Goal: Obtain resource: Download file/media

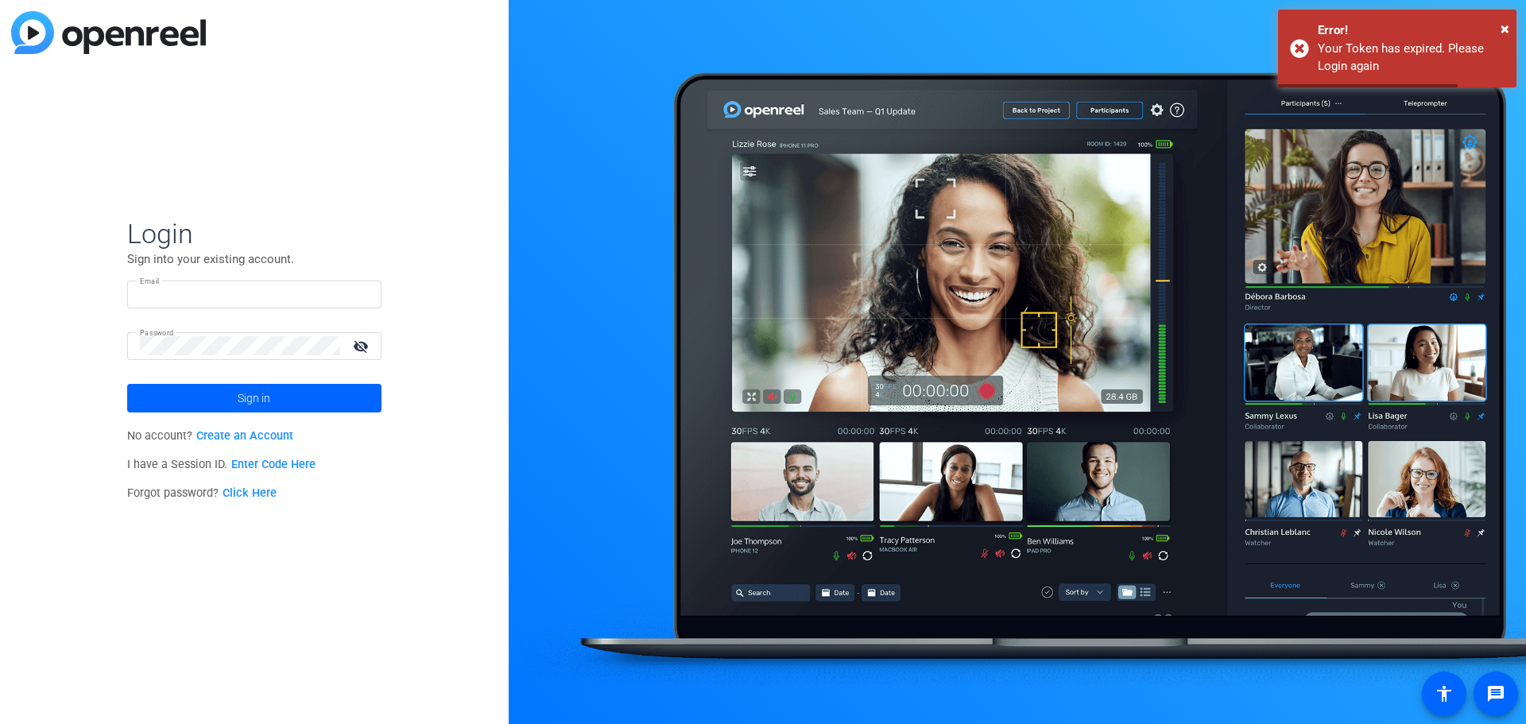
type input "fernavarrete@readyset.co"
click at [359, 347] on mat-icon "visibility_off" at bounding box center [362, 346] width 38 height 23
click at [329, 399] on span at bounding box center [254, 398] width 254 height 38
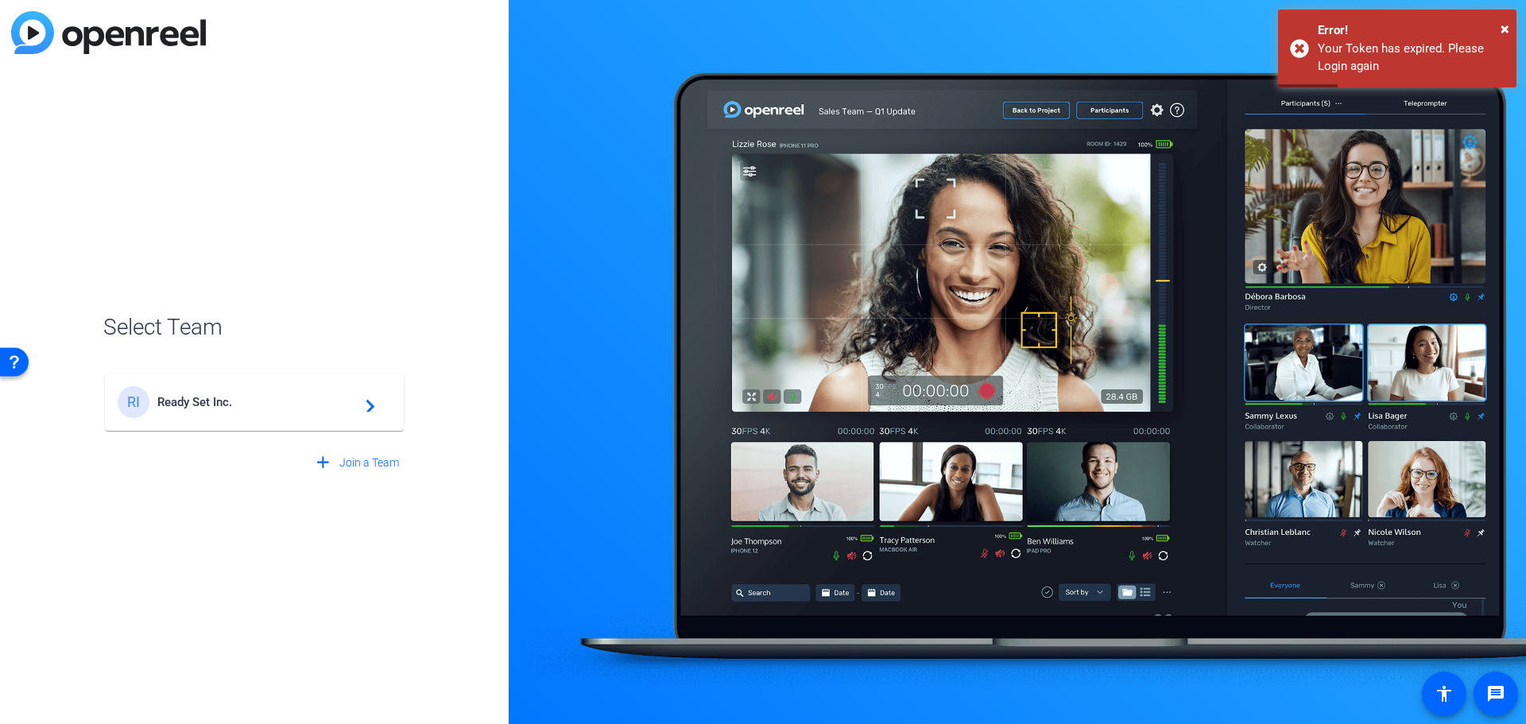
click at [271, 414] on div "RI Ready Set Inc. navigate_next" at bounding box center [254, 402] width 273 height 32
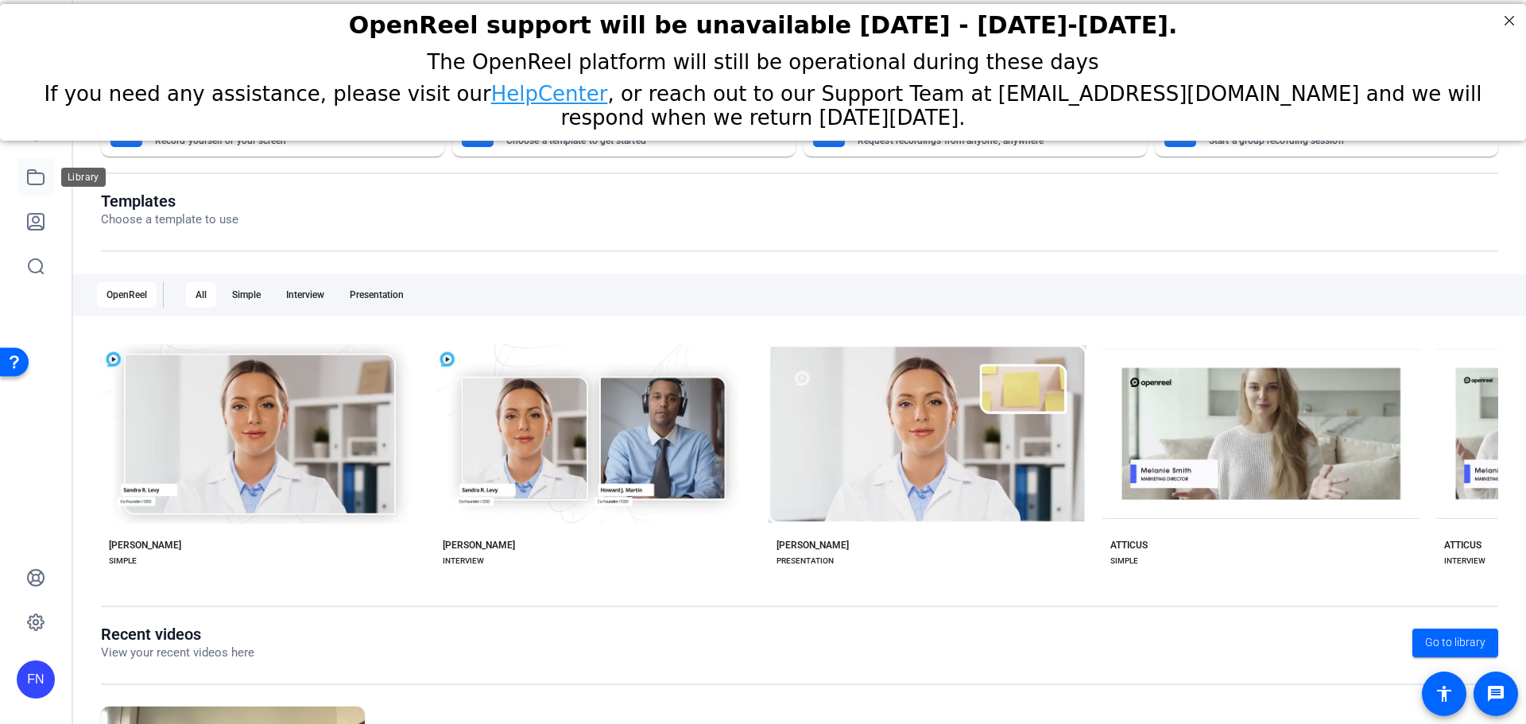
click at [41, 188] on link at bounding box center [36, 177] width 38 height 38
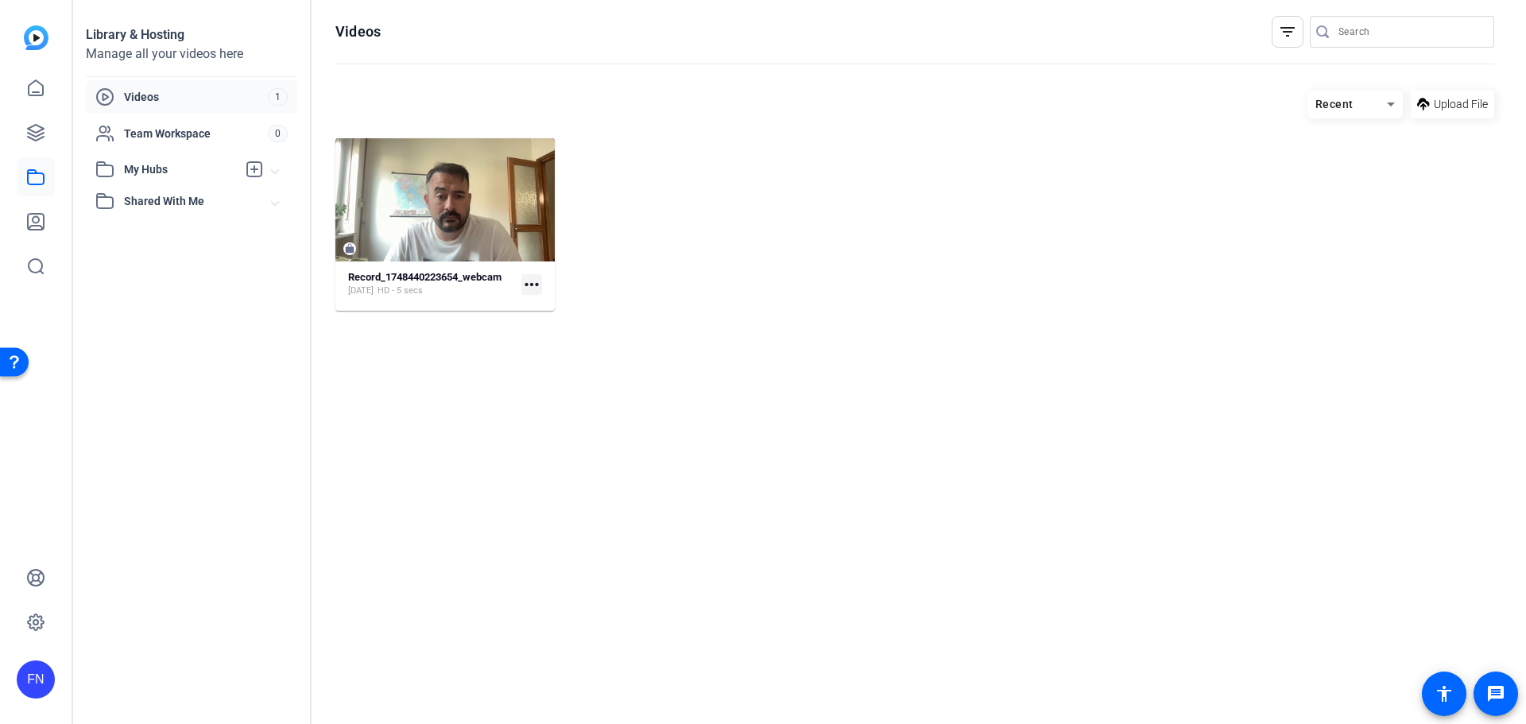
click at [183, 168] on span "My Hubs" at bounding box center [180, 169] width 113 height 17
click at [41, 88] on icon at bounding box center [35, 88] width 19 height 19
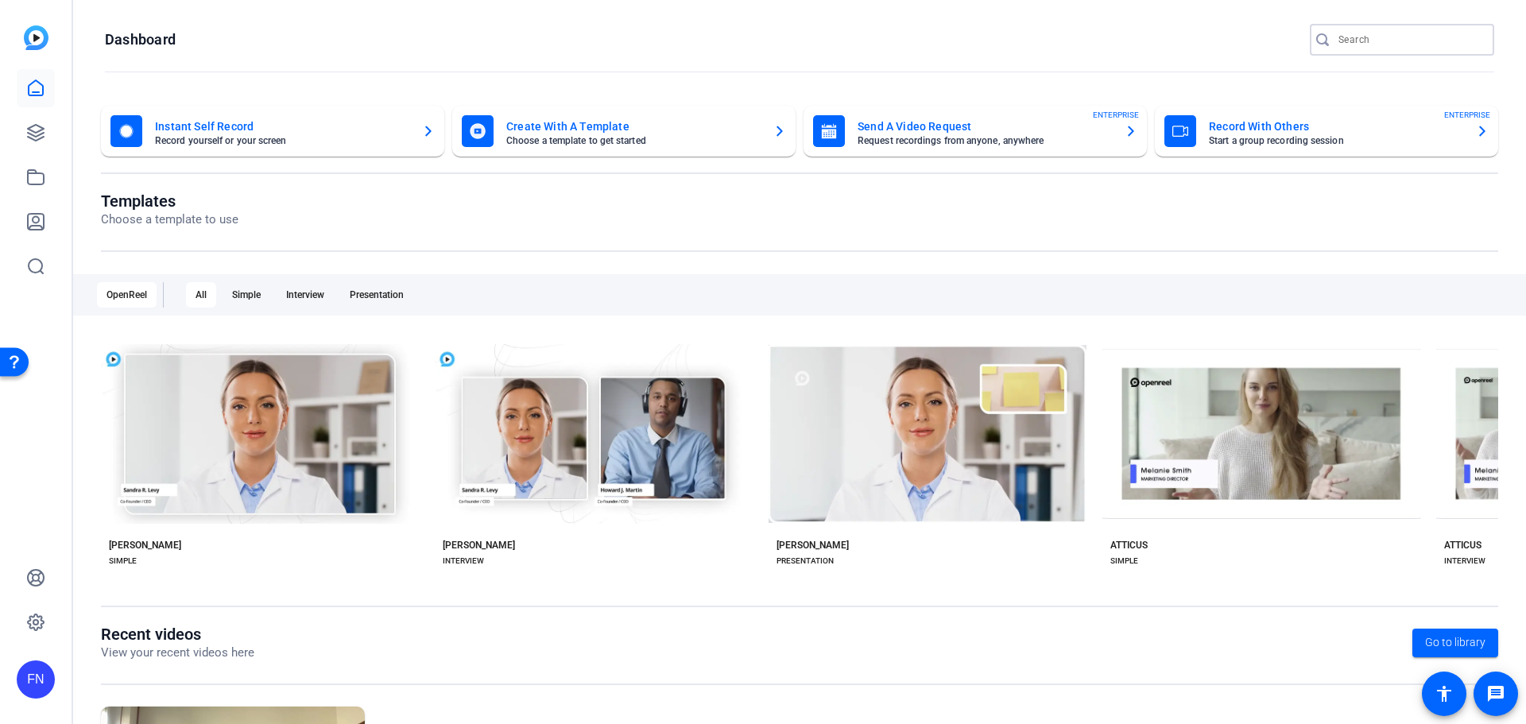
drag, startPoint x: 1381, startPoint y: 48, endPoint x: 1379, endPoint y: 39, distance: 9.7
click at [1380, 39] on input "Search" at bounding box center [1410, 39] width 143 height 19
paste input "MT01758-C - BRIG - Brigit_UGC_CharlesWright"
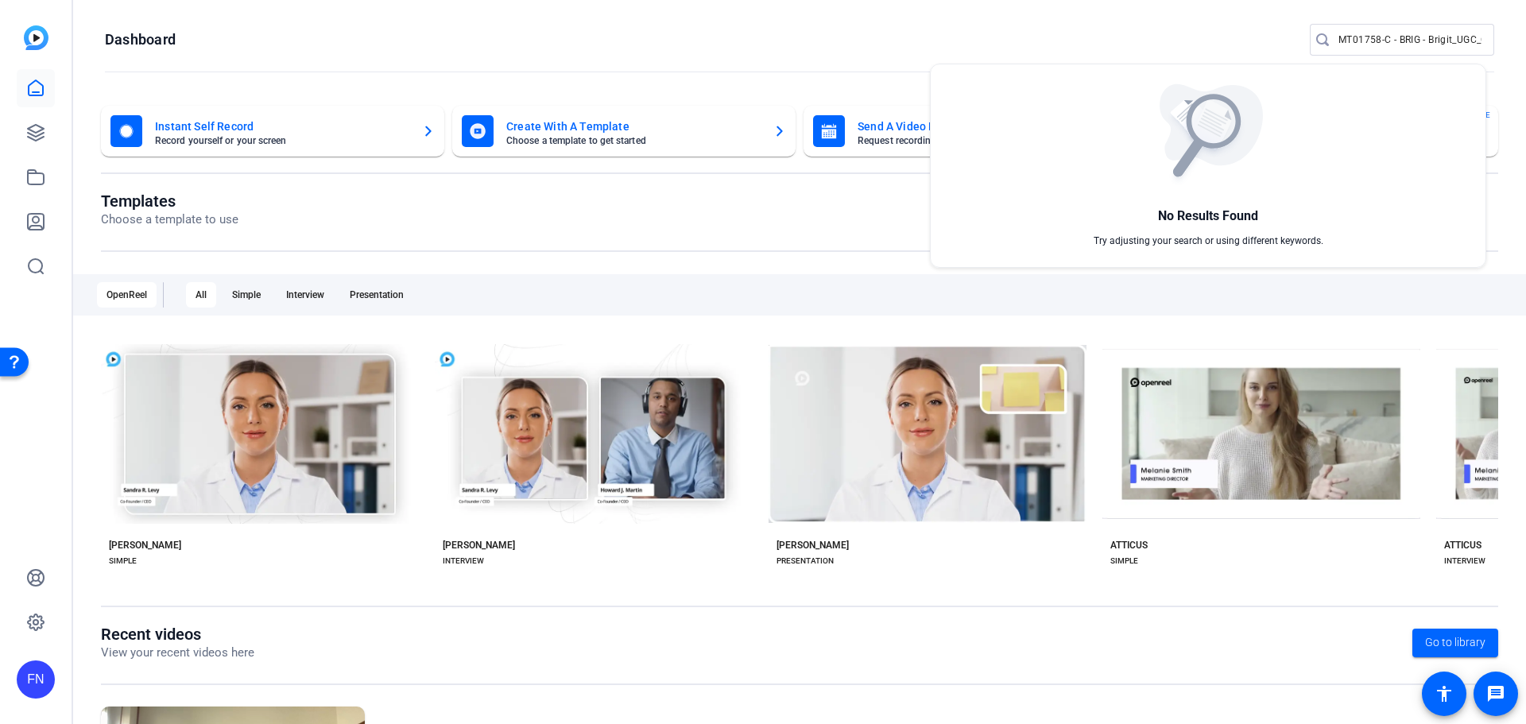
click at [1473, 42] on div at bounding box center [763, 362] width 1526 height 724
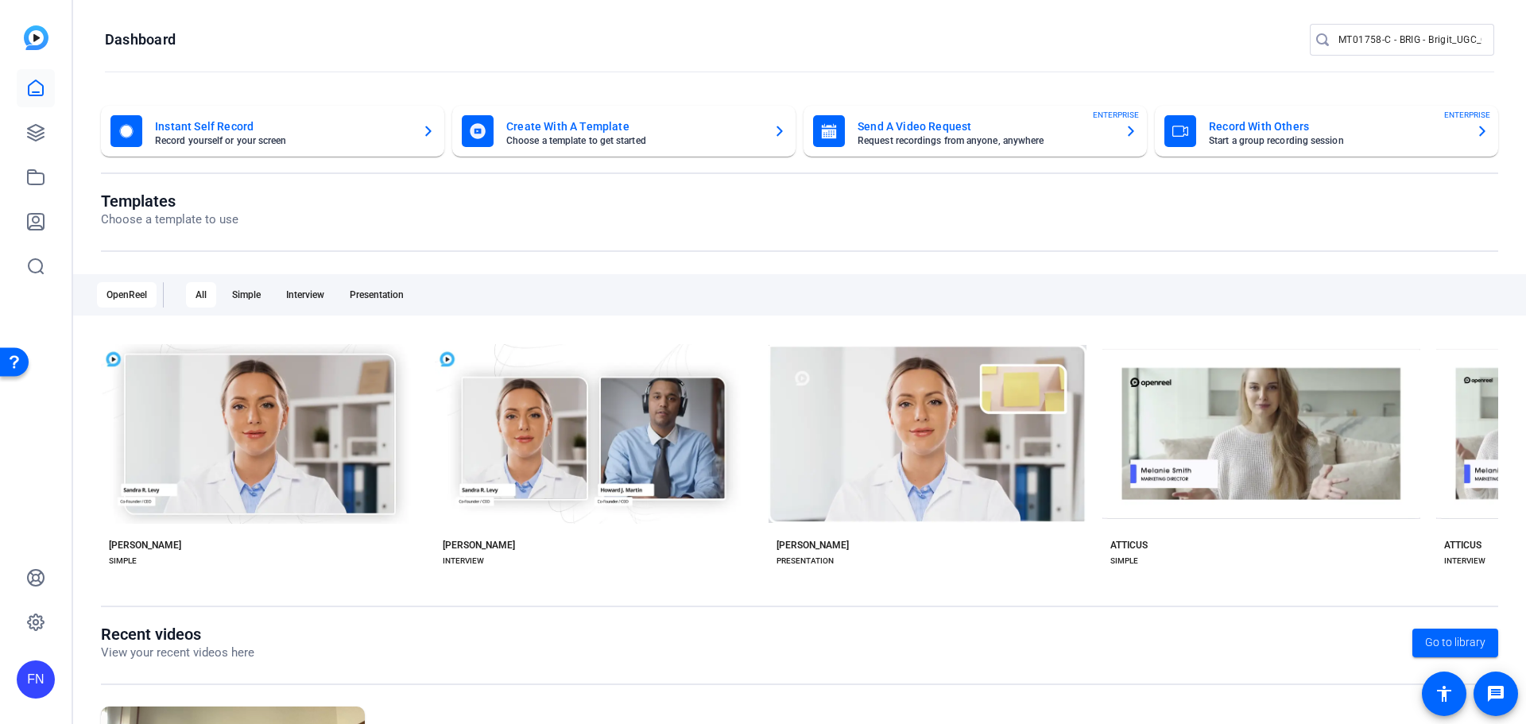
click at [1456, 38] on input "MT01758-C - BRIG - Brigit_UGC_CharlesWright" at bounding box center [1410, 39] width 143 height 19
paste input "18054512262"
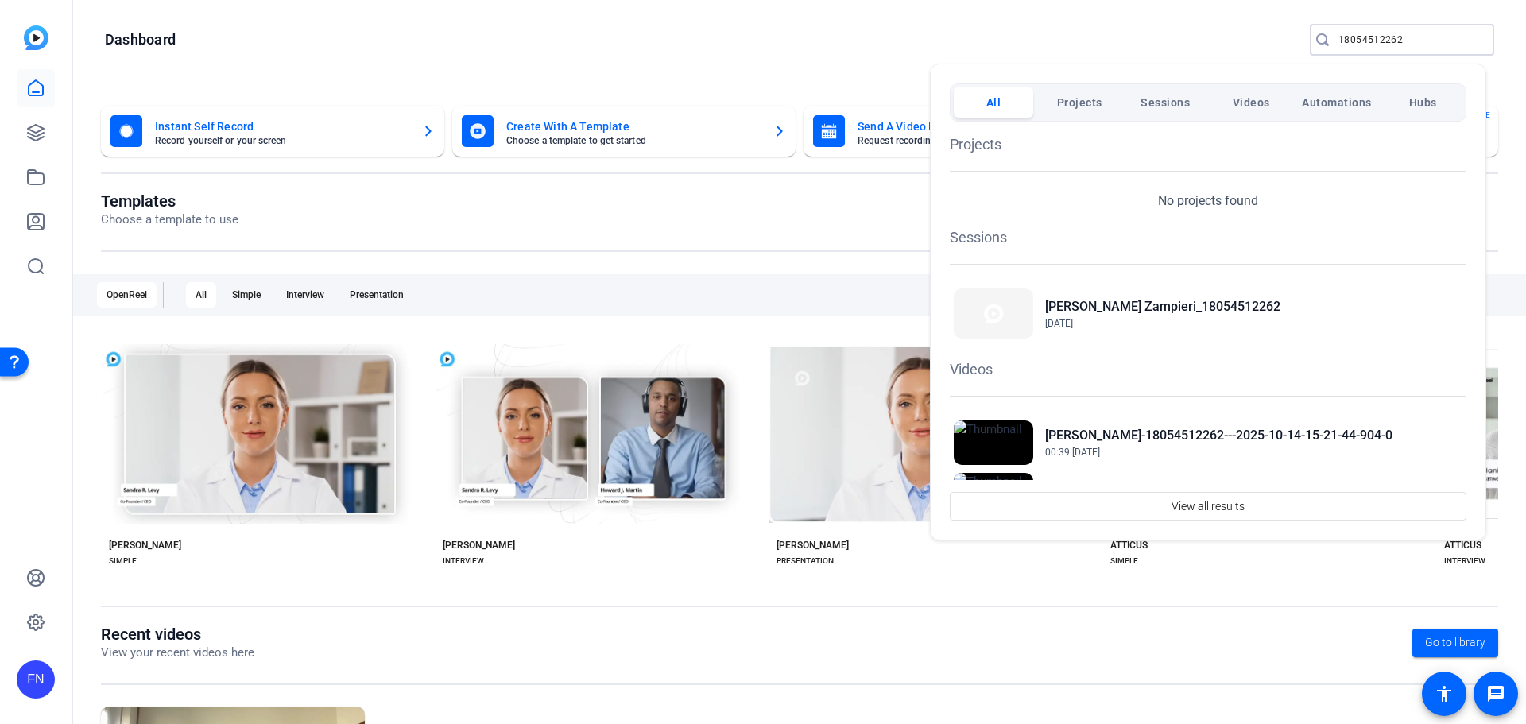
type input "18054512262"
click at [1154, 304] on h2 "[PERSON_NAME] Zampieri_18054512262" at bounding box center [1162, 306] width 235 height 19
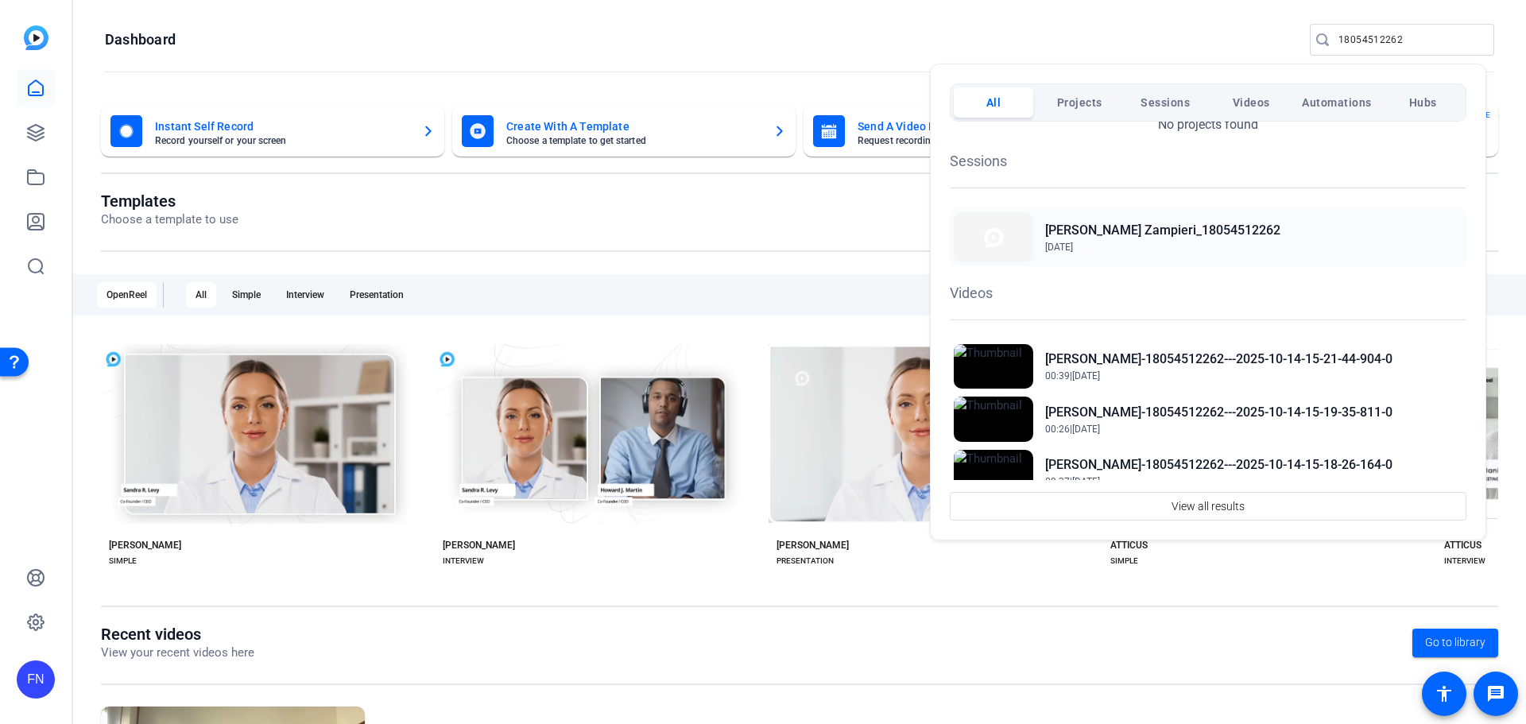
scroll to position [25, 0]
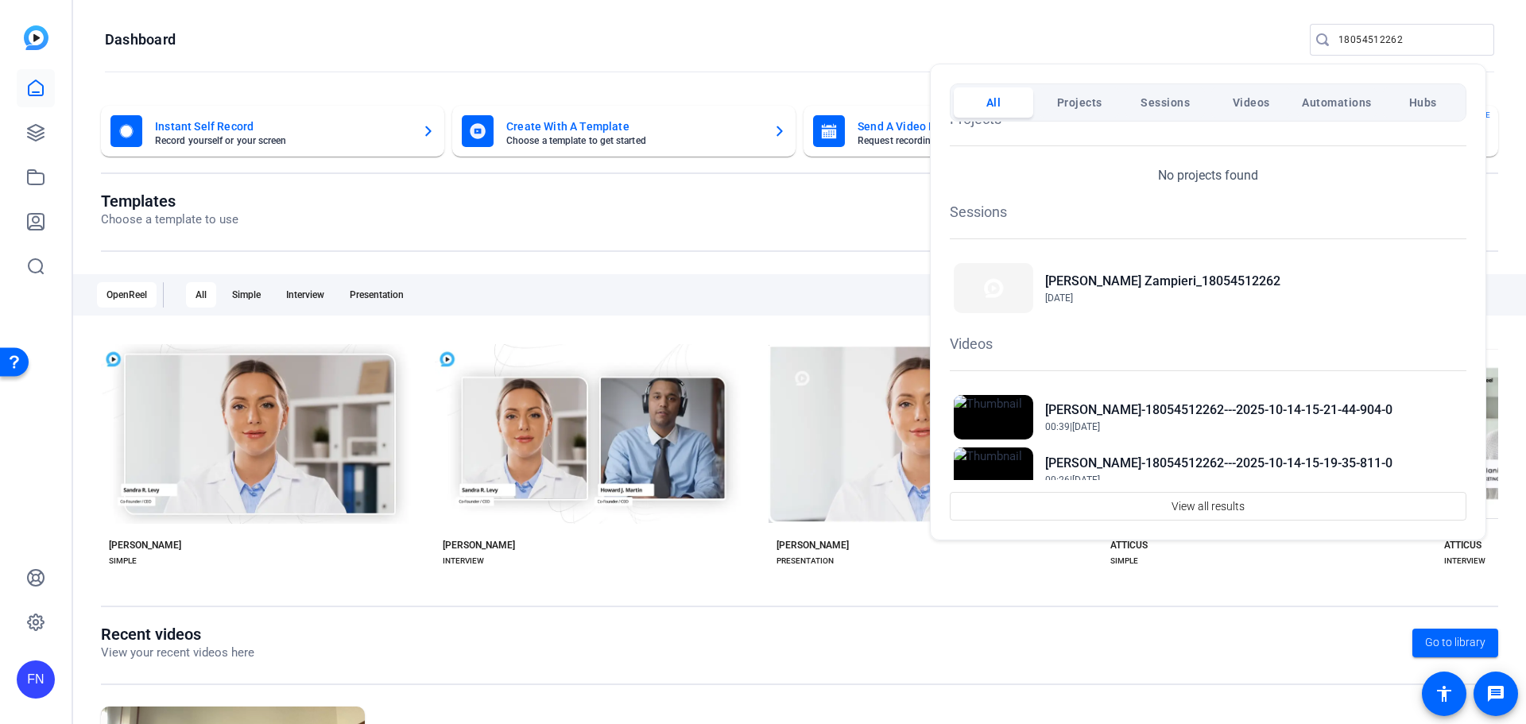
click at [971, 341] on h1 "Videos" at bounding box center [1208, 343] width 517 height 21
click at [1230, 102] on button "Videos" at bounding box center [1250, 102] width 79 height 30
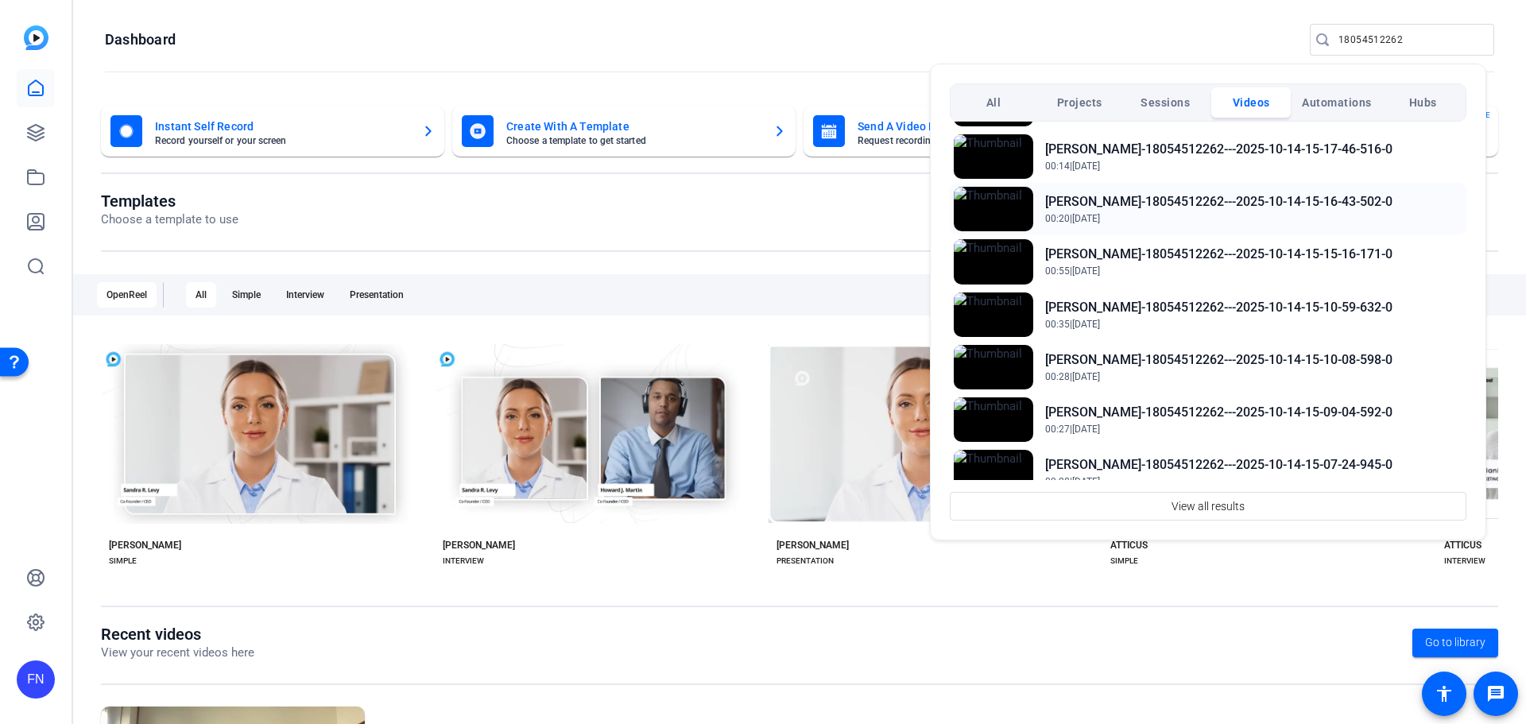
scroll to position [192, 0]
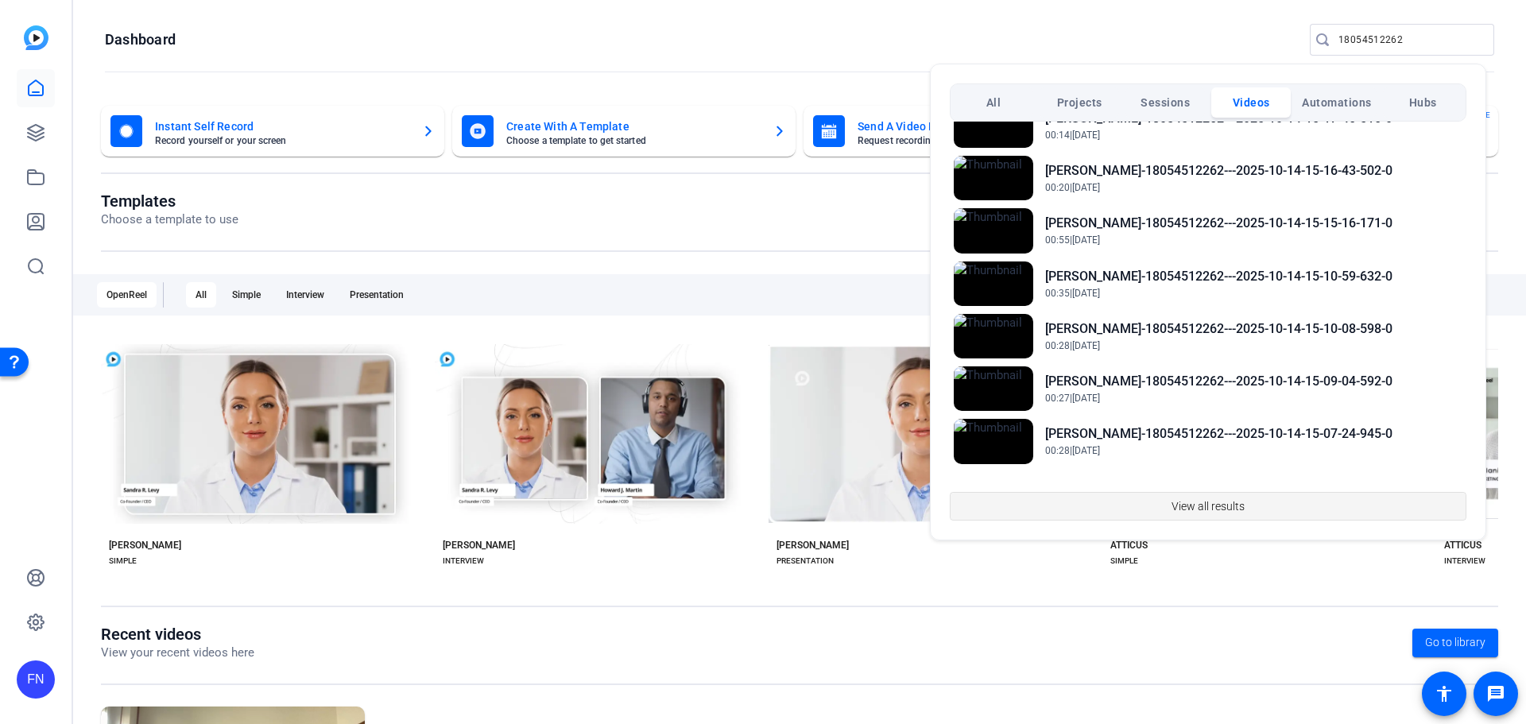
click at [1183, 500] on span "View all results" at bounding box center [1208, 506] width 73 height 30
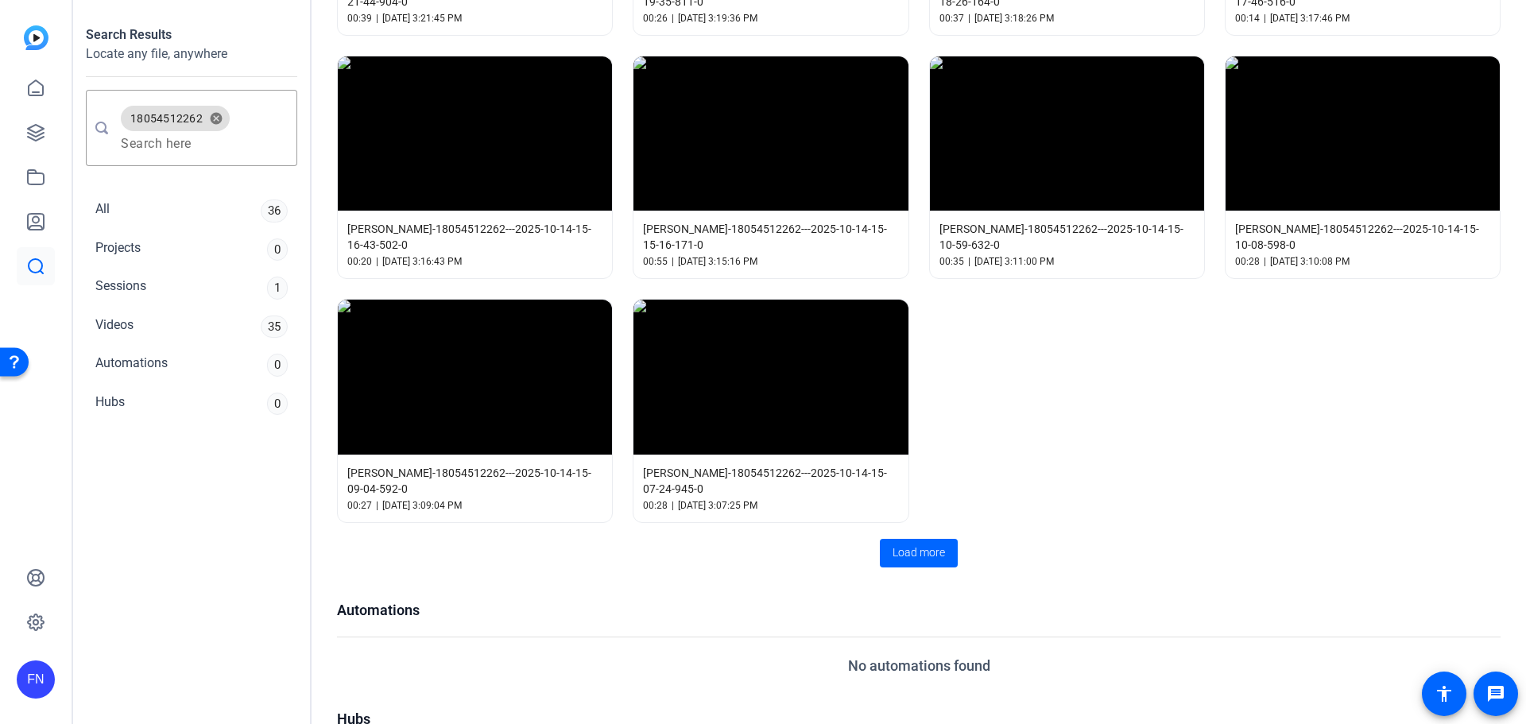
scroll to position [626, 0]
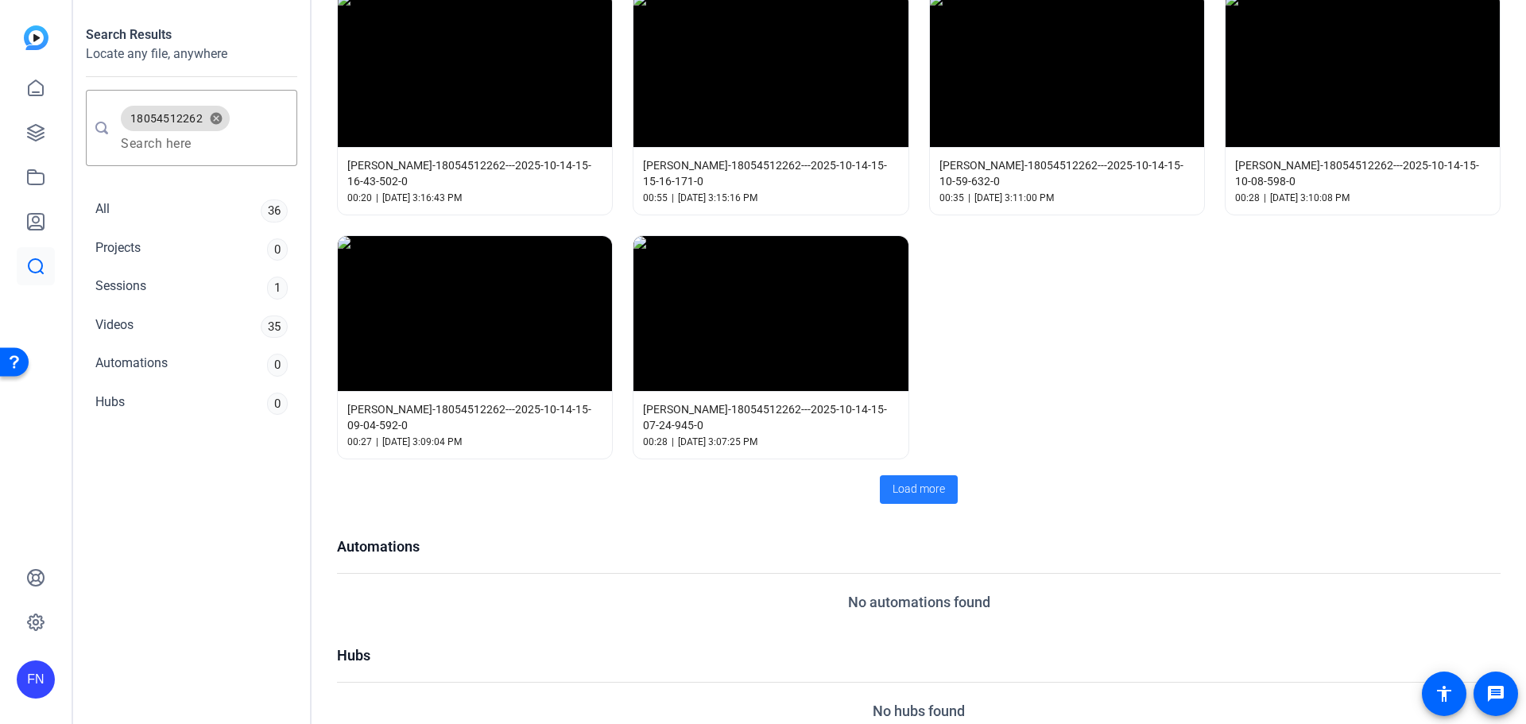
click at [912, 481] on span "Load more" at bounding box center [919, 489] width 52 height 17
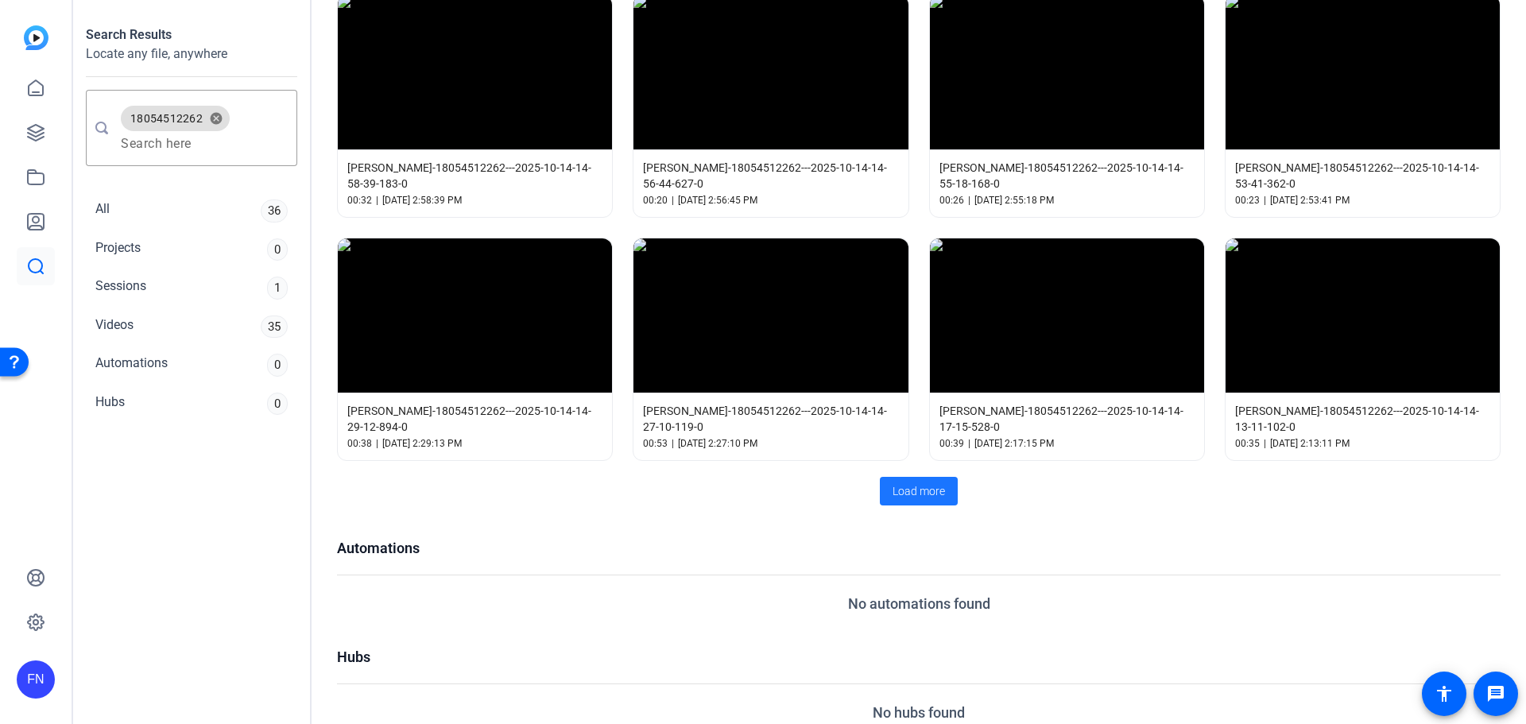
click at [912, 483] on span "Load more" at bounding box center [919, 491] width 52 height 17
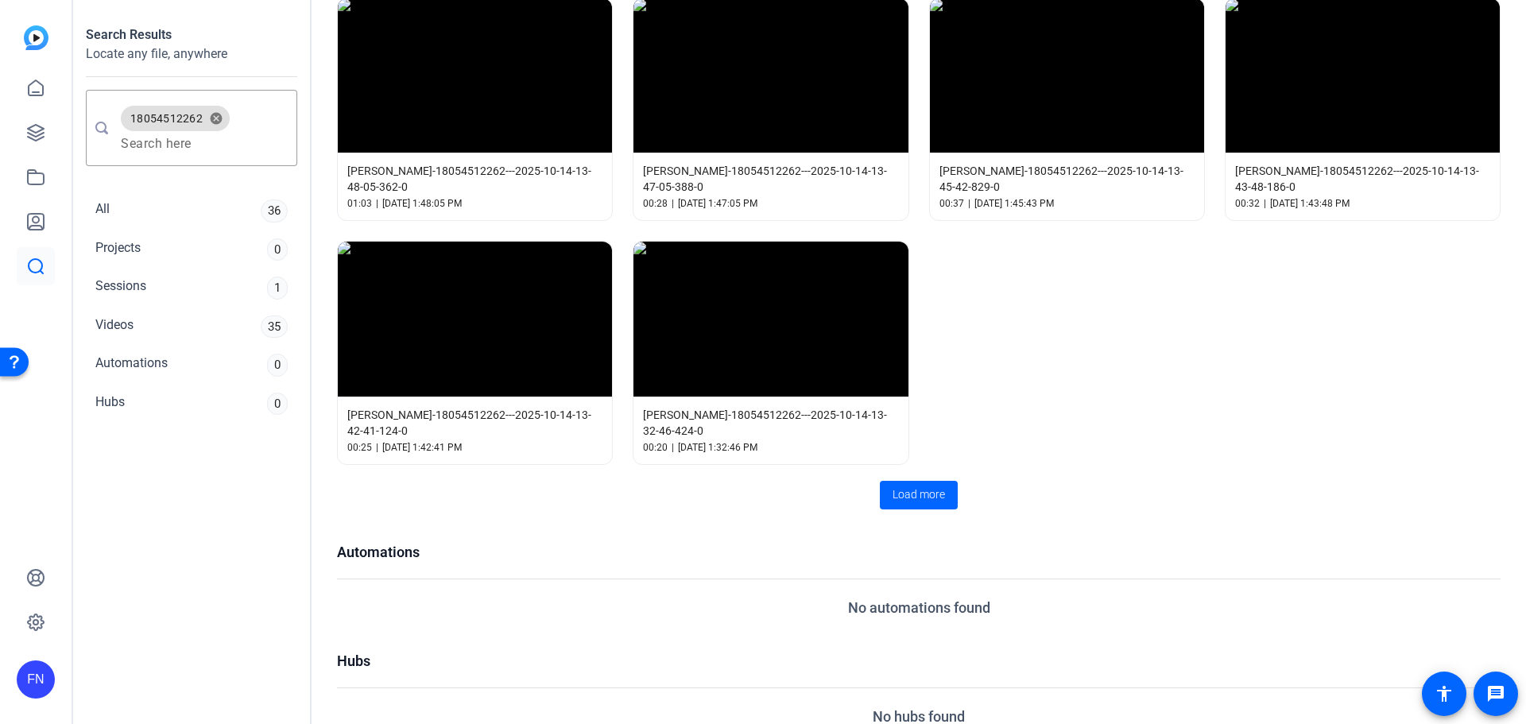
click at [912, 486] on span "Load more" at bounding box center [919, 494] width 52 height 17
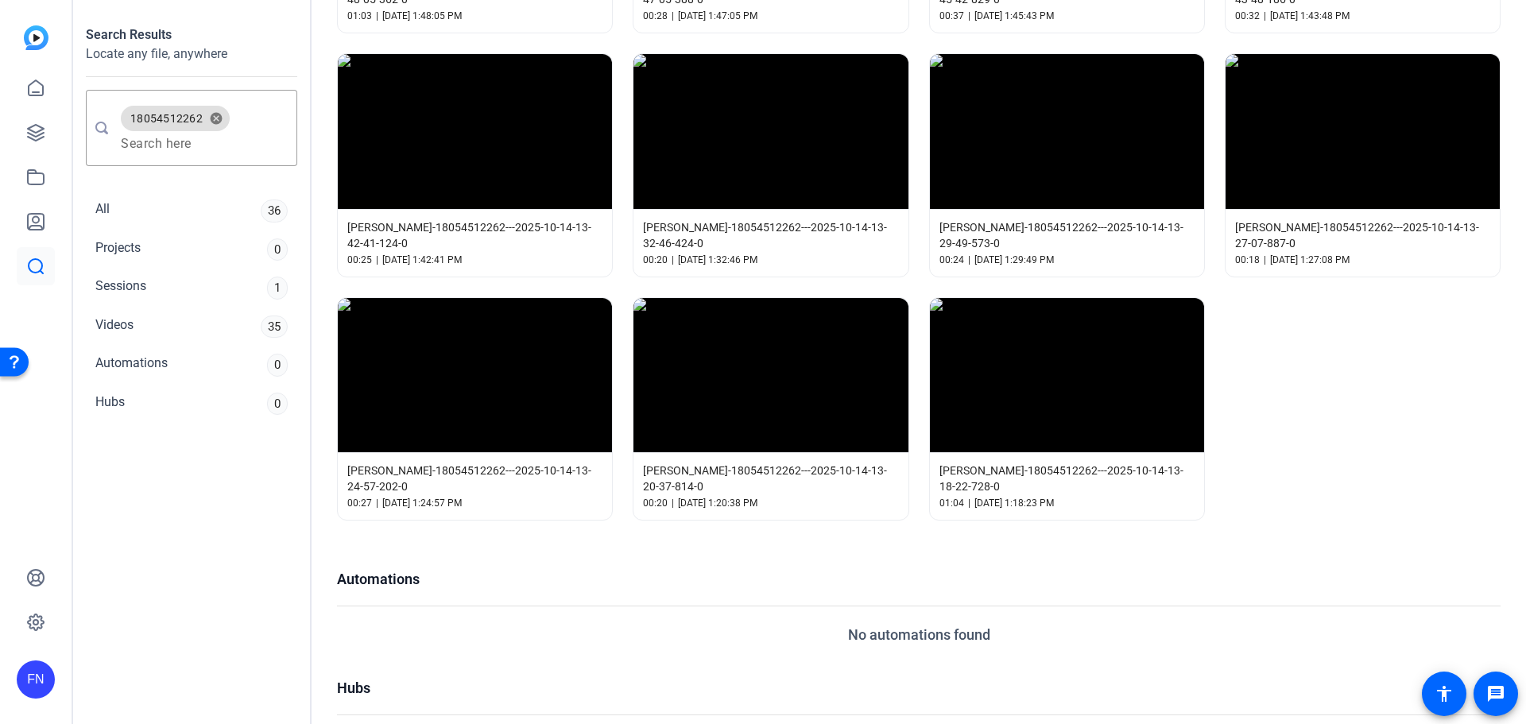
scroll to position [2051, 0]
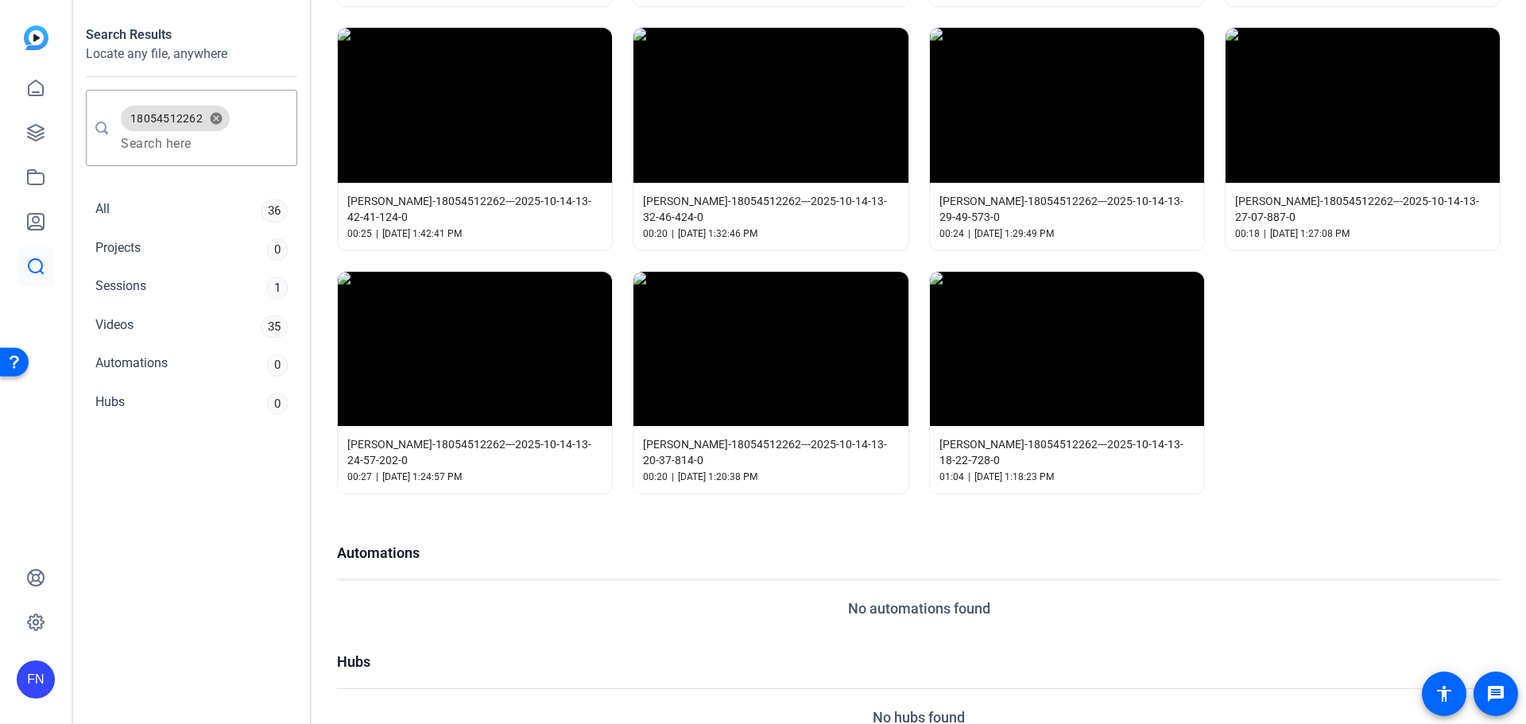
click at [1052, 436] on span "[PERSON_NAME]-18054512262---2025-10-14-13-18-22-728-0" at bounding box center [1067, 452] width 255 height 32
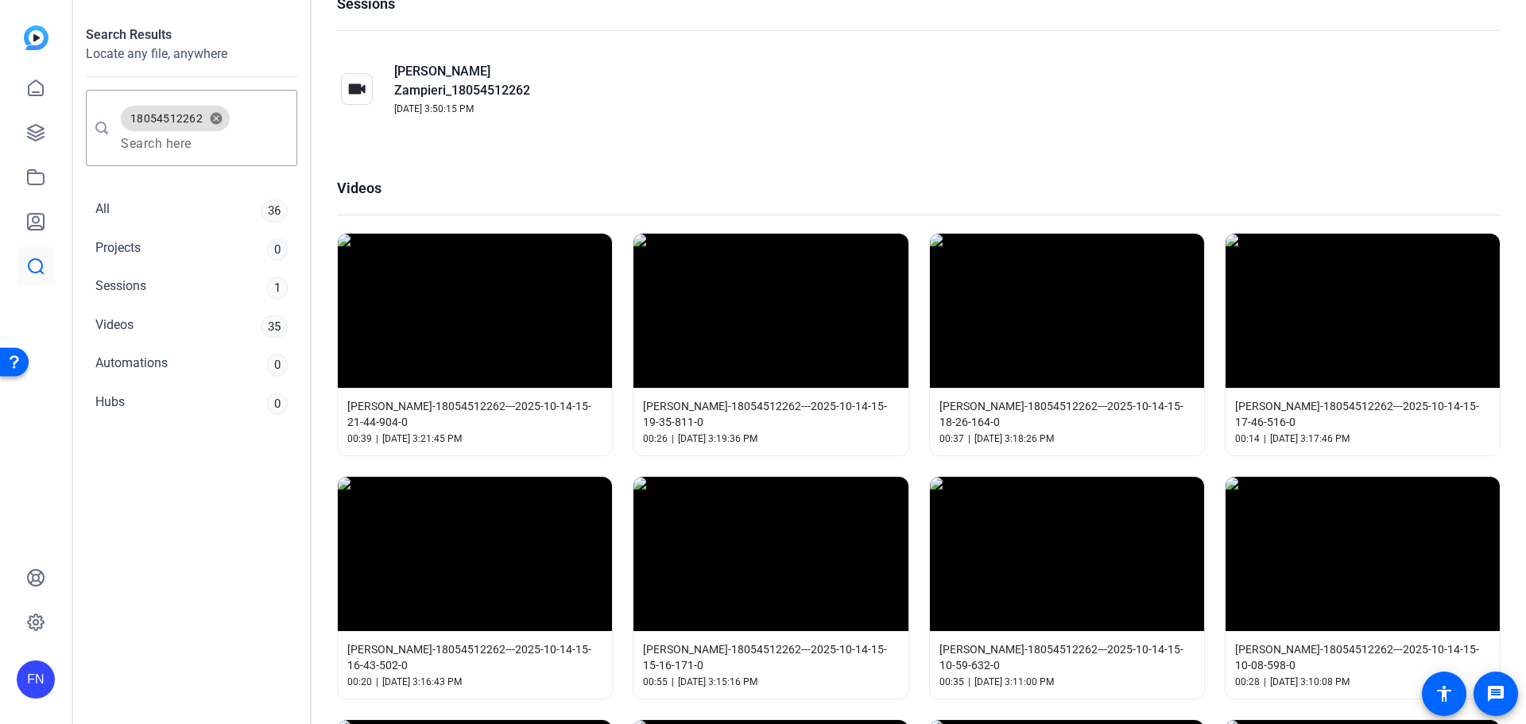
scroll to position [0, 0]
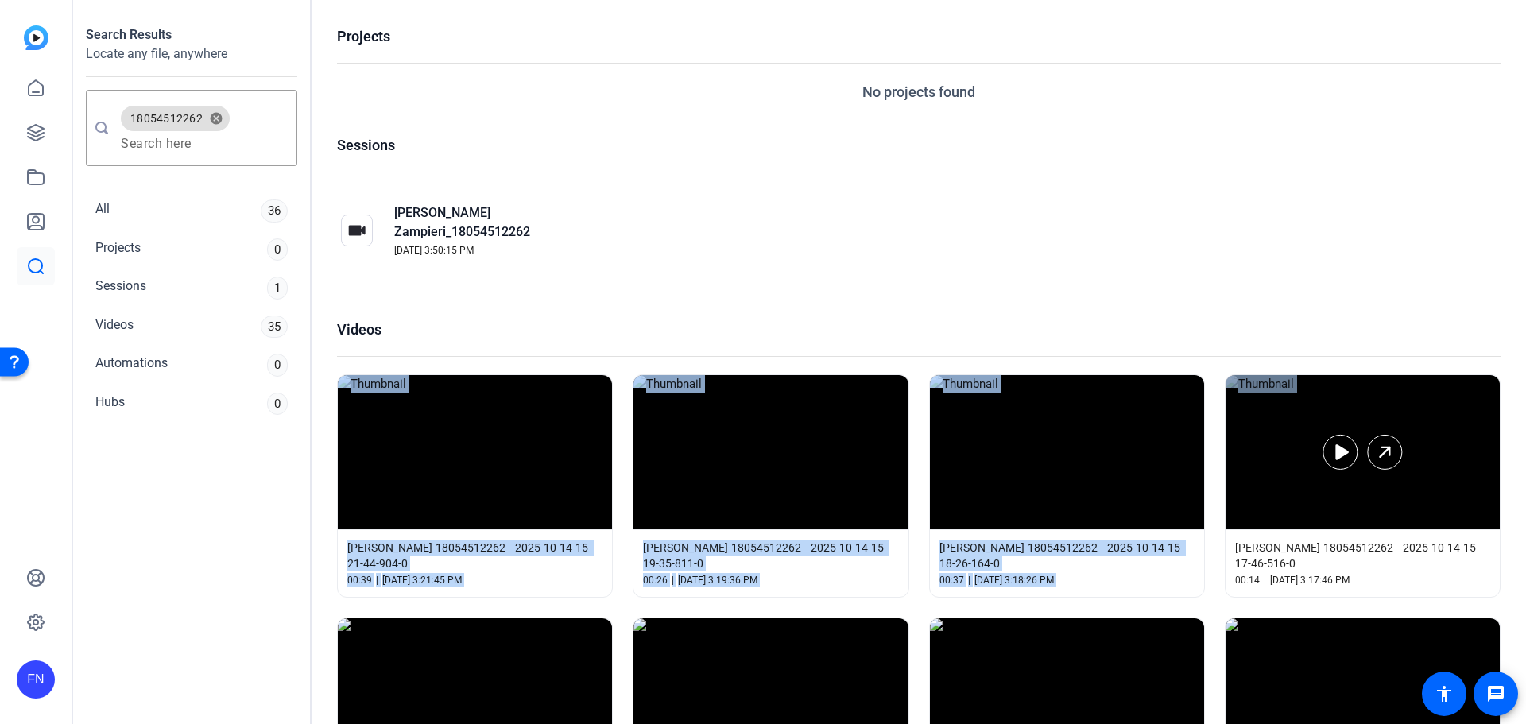
drag, startPoint x: 335, startPoint y: 353, endPoint x: 1365, endPoint y: 414, distance: 1031.9
click at [1365, 414] on div "Projects No projects found Sessions Stephen Zampieri_18054512262 Sep 26, 2025, …" at bounding box center [919, 362] width 1215 height 724
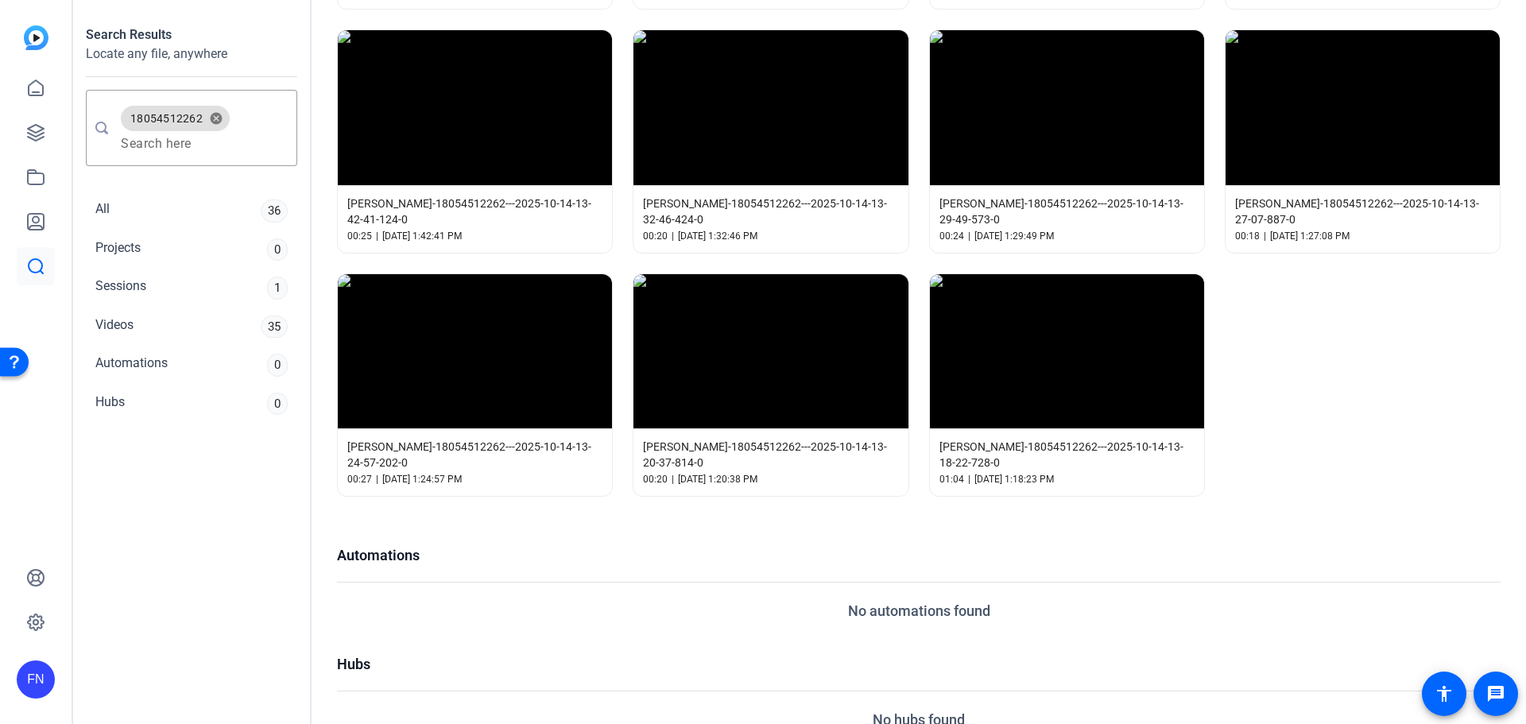
scroll to position [2051, 0]
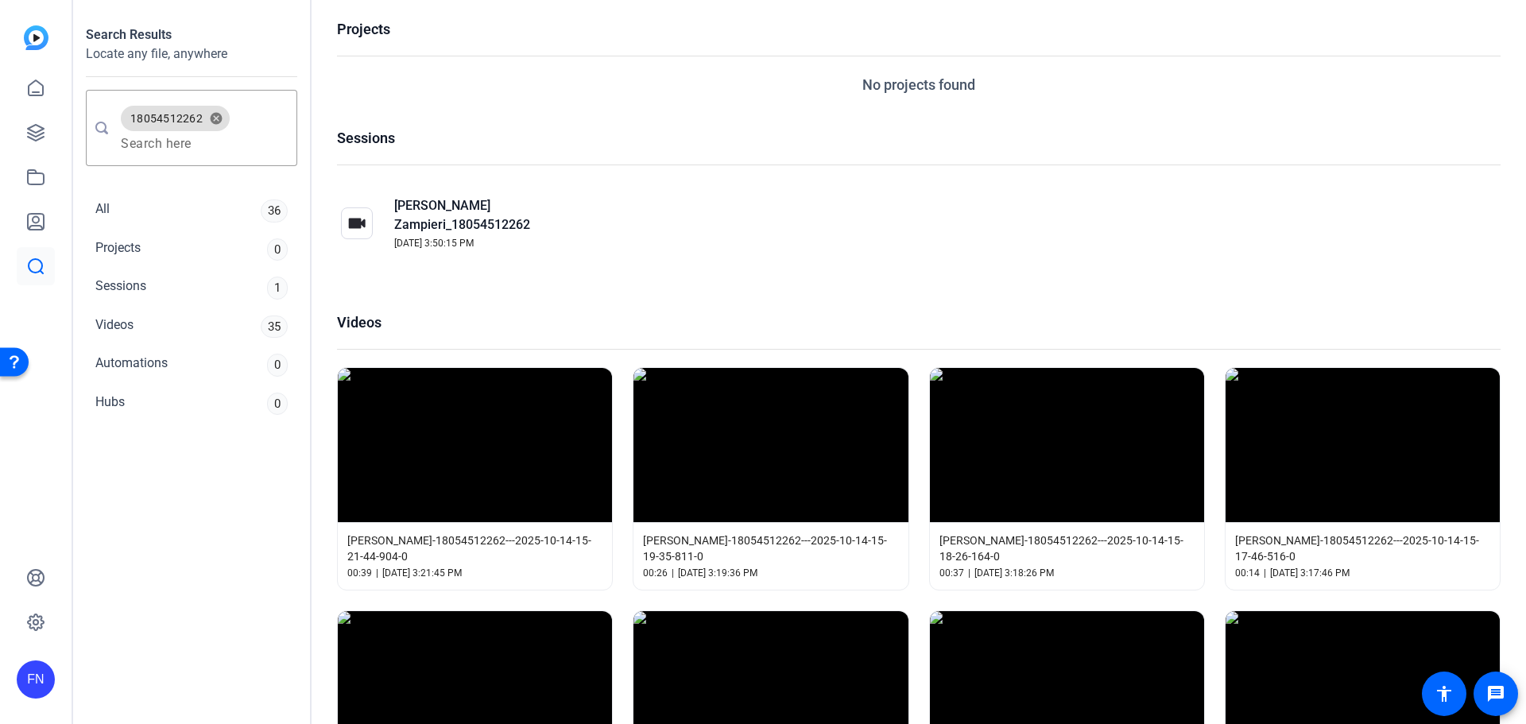
scroll to position [0, 0]
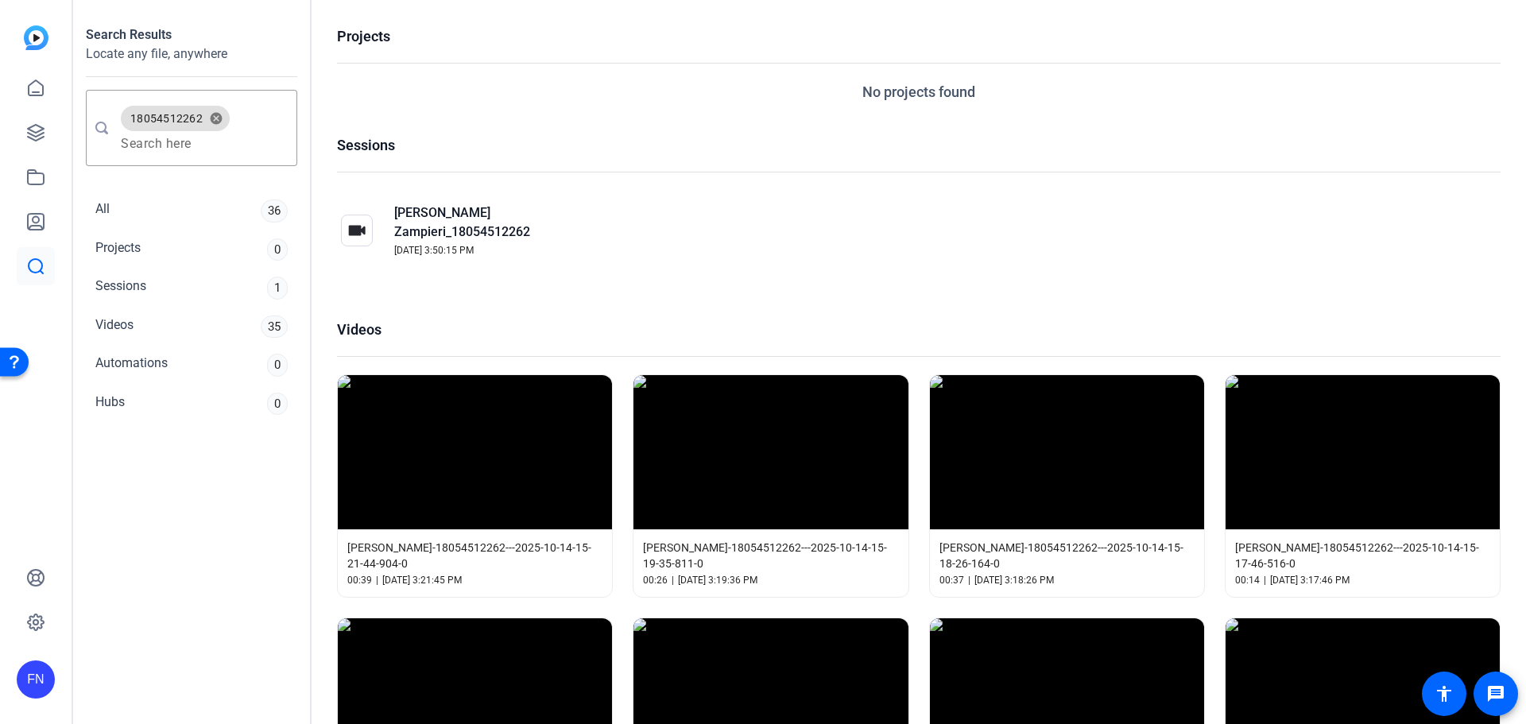
click at [726, 232] on div "Stephen Zampieri_18054512262 Sep 26, 2025, 3:50:15 PM" at bounding box center [919, 230] width 1164 height 81
click at [507, 435] on div at bounding box center [497, 452] width 35 height 35
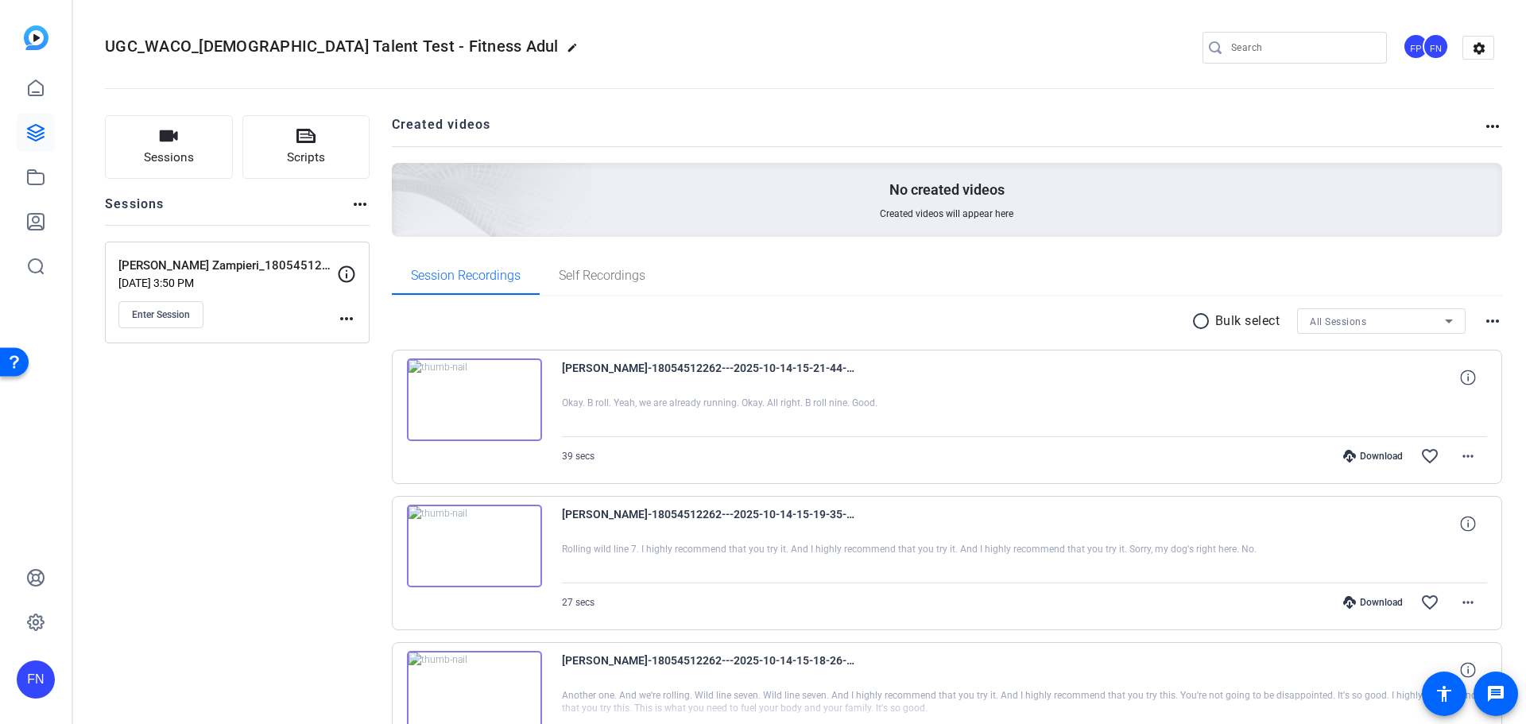
click at [1191, 319] on mat-icon "radio_button_unchecked" at bounding box center [1203, 321] width 24 height 19
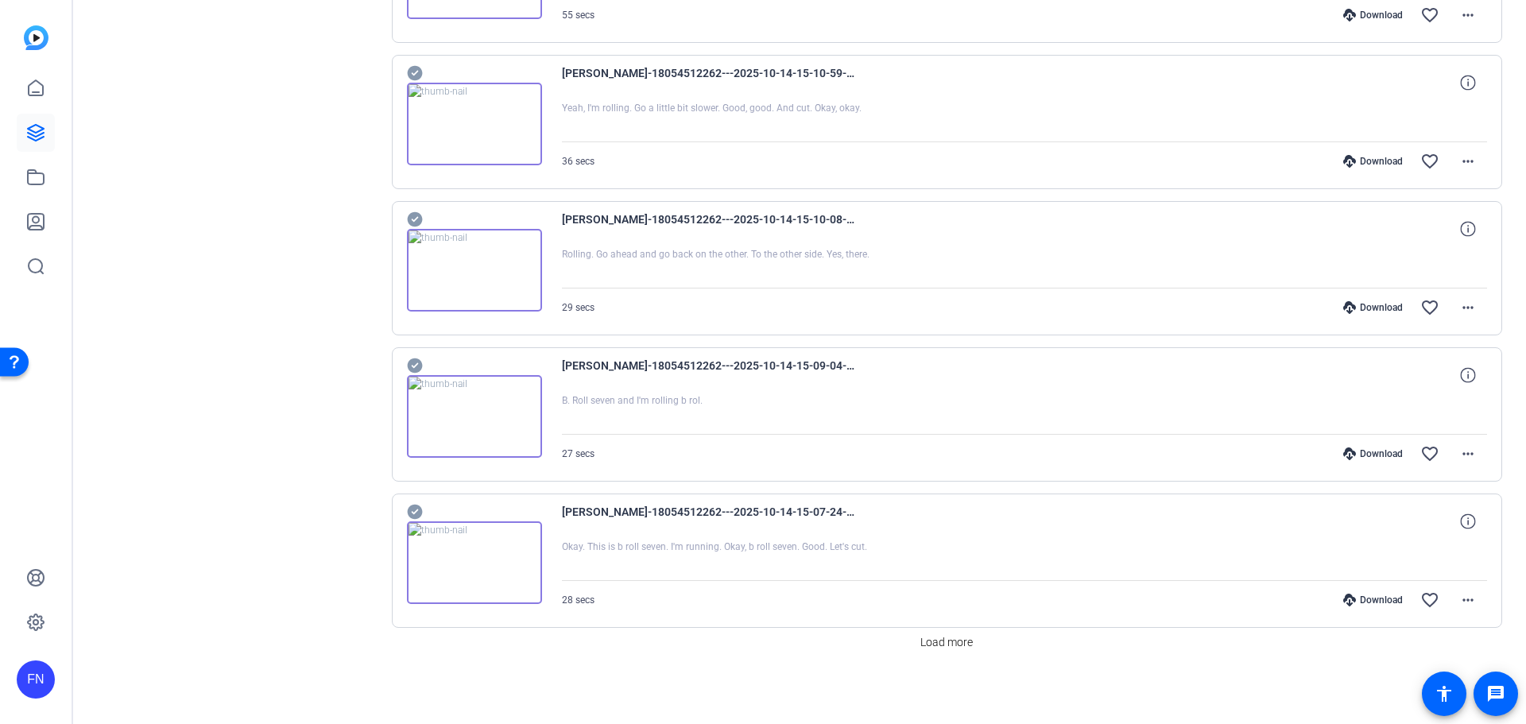
scroll to position [1176, 0]
click at [936, 638] on span "Load more" at bounding box center [946, 639] width 52 height 17
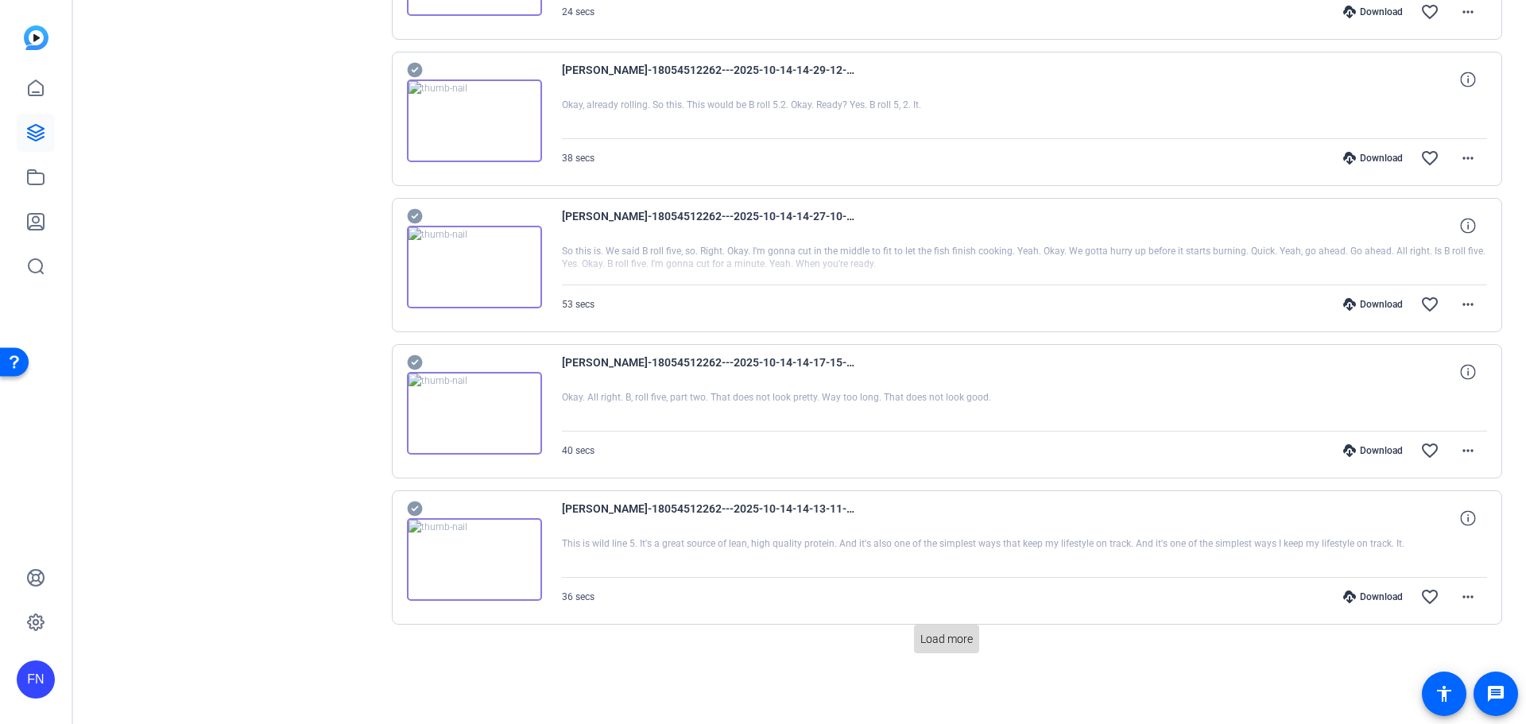
click at [954, 638] on span "Load more" at bounding box center [946, 639] width 52 height 17
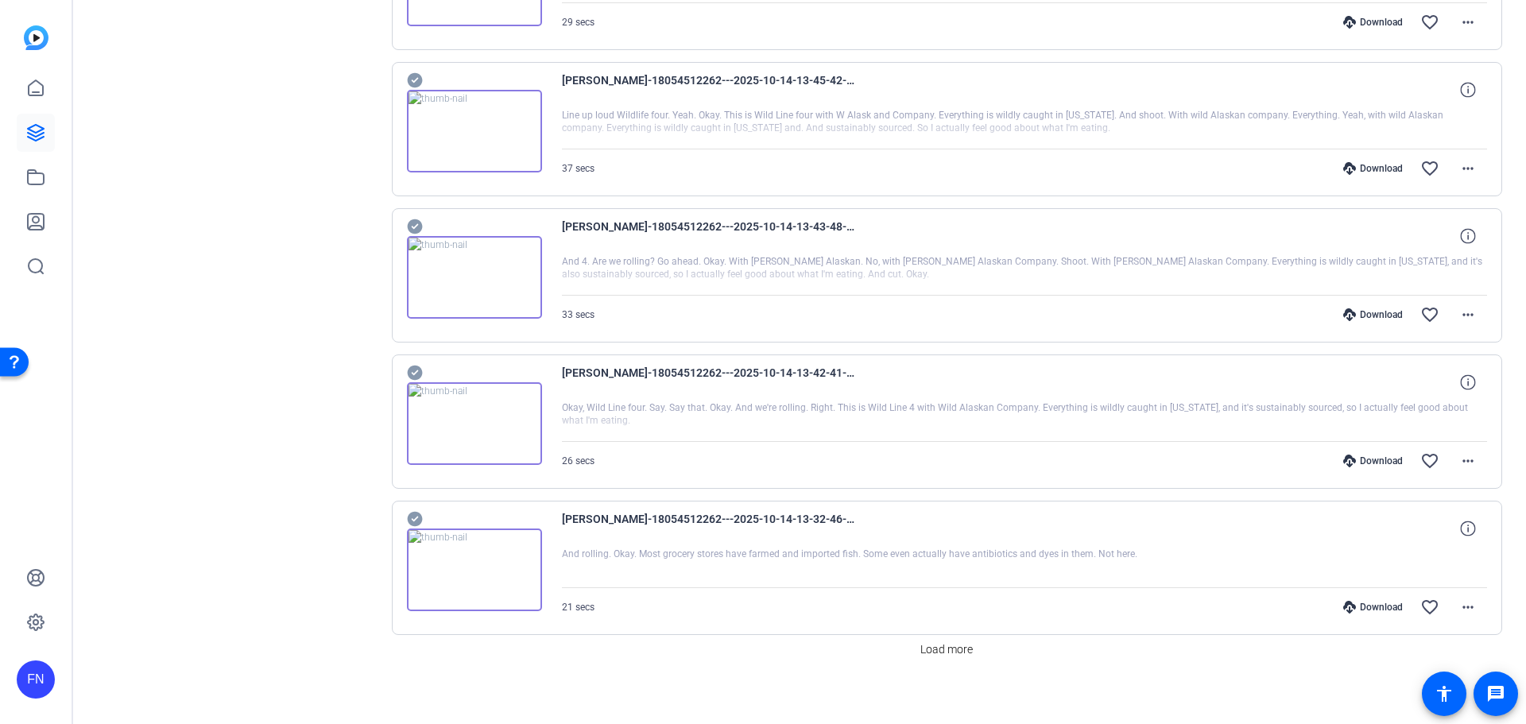
scroll to position [4101, 0]
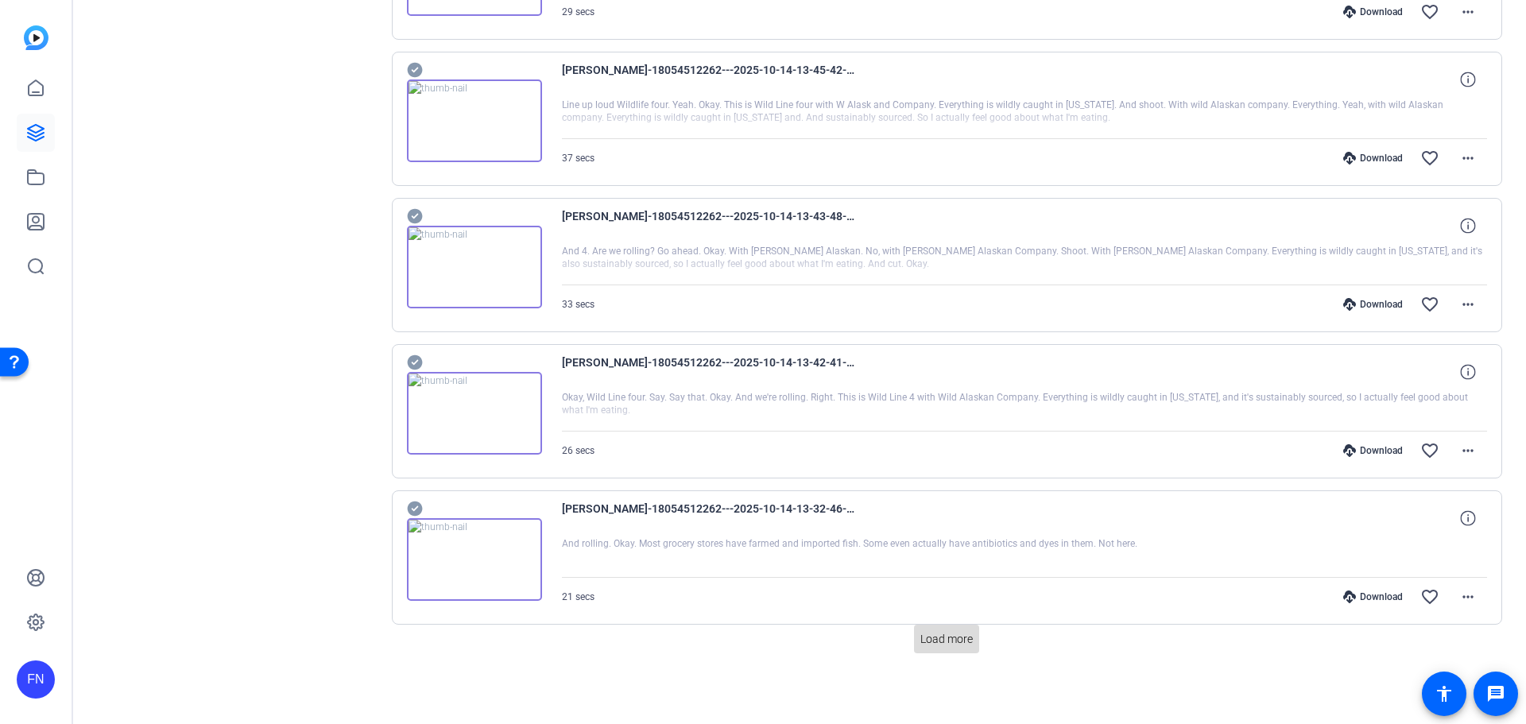
click at [947, 646] on span "Load more" at bounding box center [946, 639] width 52 height 17
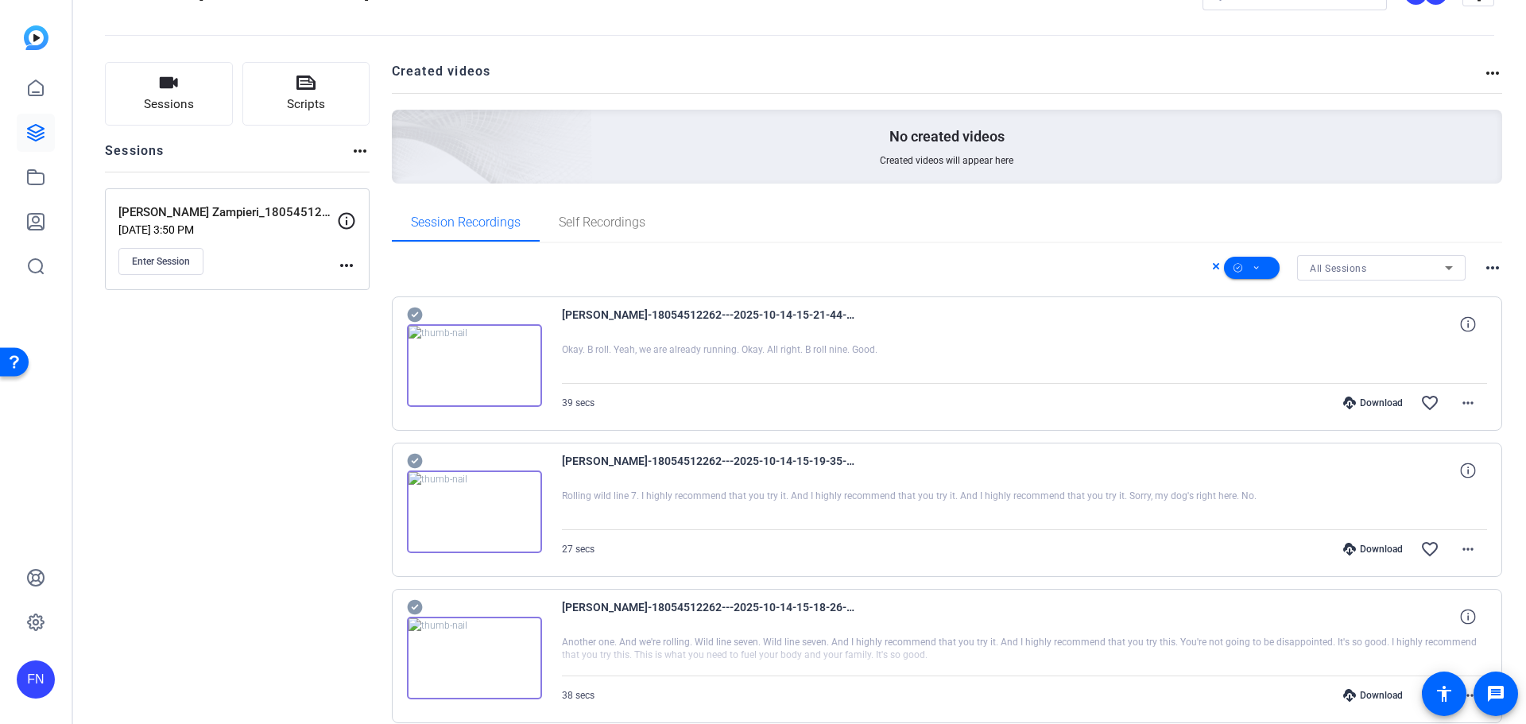
scroll to position [0, 0]
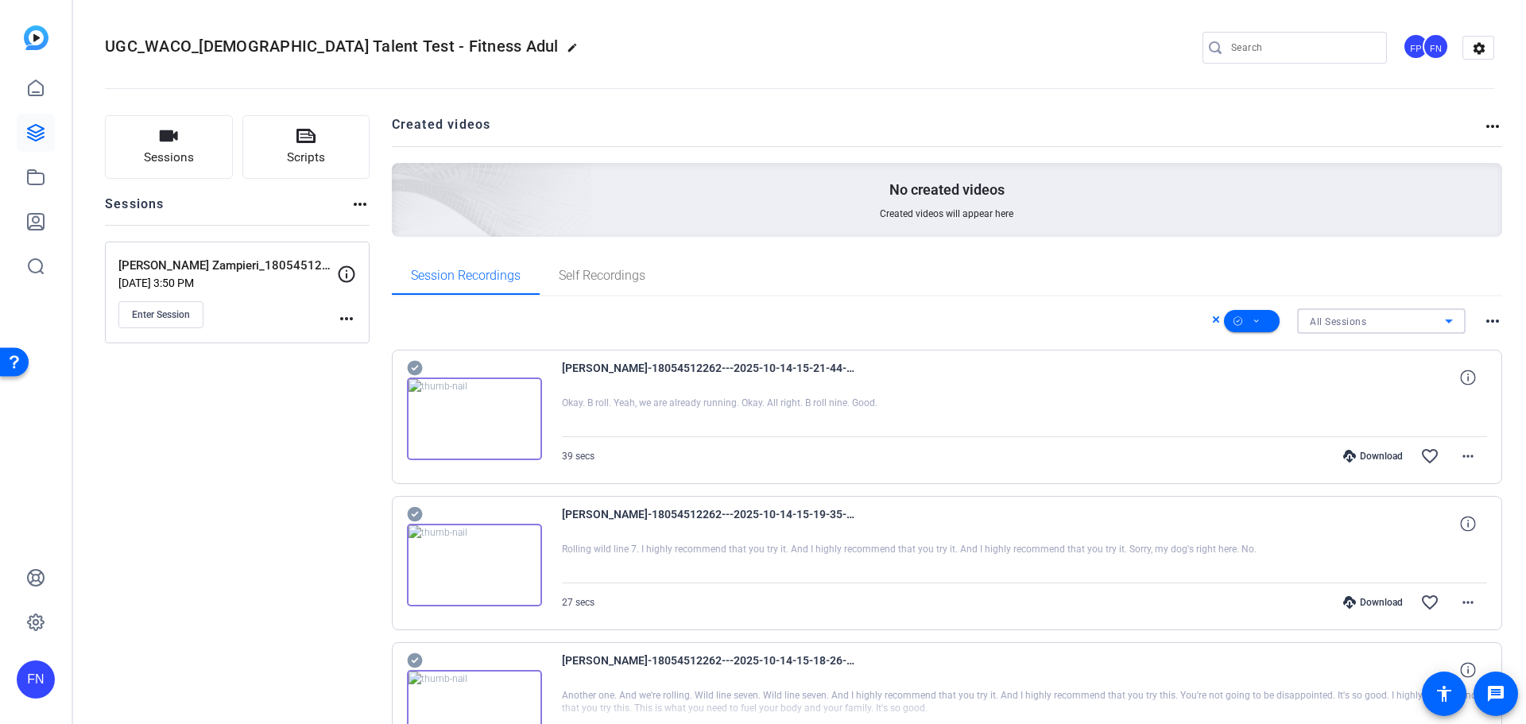
click at [1362, 322] on div "All Sessions" at bounding box center [1377, 322] width 135 height 20
click at [1362, 322] on div at bounding box center [763, 362] width 1526 height 724
click at [1487, 323] on mat-icon "more_horiz" at bounding box center [1492, 321] width 19 height 19
click at [1487, 323] on div at bounding box center [763, 362] width 1526 height 724
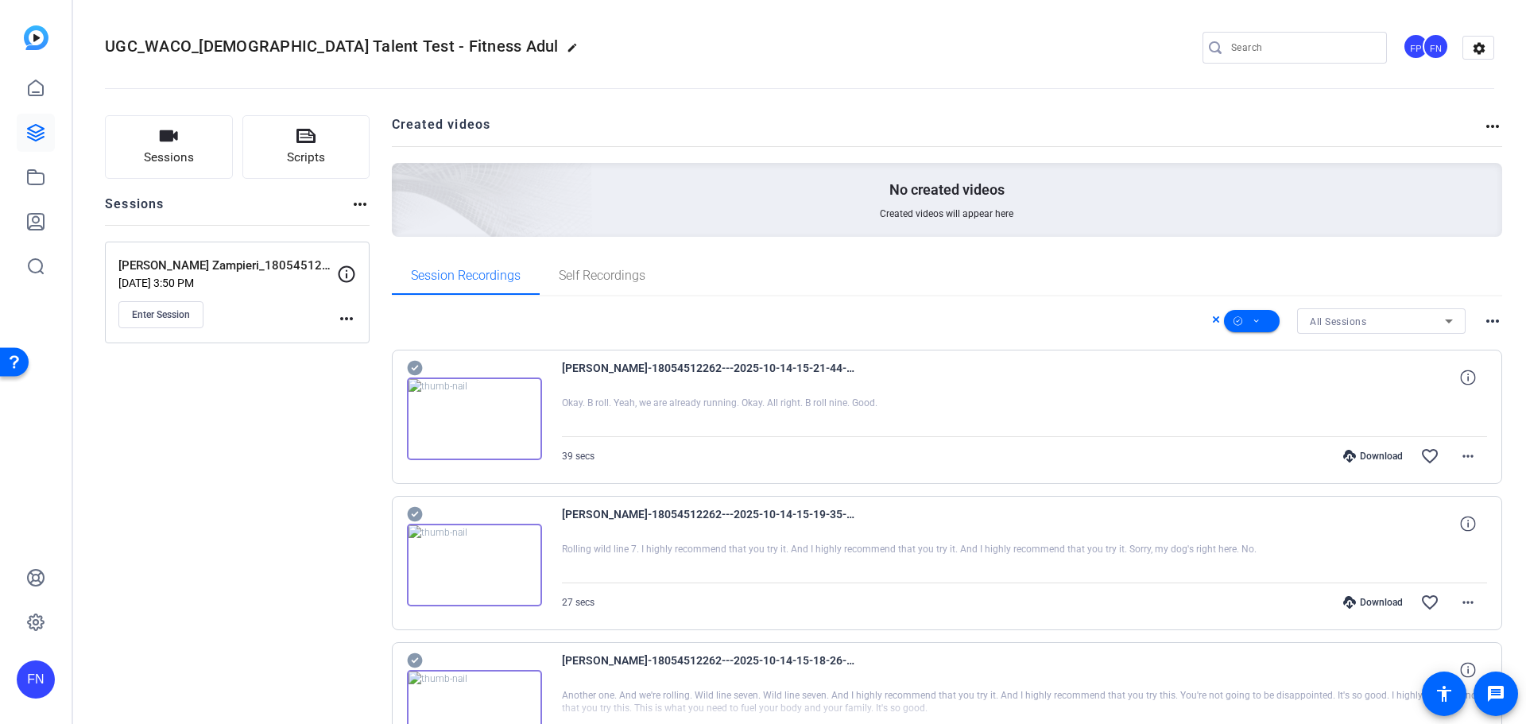
drag, startPoint x: 1083, startPoint y: 394, endPoint x: 1060, endPoint y: 377, distance: 28.9
click at [1060, 377] on div "[PERSON_NAME]-18054512262---2025-10-14-15-21-44-904-0" at bounding box center [1025, 377] width 926 height 38
click at [1257, 324] on span at bounding box center [1252, 321] width 56 height 38
click at [1277, 382] on span "Download Original" at bounding box center [1271, 386] width 84 height 19
click at [416, 367] on icon at bounding box center [415, 367] width 16 height 19
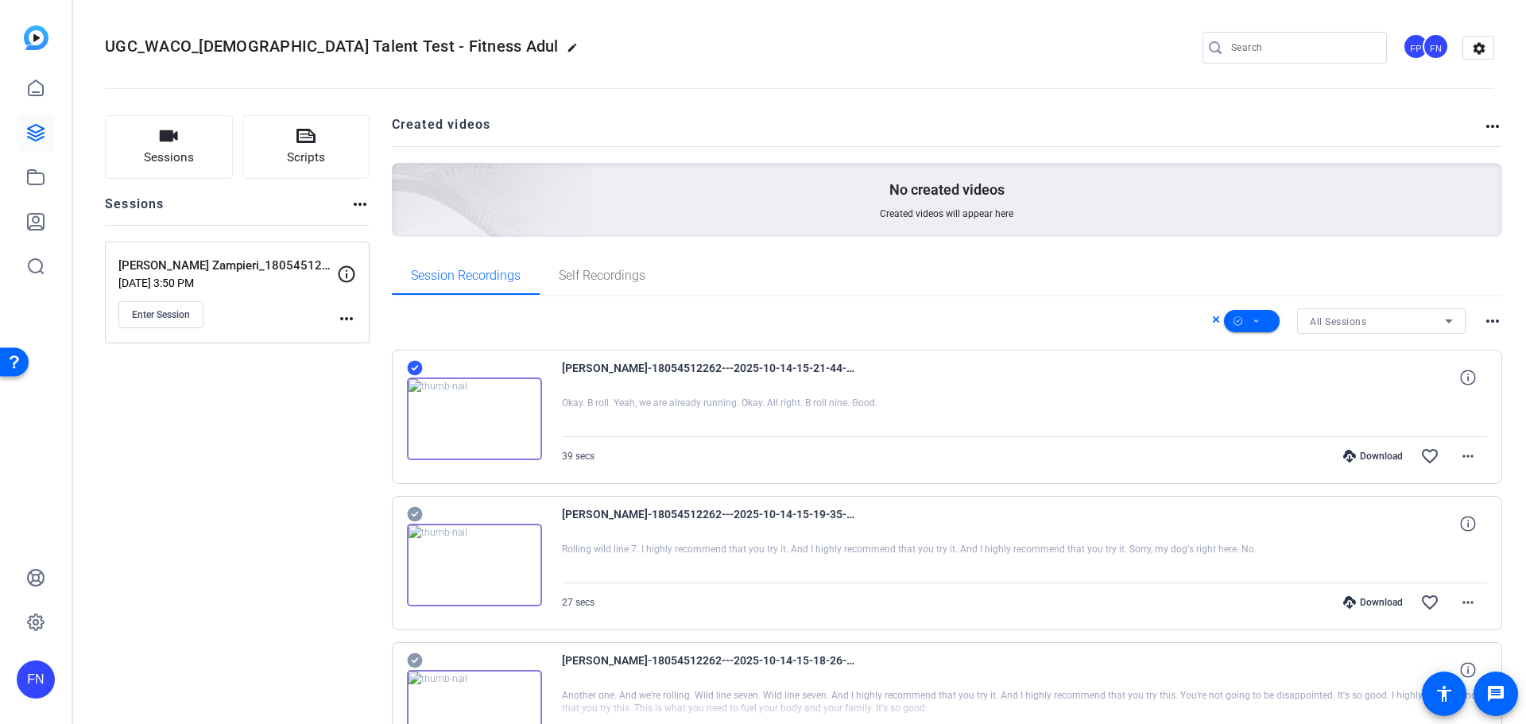
click at [417, 517] on icon at bounding box center [414, 514] width 15 height 15
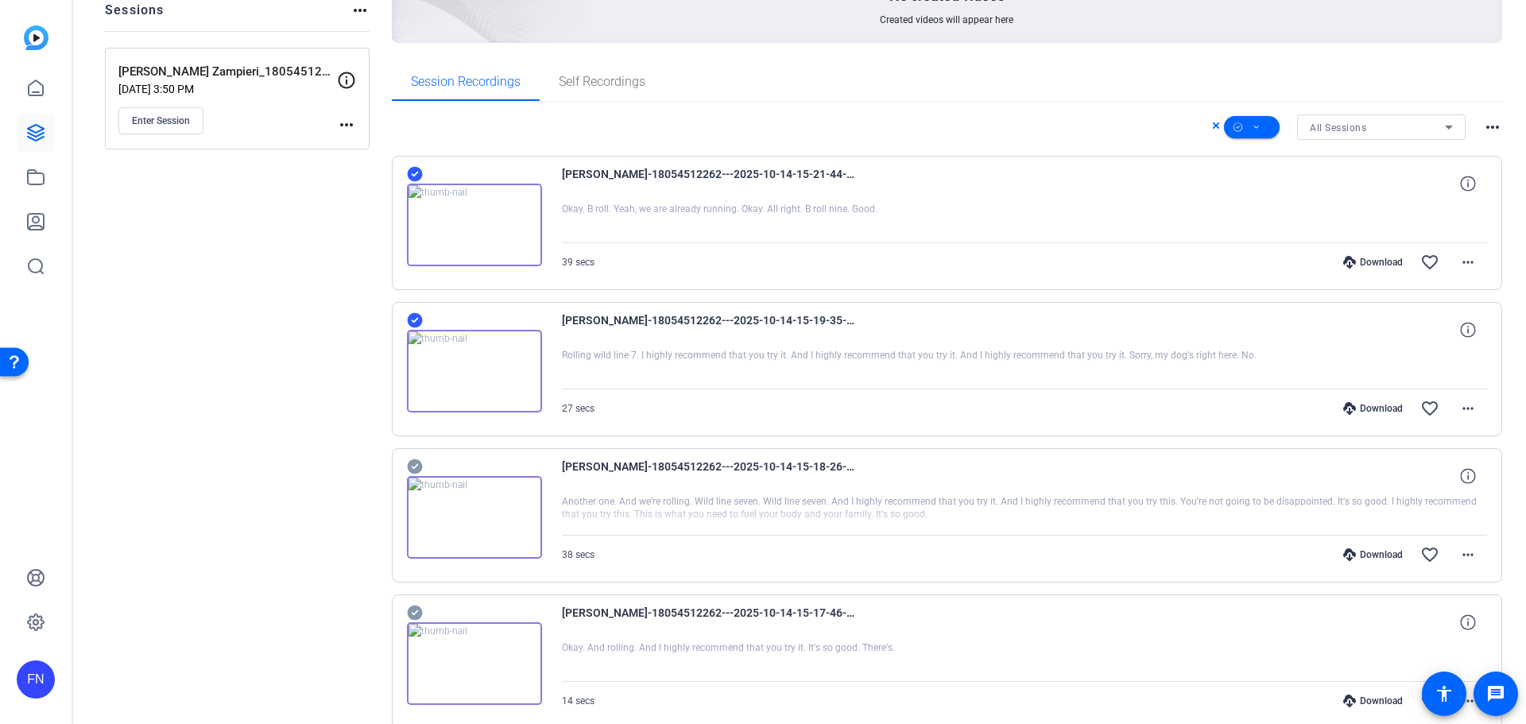
scroll to position [397, 0]
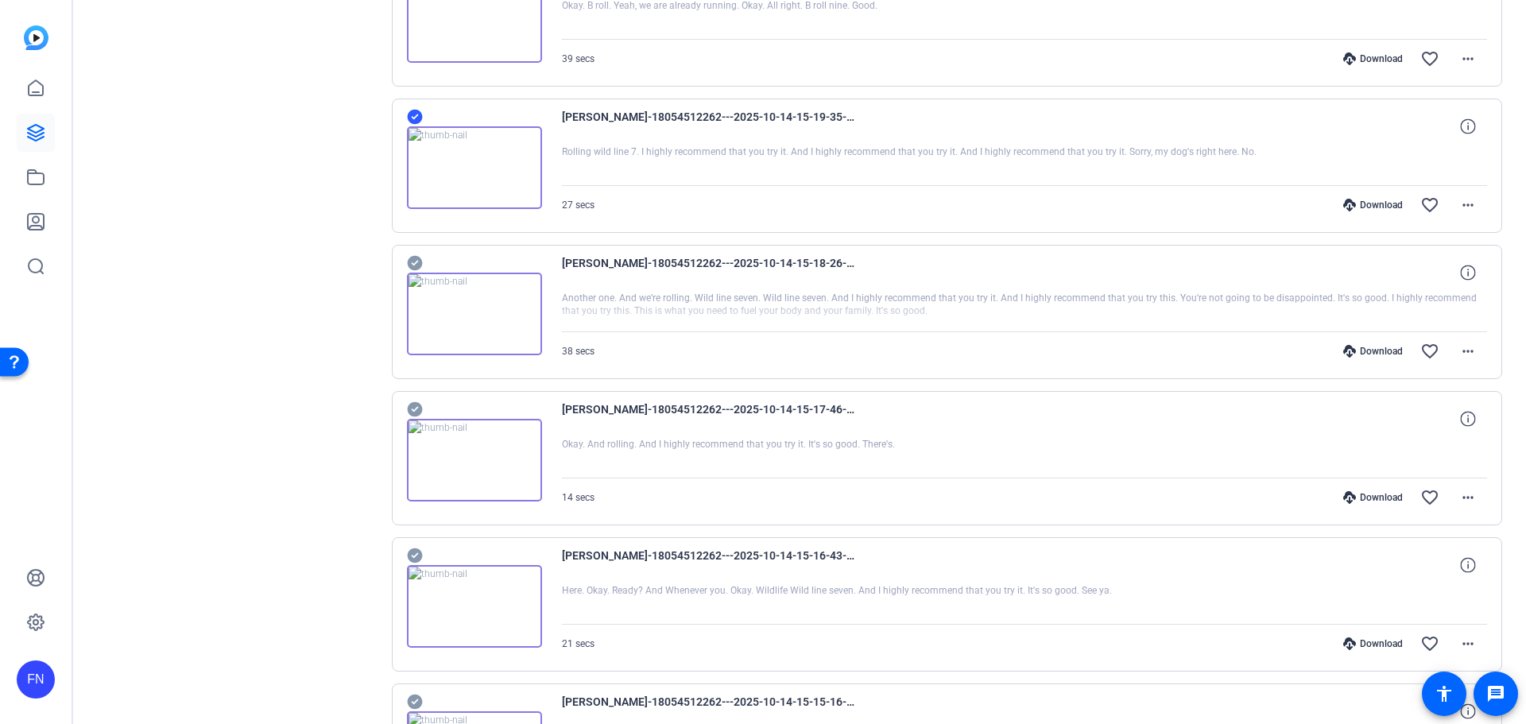
click at [411, 264] on icon at bounding box center [414, 263] width 15 height 15
click at [420, 408] on icon at bounding box center [414, 409] width 15 height 15
click at [417, 550] on icon at bounding box center [414, 555] width 15 height 15
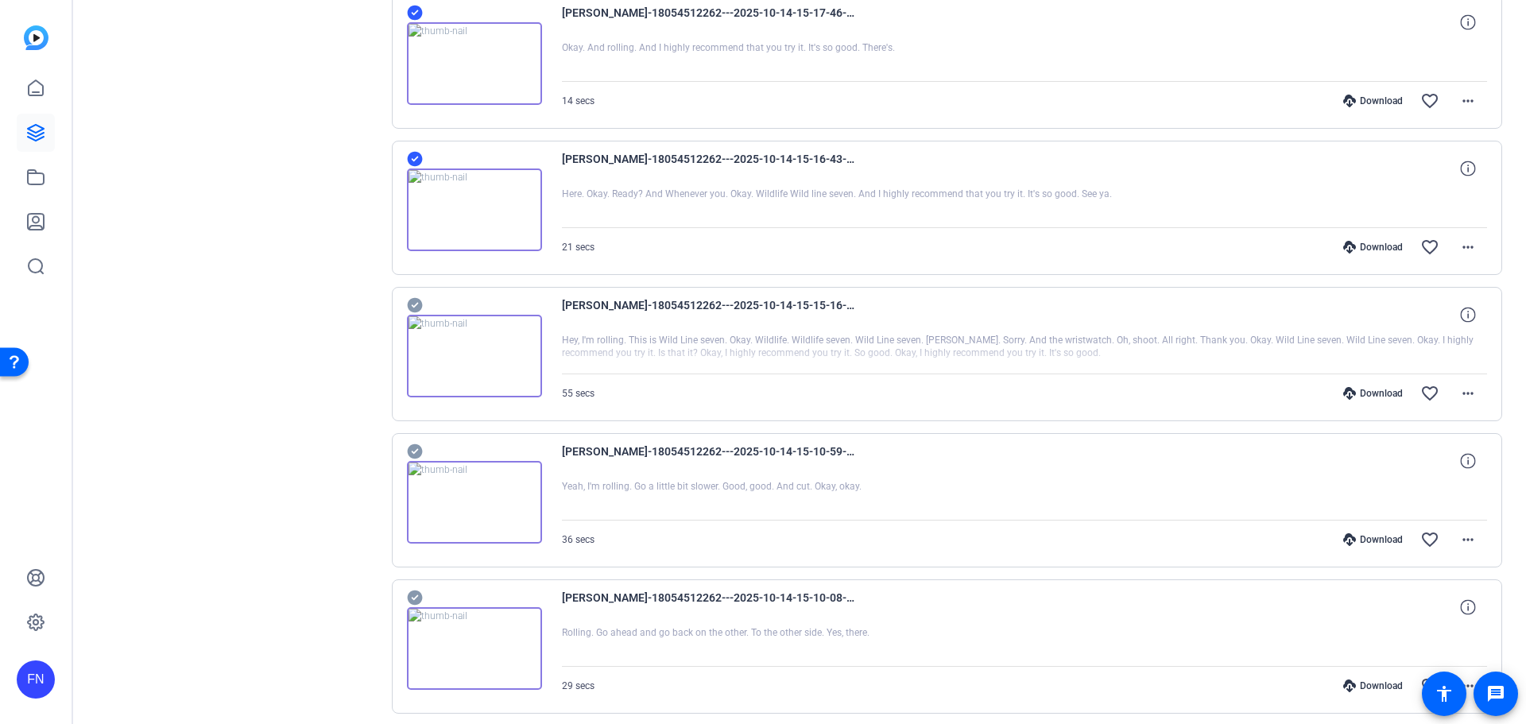
scroll to position [795, 0]
click at [411, 307] on icon at bounding box center [414, 304] width 15 height 15
click at [413, 448] on icon at bounding box center [414, 451] width 15 height 15
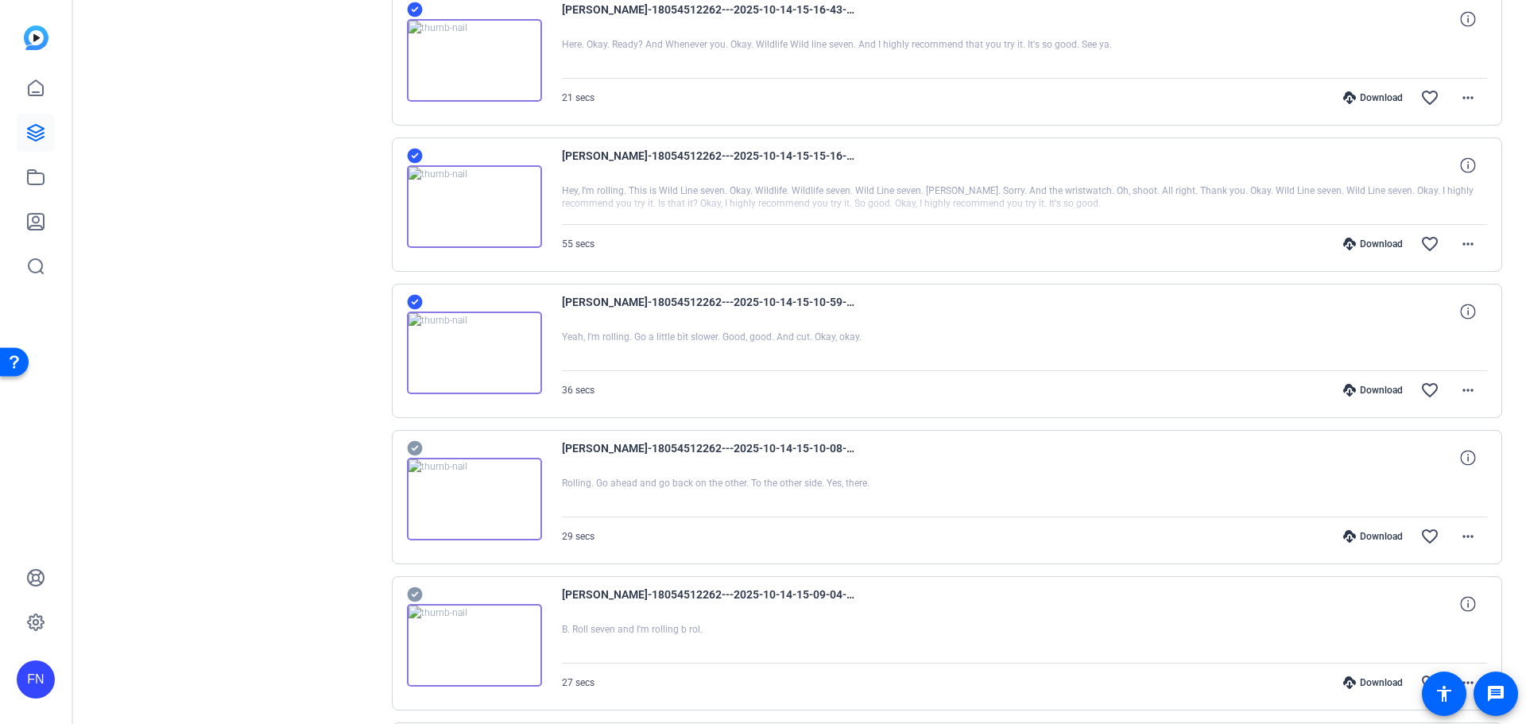
scroll to position [1033, 0]
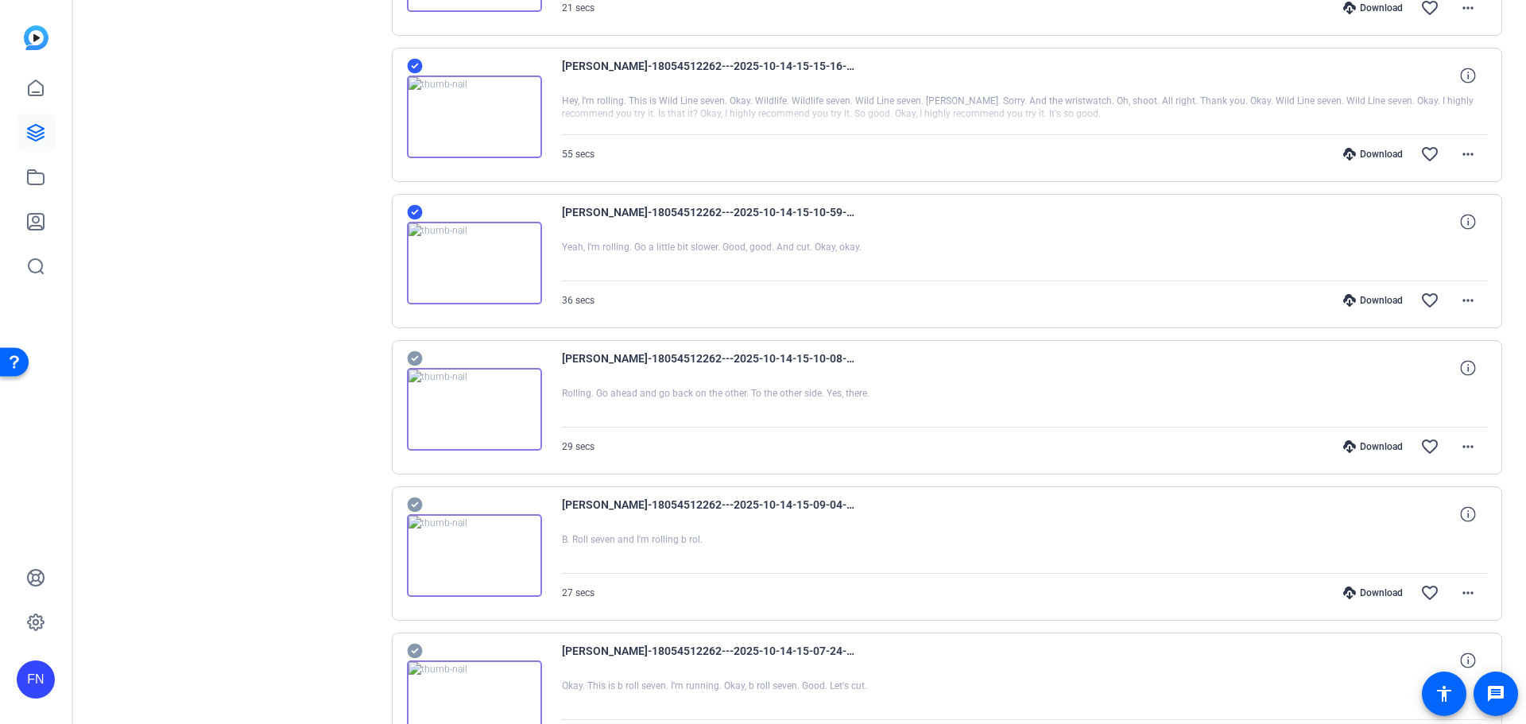
click at [416, 360] on icon at bounding box center [414, 358] width 15 height 15
click at [415, 505] on icon at bounding box center [415, 504] width 16 height 19
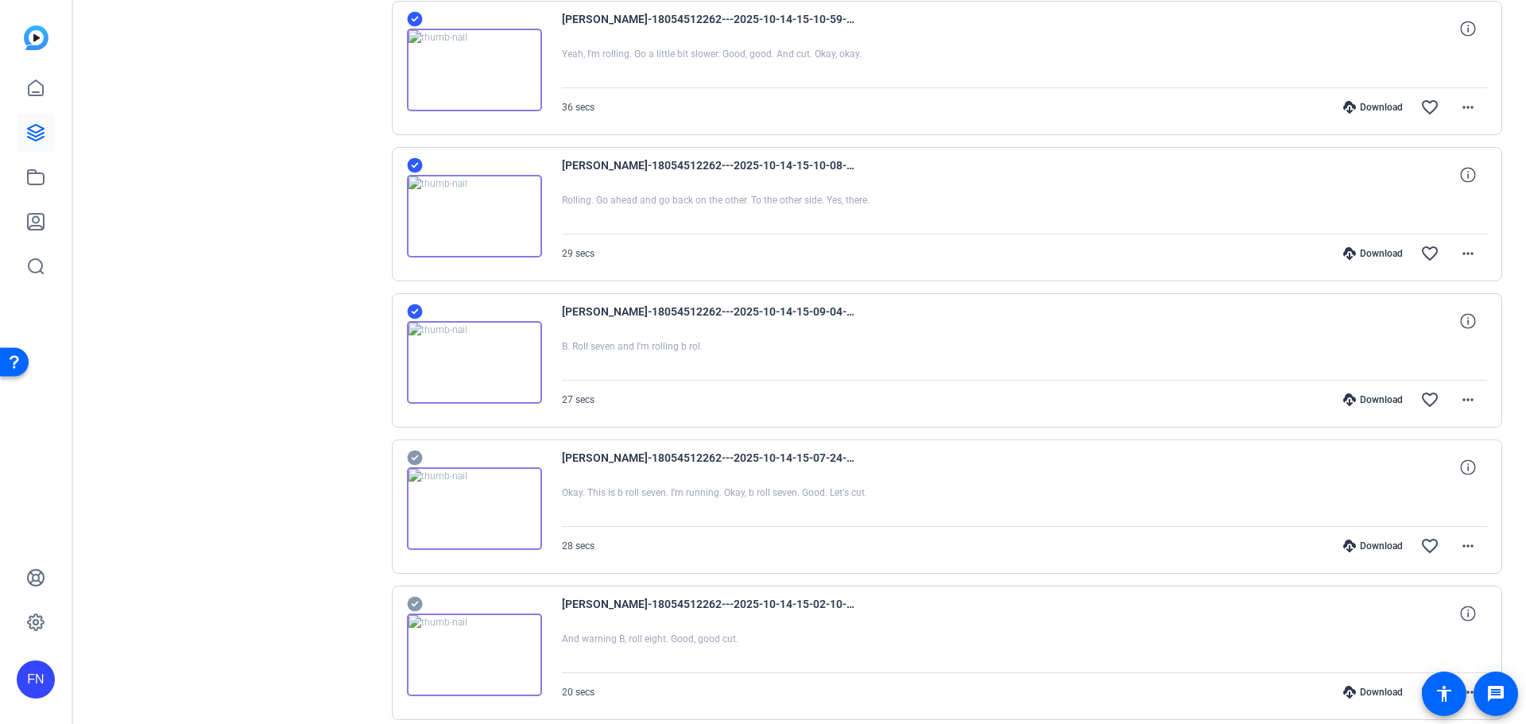
scroll to position [1351, 0]
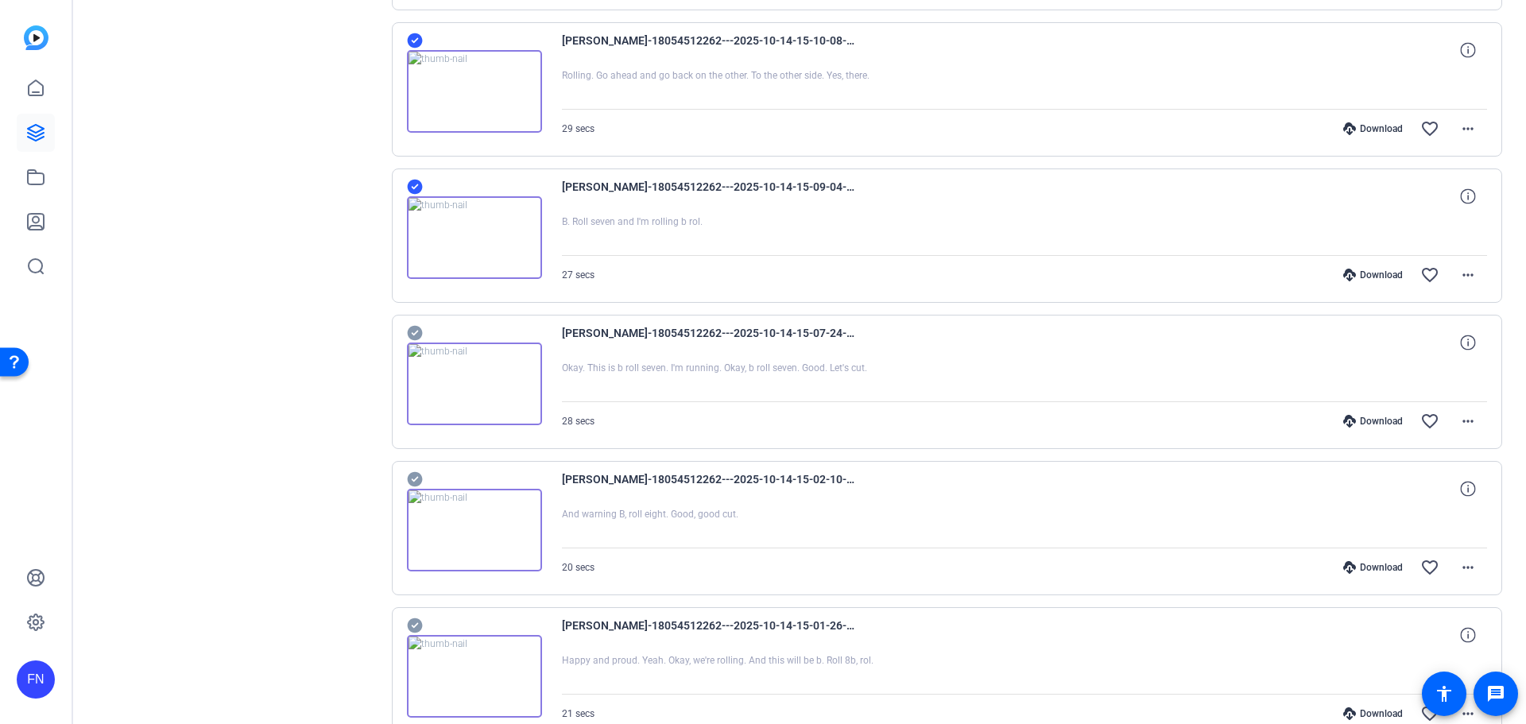
click at [419, 330] on icon at bounding box center [414, 333] width 15 height 15
click at [414, 481] on icon at bounding box center [415, 479] width 16 height 19
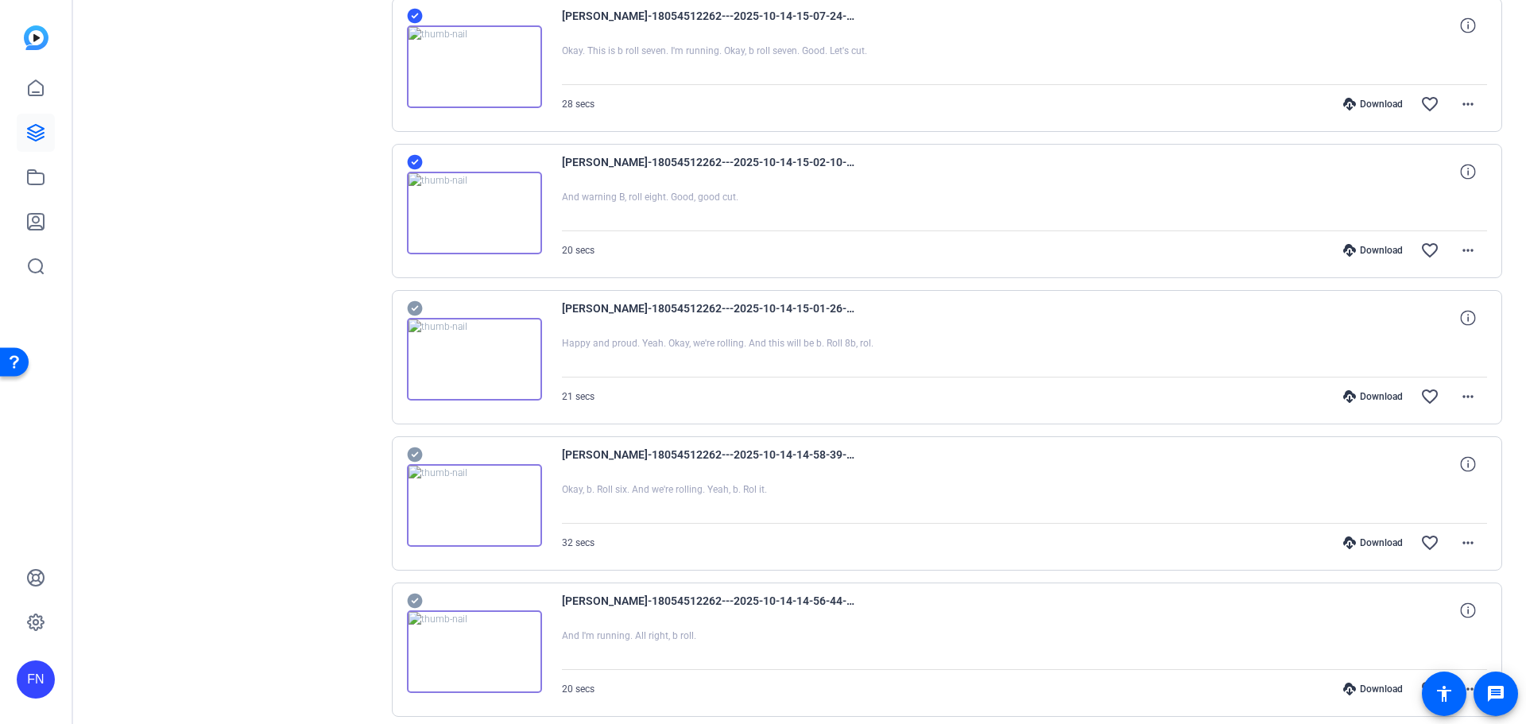
scroll to position [1669, 0]
click at [418, 305] on icon at bounding box center [414, 307] width 15 height 15
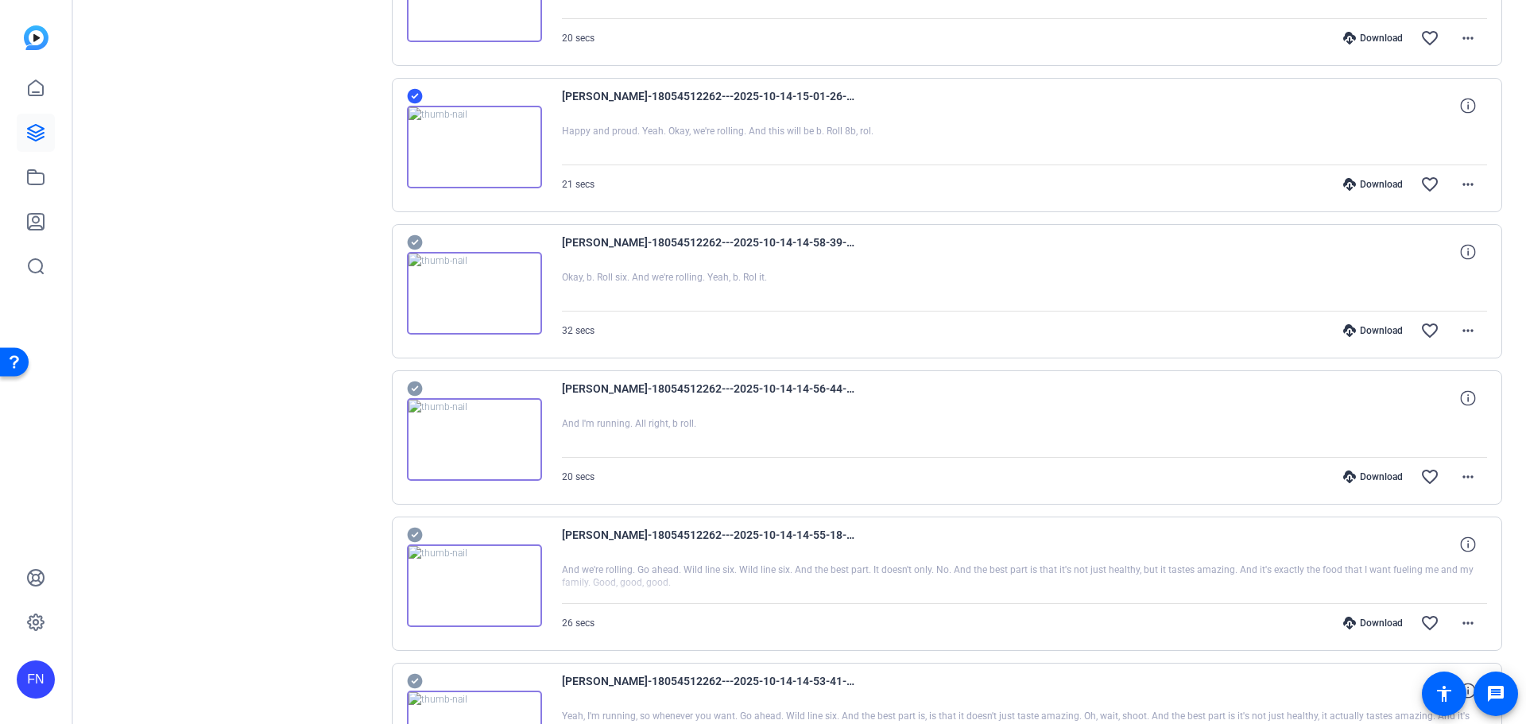
scroll to position [1908, 0]
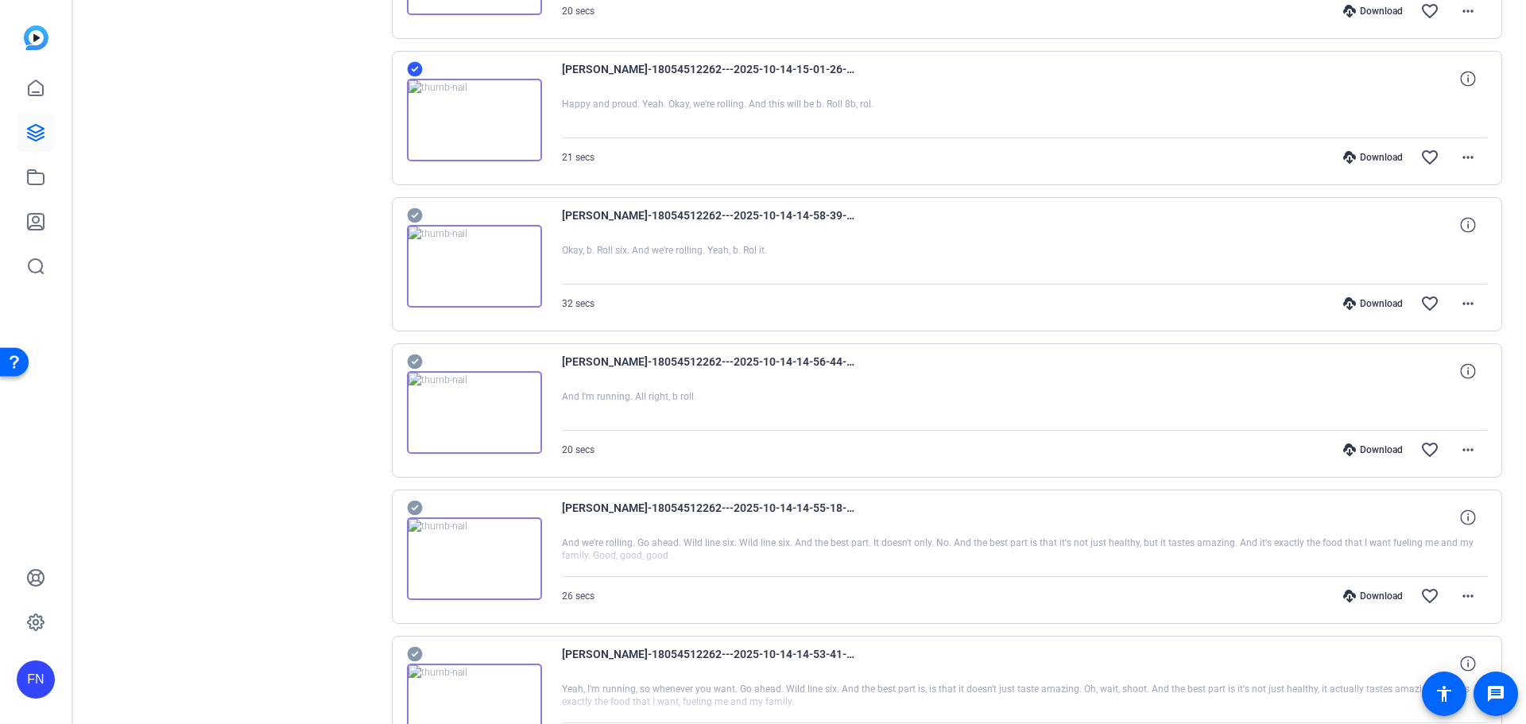
click at [417, 213] on icon at bounding box center [414, 215] width 15 height 15
click at [420, 360] on icon at bounding box center [414, 362] width 15 height 15
click at [413, 511] on icon at bounding box center [414, 508] width 15 height 15
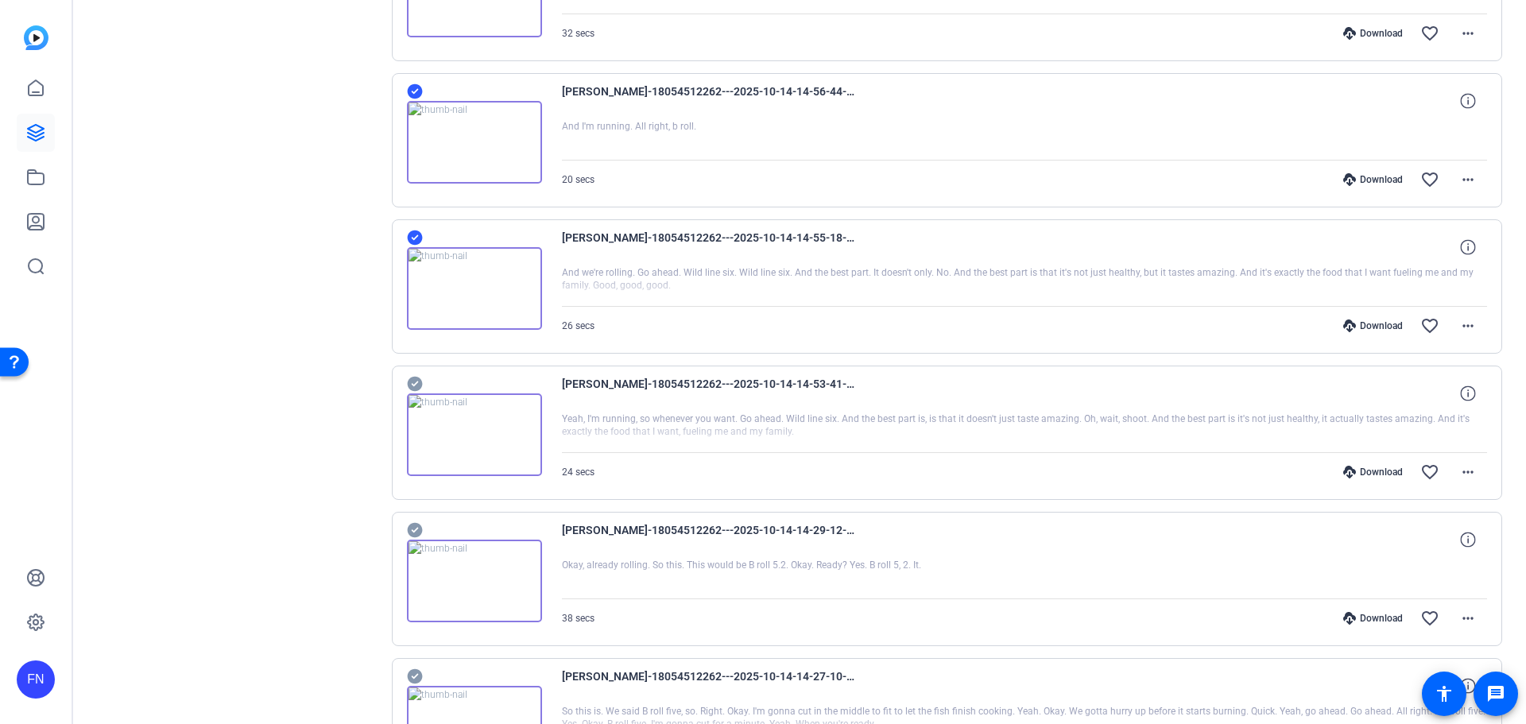
scroll to position [2305, 0]
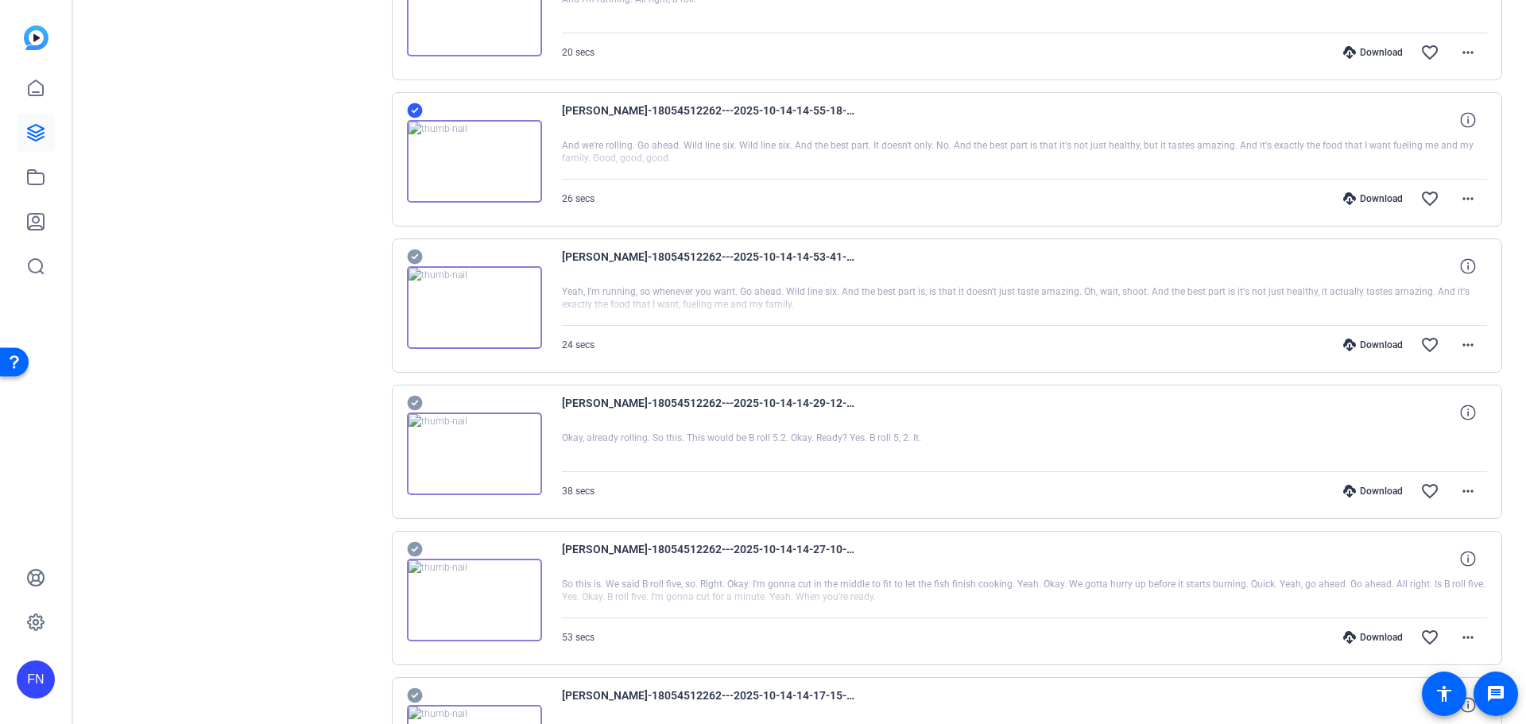
click at [411, 255] on icon at bounding box center [414, 257] width 15 height 15
click at [417, 397] on icon at bounding box center [414, 403] width 15 height 15
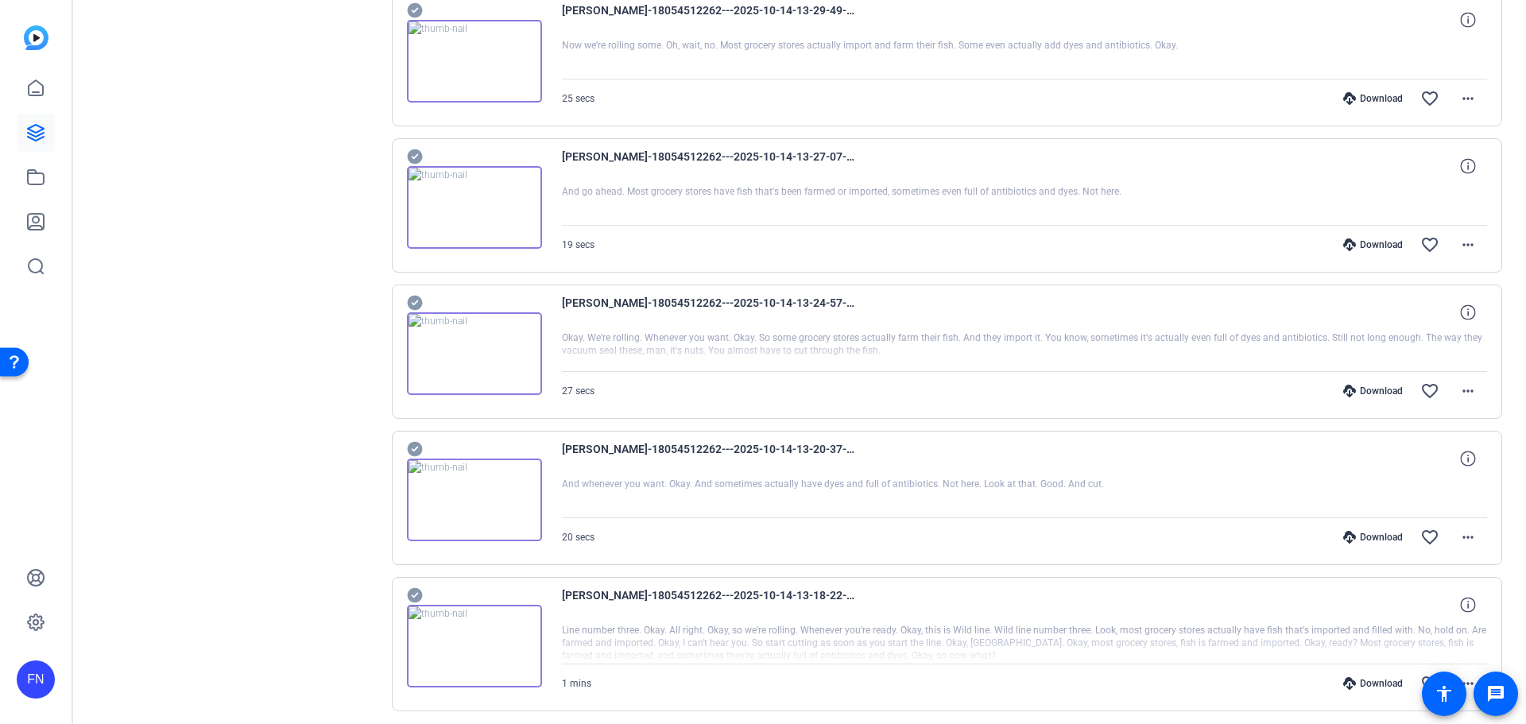
scroll to position [4803, 0]
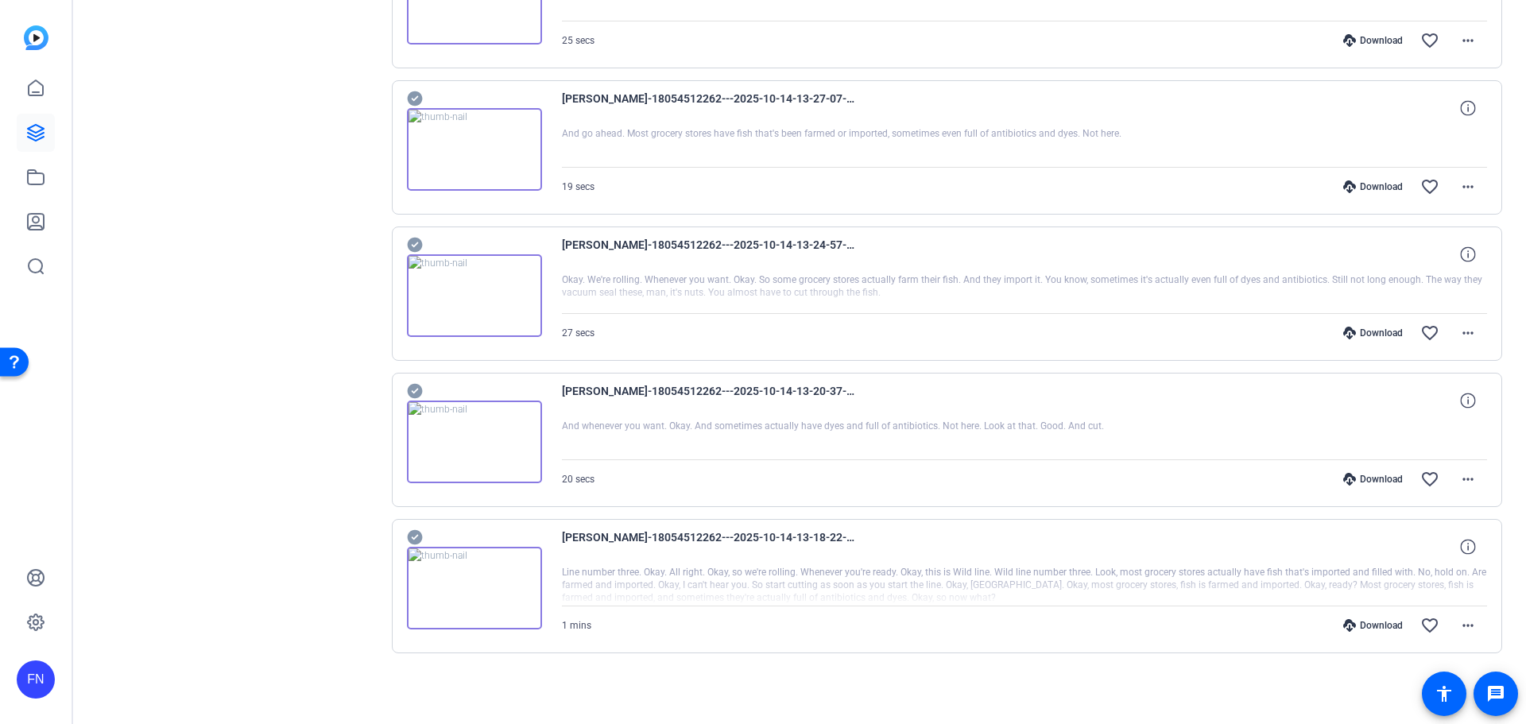
click at [611, 589] on div at bounding box center [1025, 586] width 926 height 40
click at [616, 600] on div at bounding box center [1025, 586] width 926 height 40
click at [414, 537] on icon at bounding box center [414, 537] width 15 height 15
drag, startPoint x: 416, startPoint y: 393, endPoint x: 414, endPoint y: 382, distance: 11.2
click at [416, 392] on icon at bounding box center [414, 391] width 15 height 15
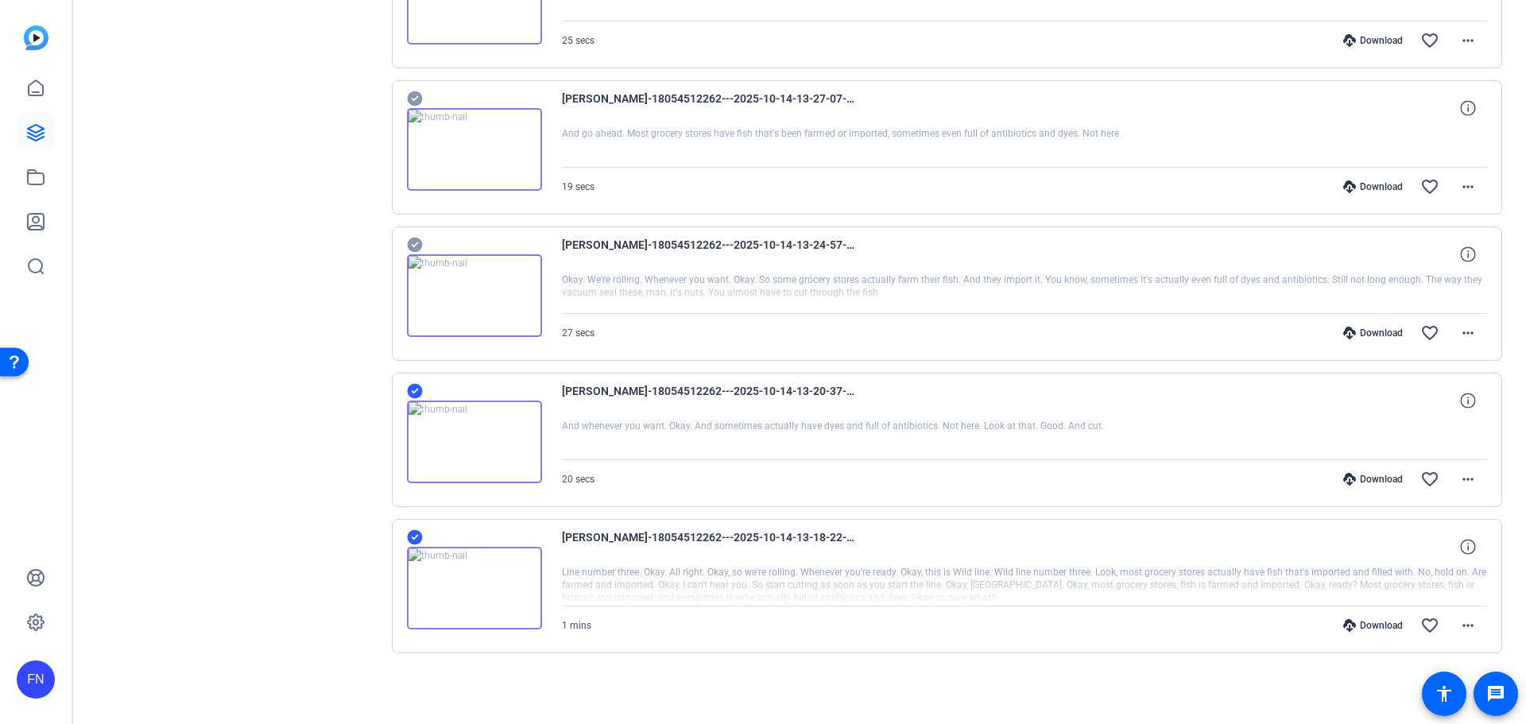
click at [415, 246] on icon at bounding box center [415, 244] width 16 height 19
click at [412, 103] on icon at bounding box center [414, 98] width 15 height 15
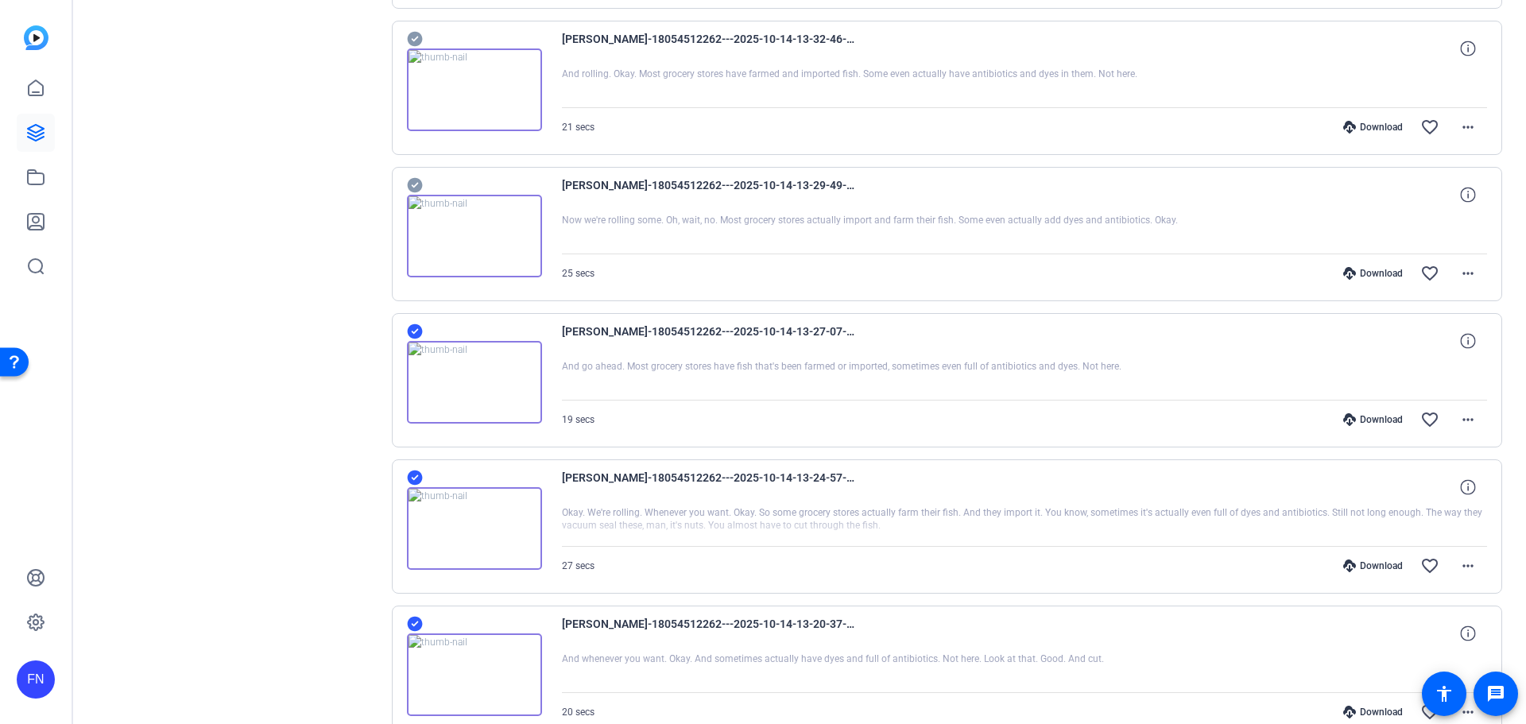
scroll to position [4565, 0]
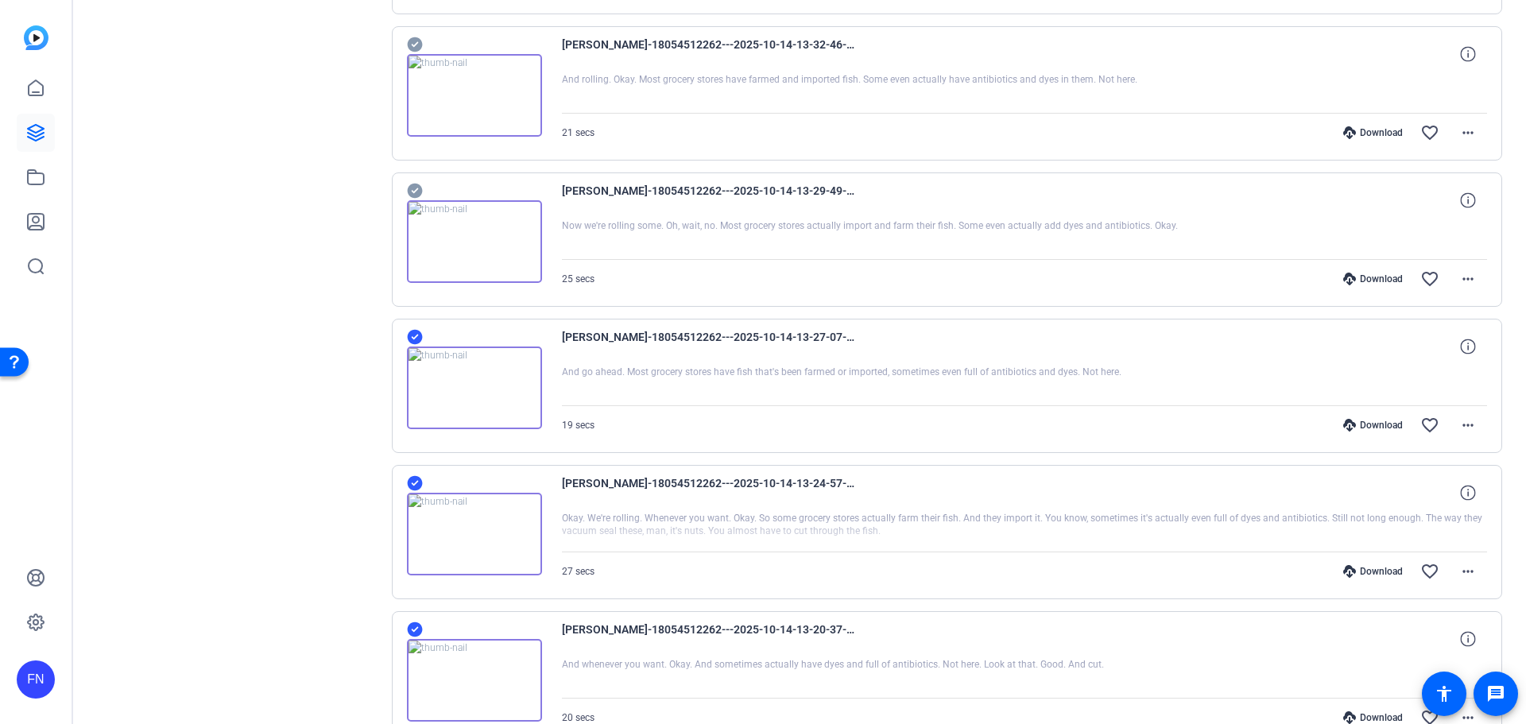
click at [419, 184] on icon at bounding box center [415, 190] width 16 height 19
click at [415, 47] on icon at bounding box center [414, 44] width 15 height 15
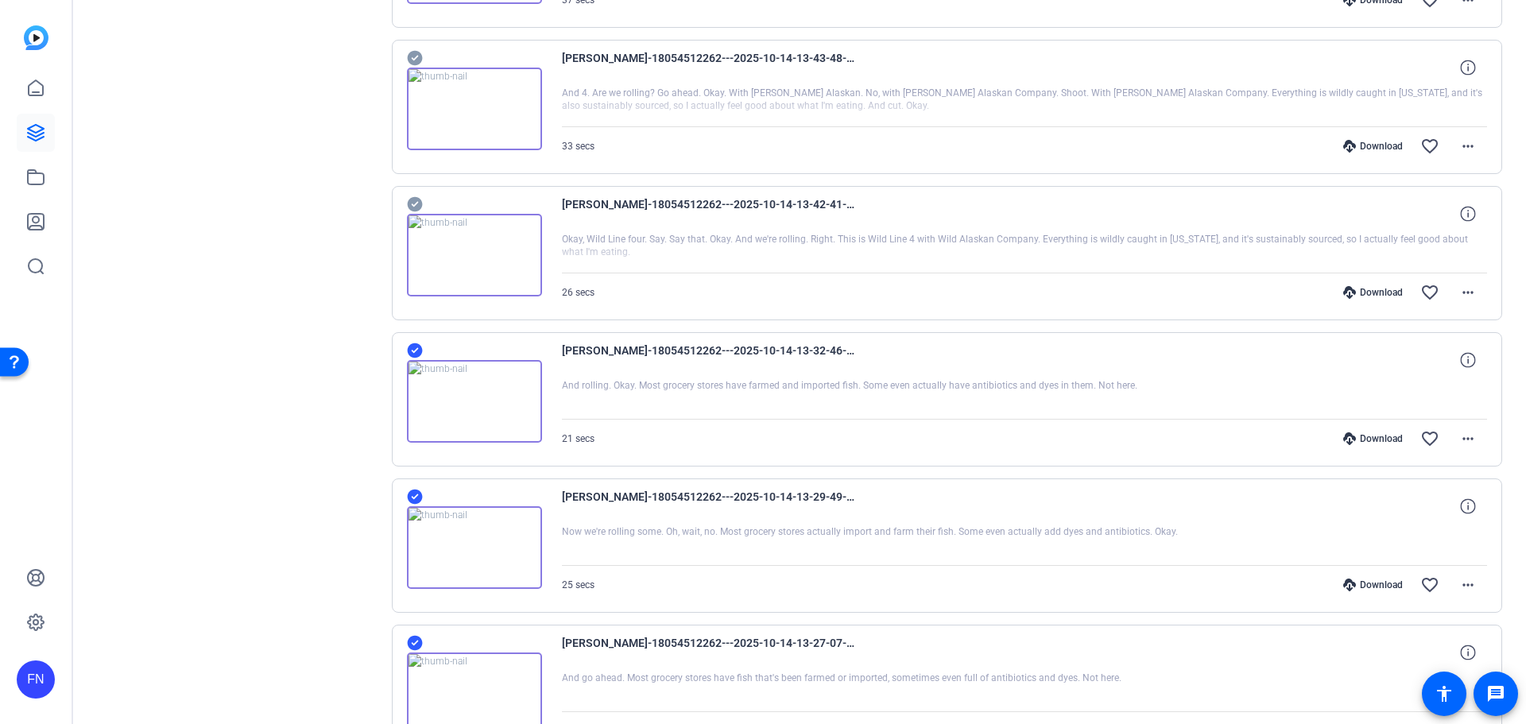
scroll to position [4247, 0]
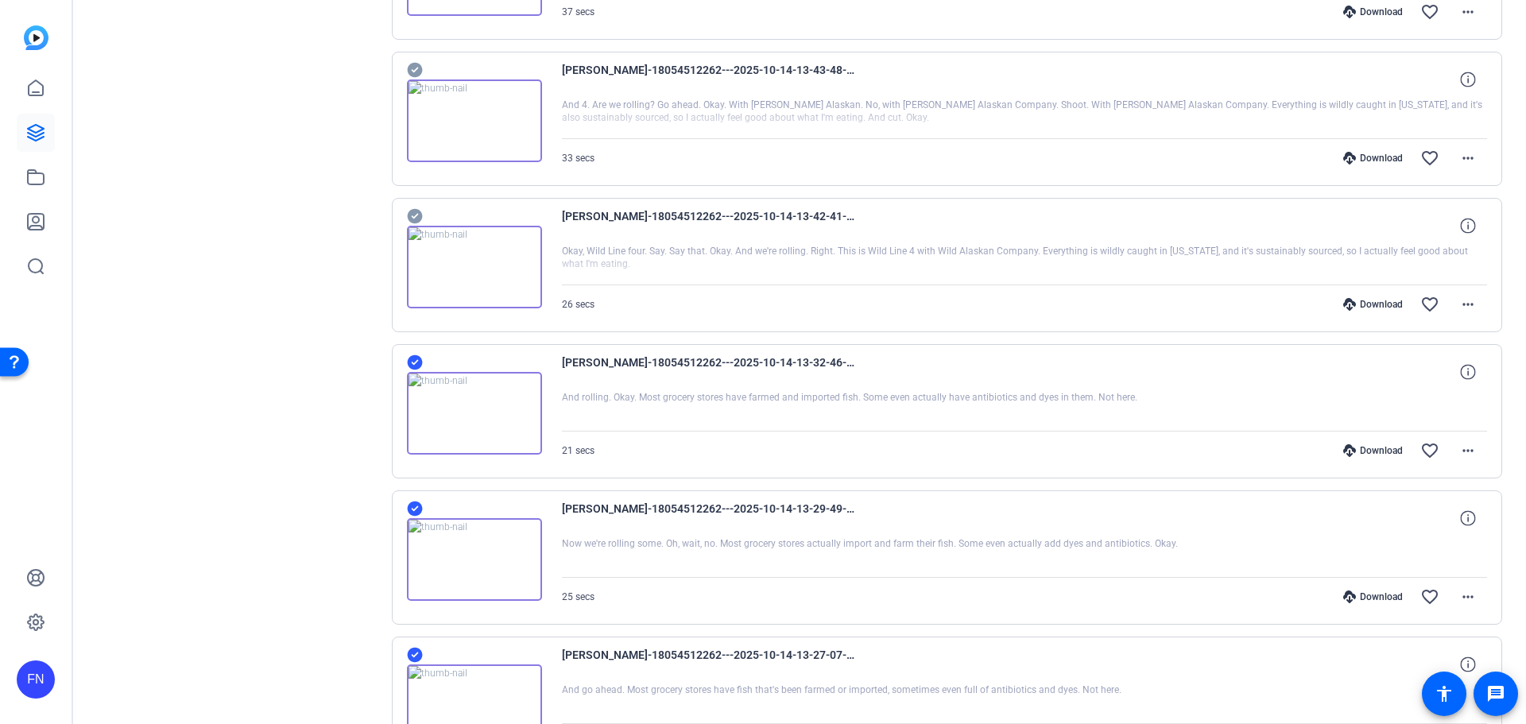
click at [411, 212] on icon at bounding box center [414, 216] width 15 height 15
click at [412, 64] on icon at bounding box center [414, 70] width 15 height 15
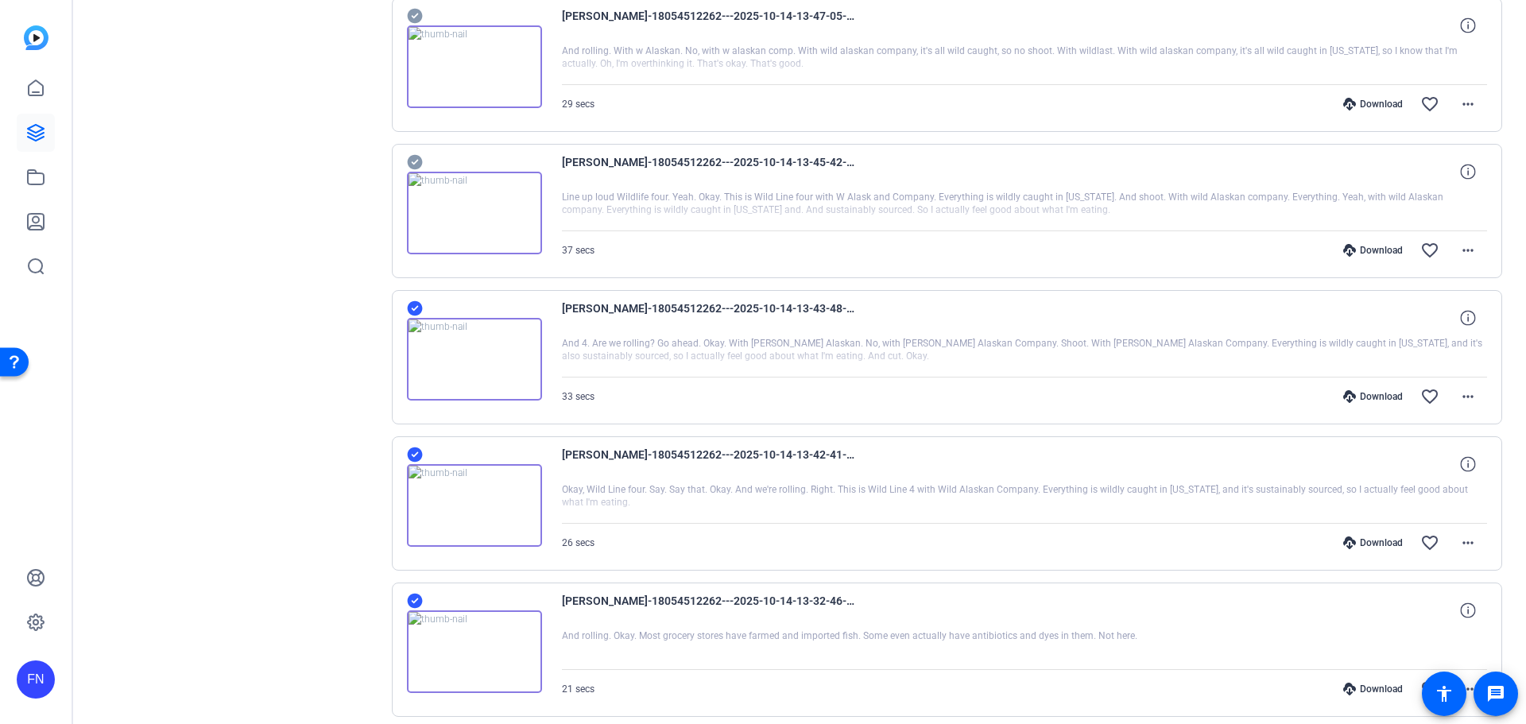
click at [420, 166] on icon at bounding box center [414, 162] width 15 height 15
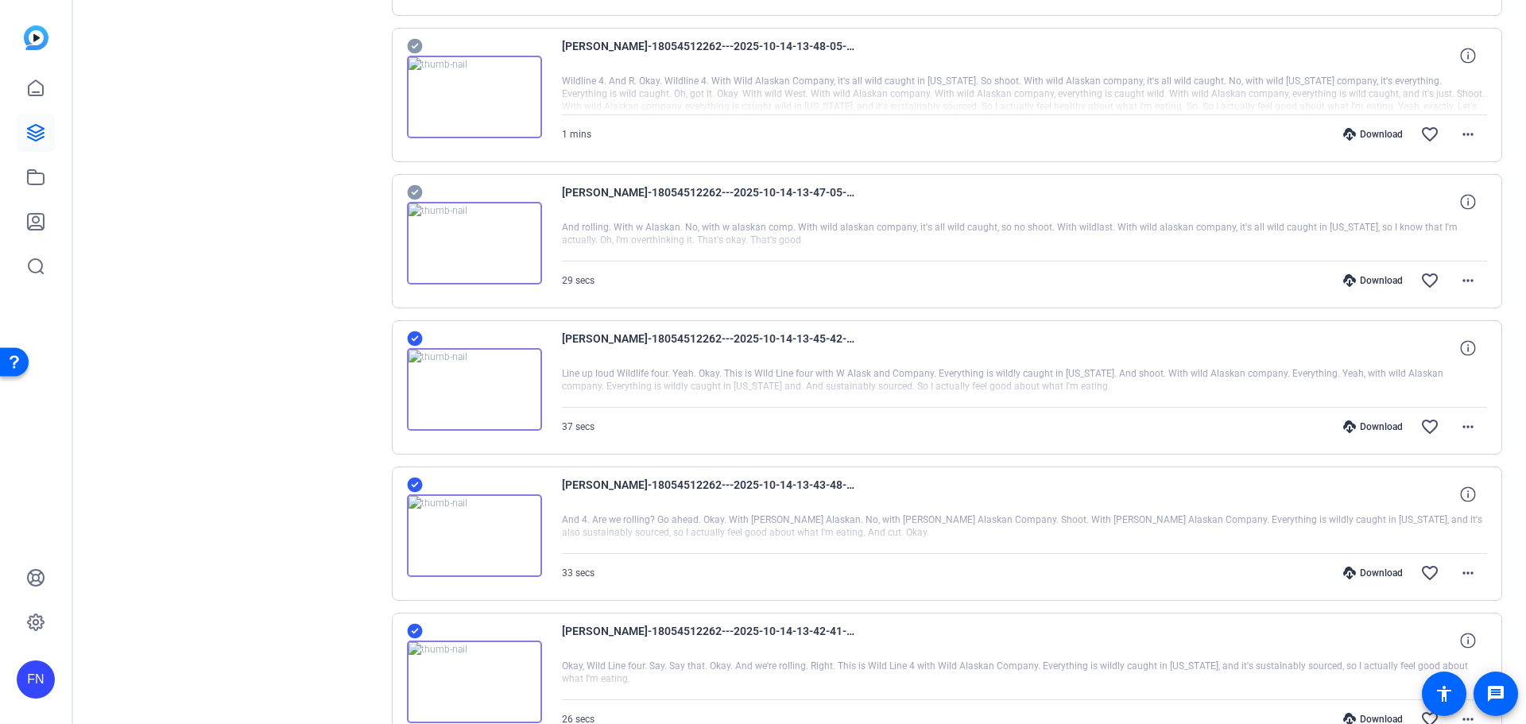
scroll to position [3690, 0]
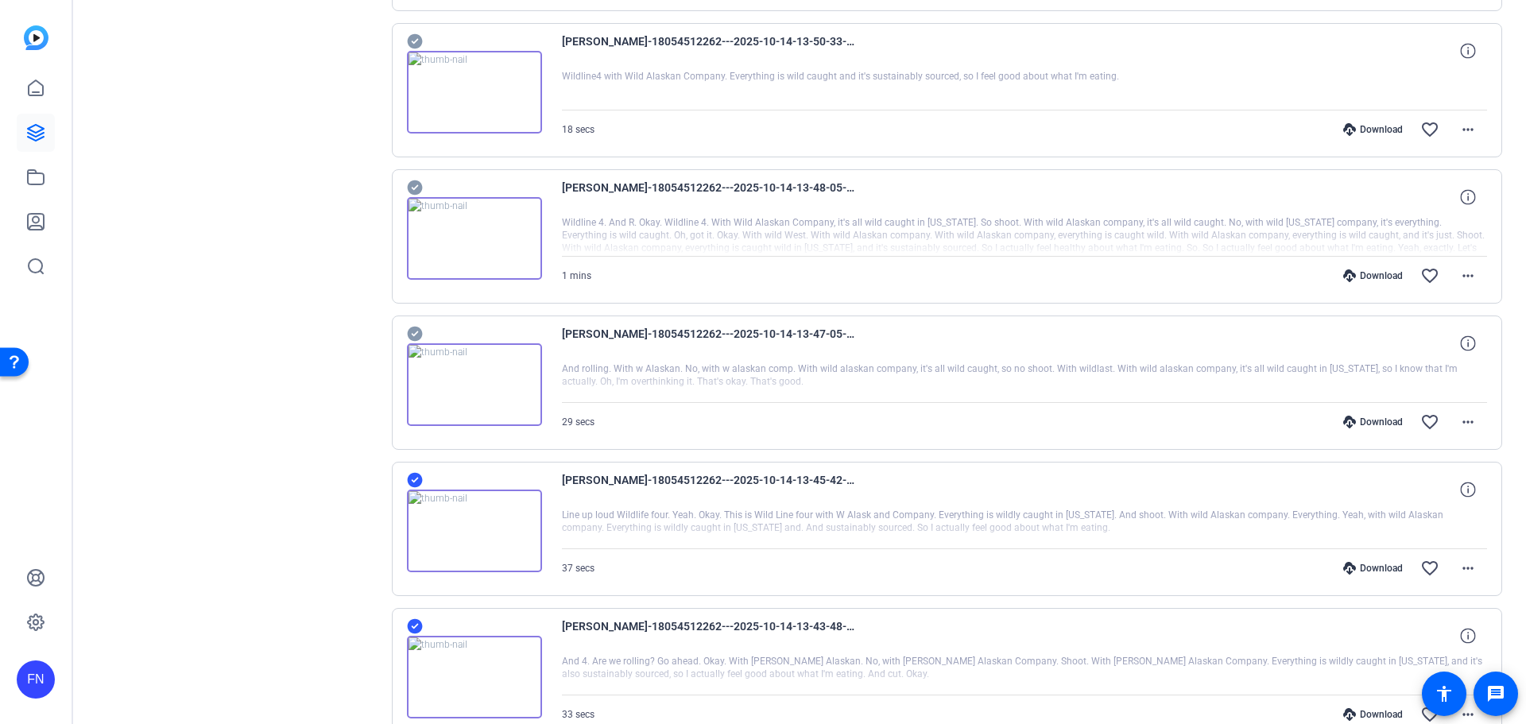
click at [416, 334] on icon at bounding box center [415, 333] width 16 height 19
click at [412, 188] on icon at bounding box center [415, 187] width 16 height 19
click at [411, 41] on icon at bounding box center [414, 41] width 15 height 15
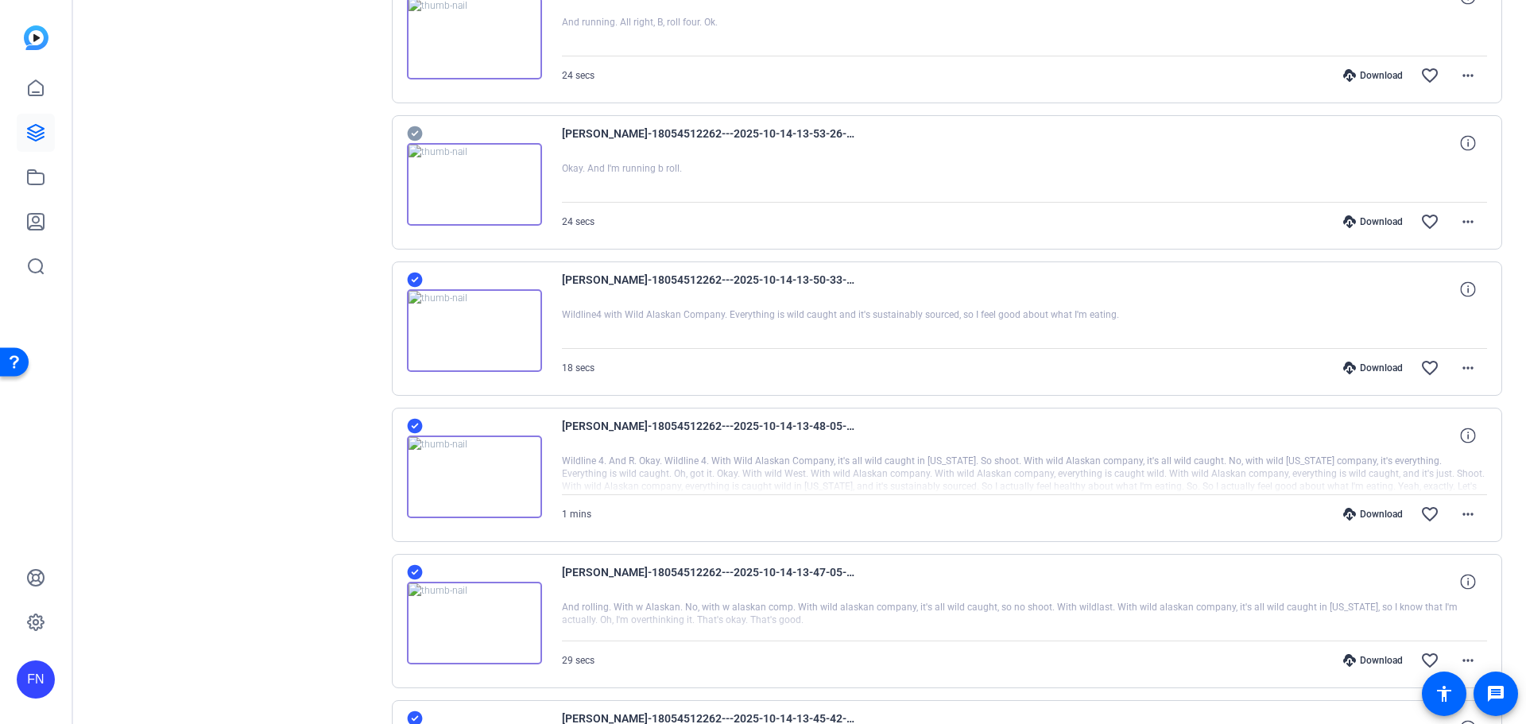
click at [410, 127] on icon at bounding box center [415, 133] width 16 height 19
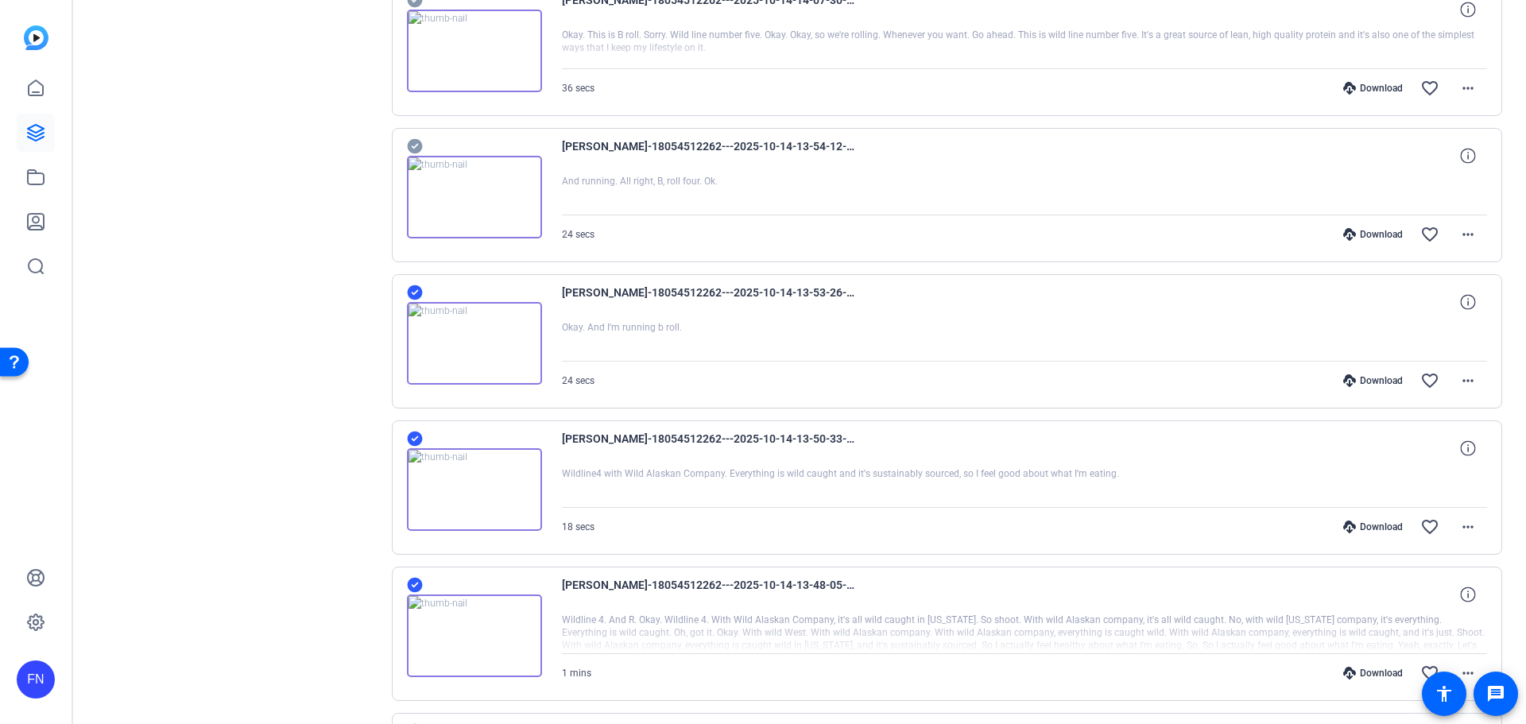
click at [420, 147] on icon at bounding box center [414, 146] width 15 height 15
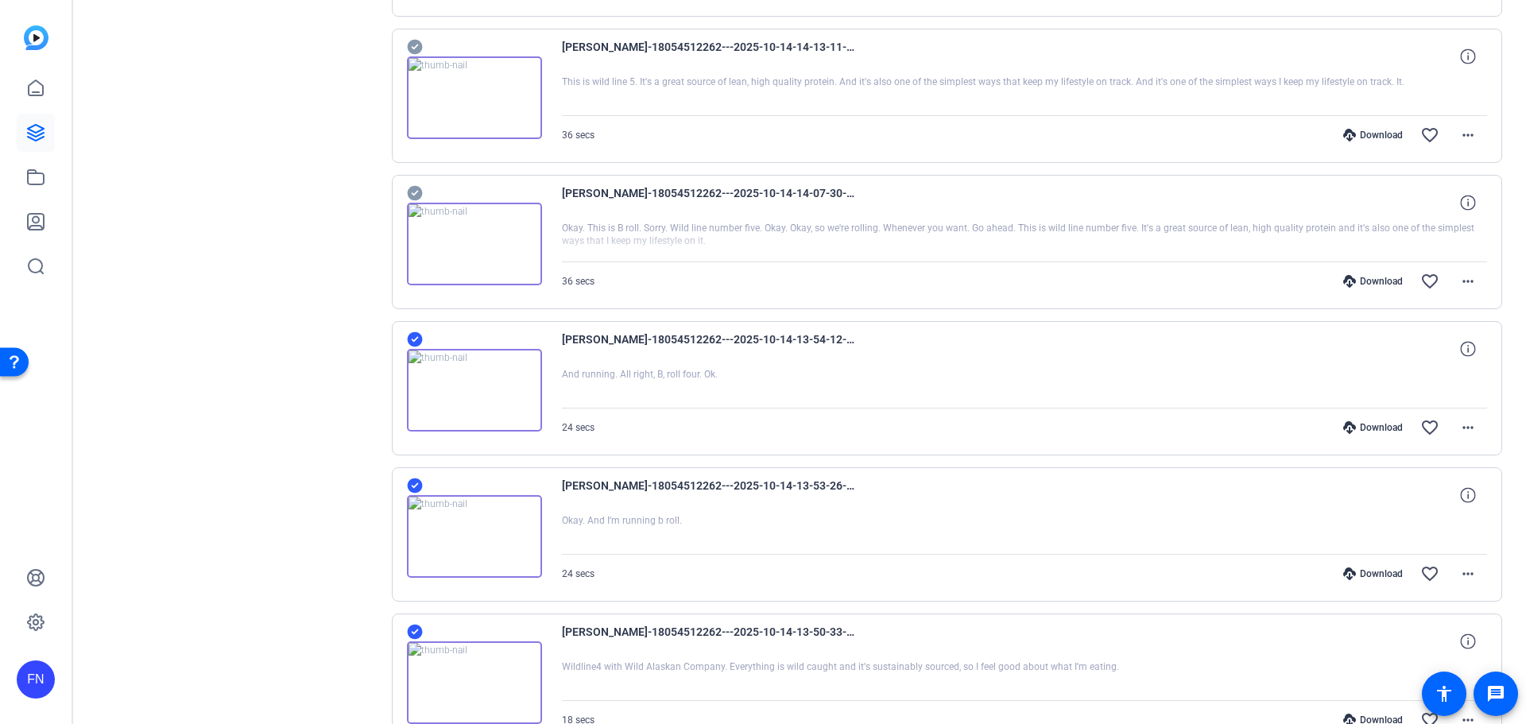
scroll to position [3055, 0]
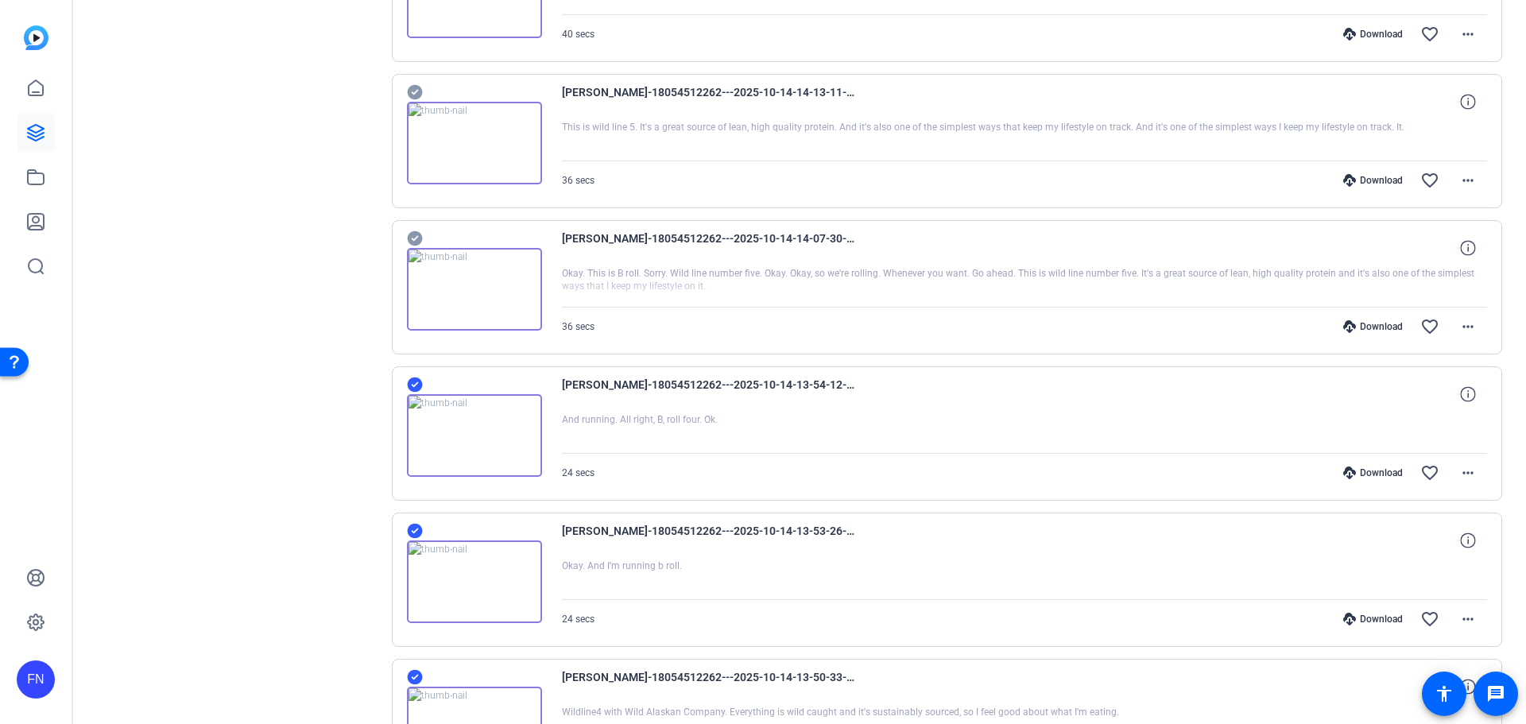
click at [411, 234] on icon at bounding box center [414, 238] width 15 height 15
click at [414, 90] on icon at bounding box center [414, 92] width 15 height 15
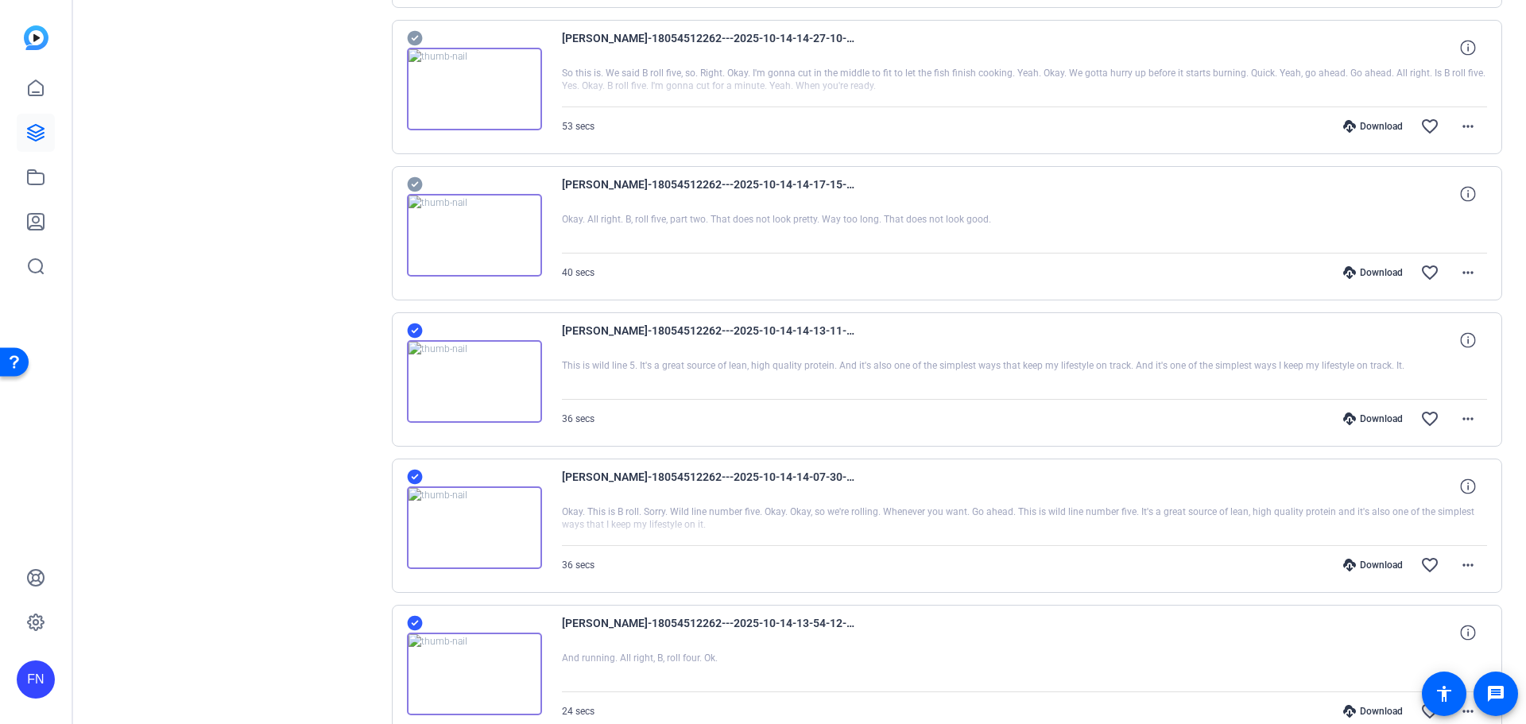
click at [419, 180] on icon at bounding box center [414, 184] width 15 height 15
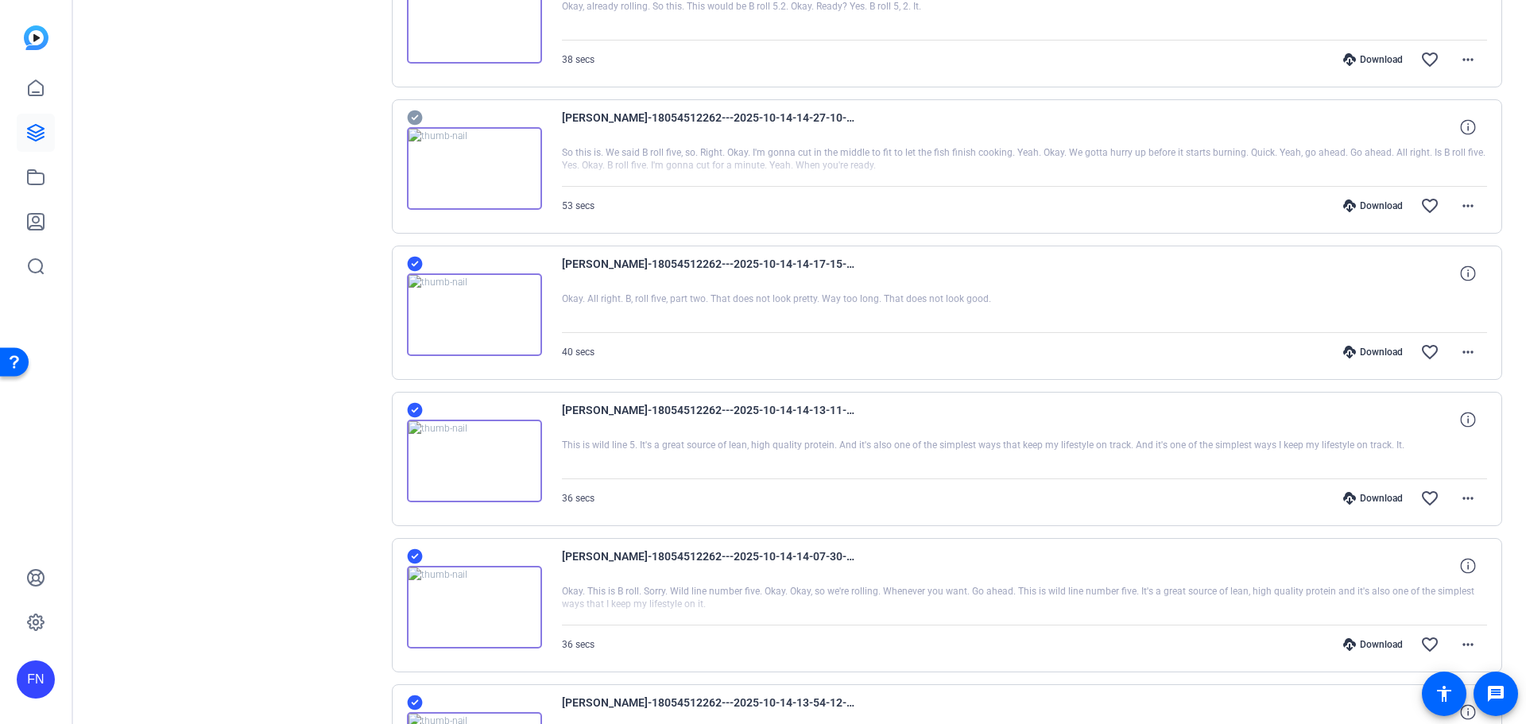
click at [417, 114] on icon at bounding box center [414, 117] width 15 height 15
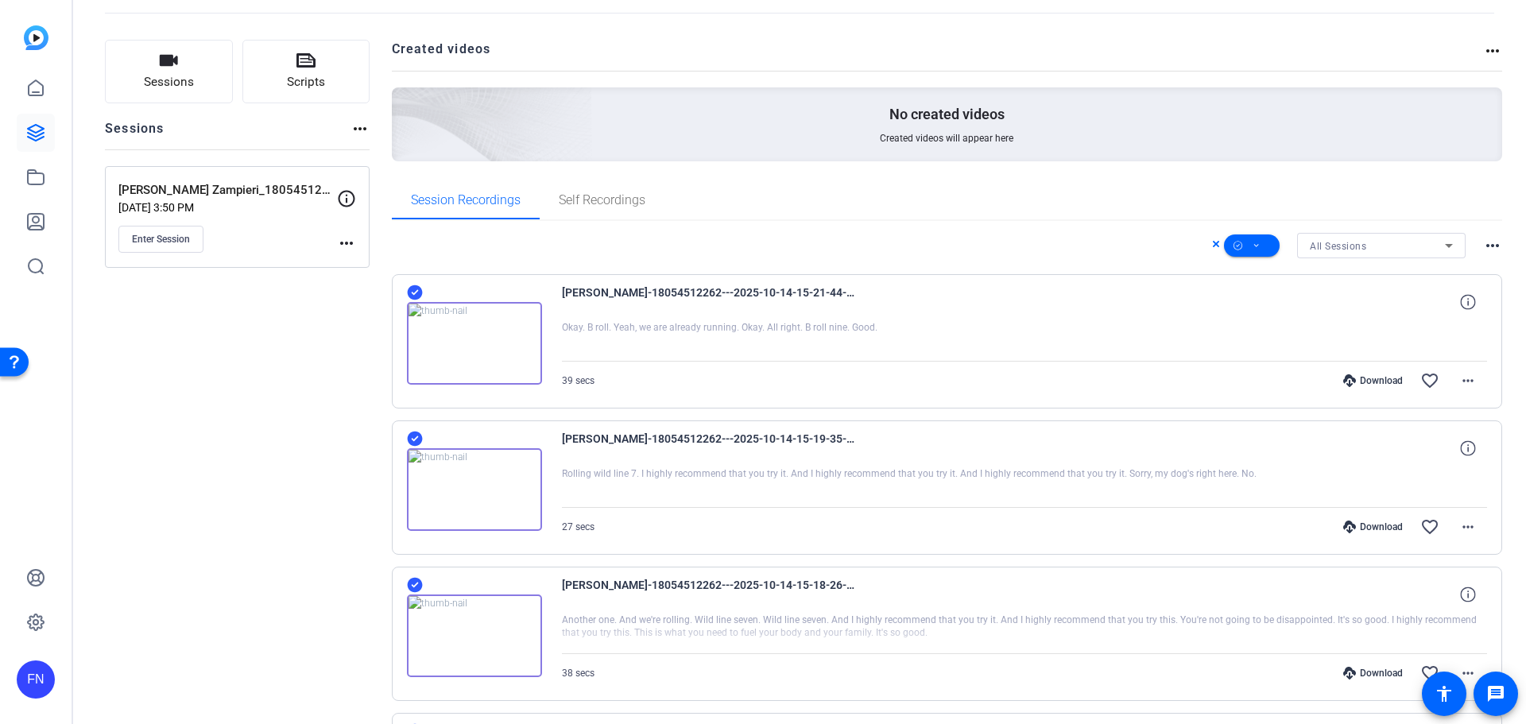
scroll to position [0, 0]
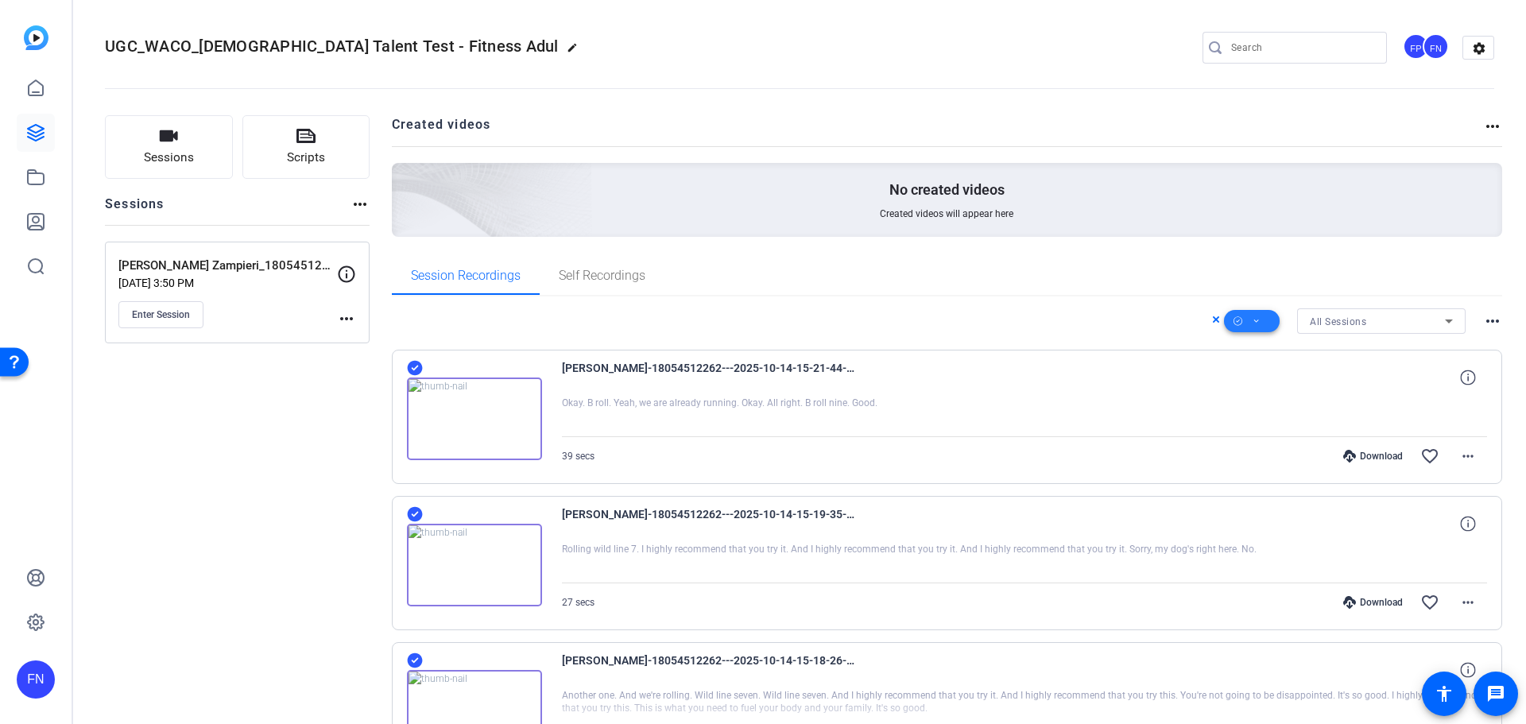
click at [1253, 321] on icon at bounding box center [1257, 322] width 8 height 20
click at [1279, 382] on span "Download Original" at bounding box center [1271, 386] width 84 height 19
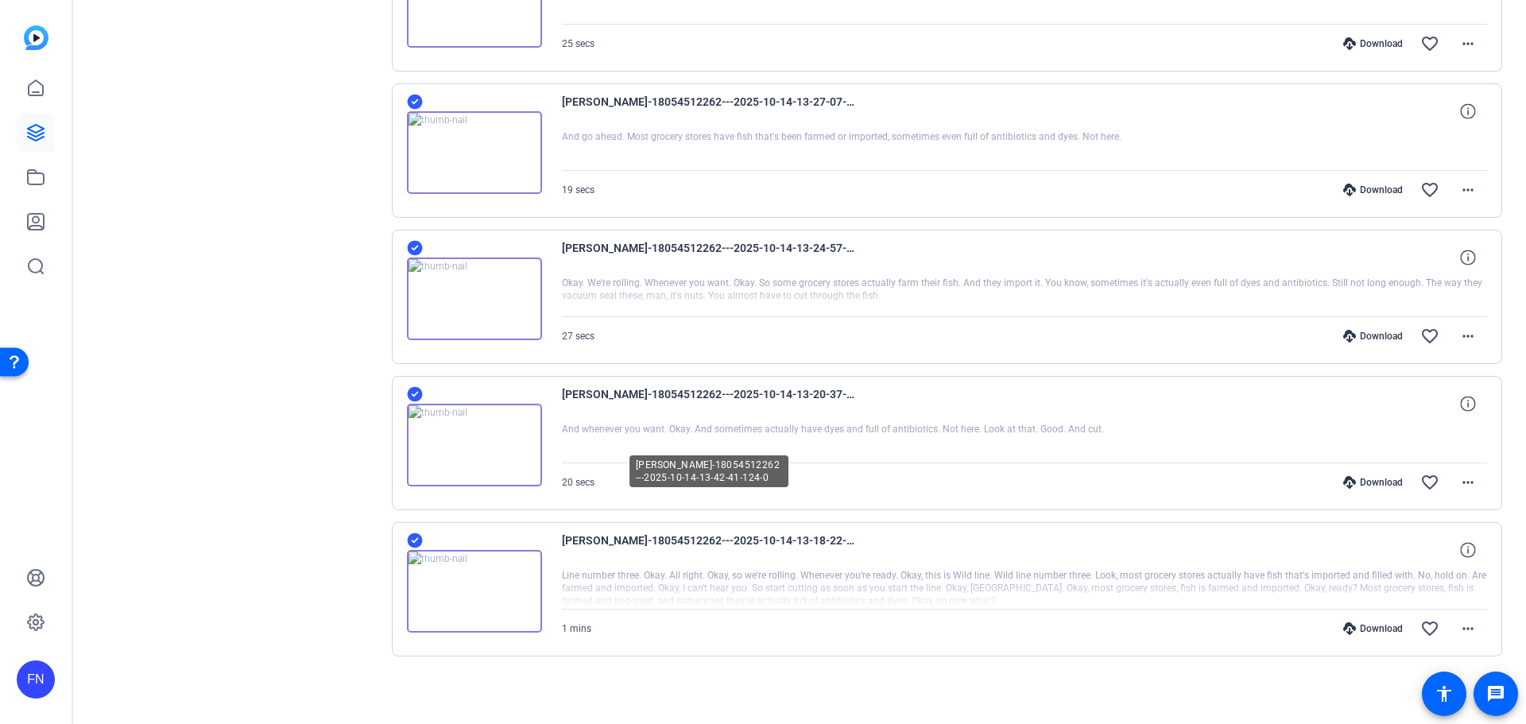
scroll to position [4803, 0]
